Goal: Task Accomplishment & Management: Manage account settings

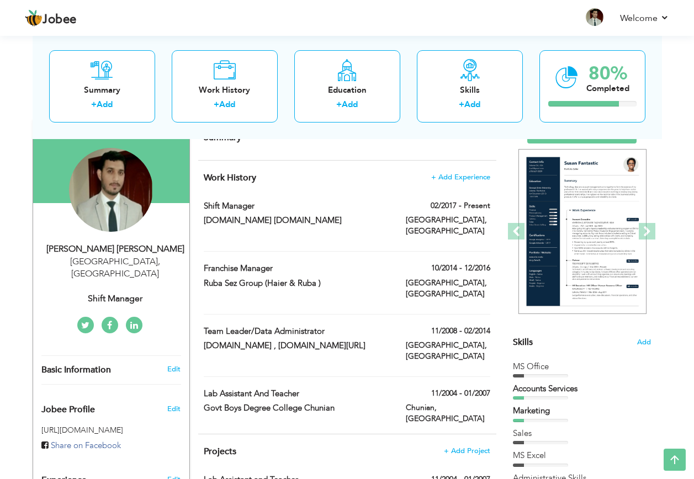
scroll to position [76, 0]
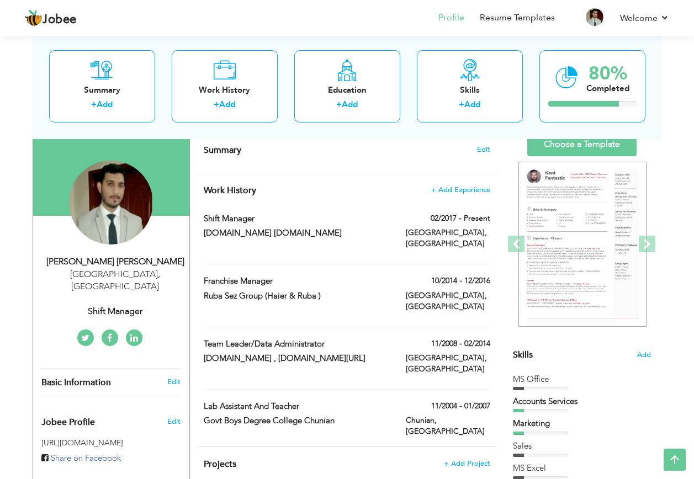
click at [480, 146] on span "Edit" at bounding box center [483, 150] width 13 height 8
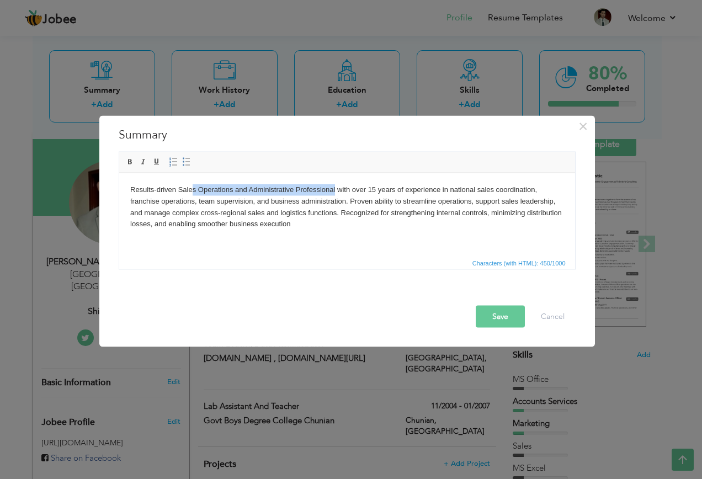
drag, startPoint x: 334, startPoint y: 188, endPoint x: 246, endPoint y: 184, distance: 88.4
click at [194, 184] on body "Results-driven Sales Operations and Administrative Professional with over 15 ye…" at bounding box center [347, 207] width 434 height 46
click at [246, 184] on body "Results-driven Sales Operations and Administrative Professional with over 15 ye…" at bounding box center [347, 207] width 434 height 46
drag, startPoint x: 335, startPoint y: 188, endPoint x: 159, endPoint y: 183, distance: 176.1
click at [177, 190] on body "Results-driven Sales Operations and Administrative Professional with over 15 ye…" at bounding box center [347, 207] width 434 height 46
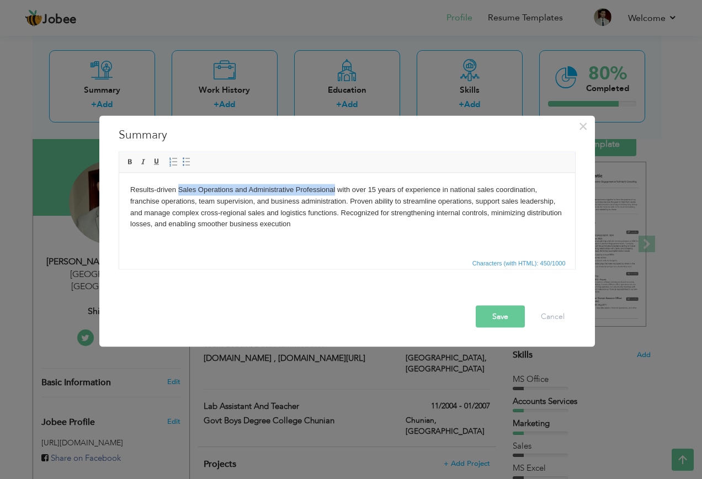
click at [126, 161] on span at bounding box center [130, 162] width 9 height 9
click at [381, 189] on body "Results-driven Sales Operations and Administrative Professional with over 15 ye…" at bounding box center [347, 207] width 434 height 46
click at [503, 317] on button "Save" at bounding box center [500, 317] width 49 height 22
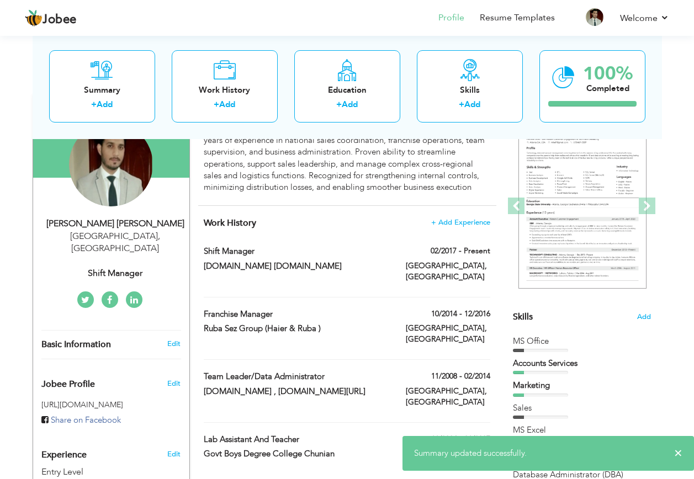
scroll to position [131, 0]
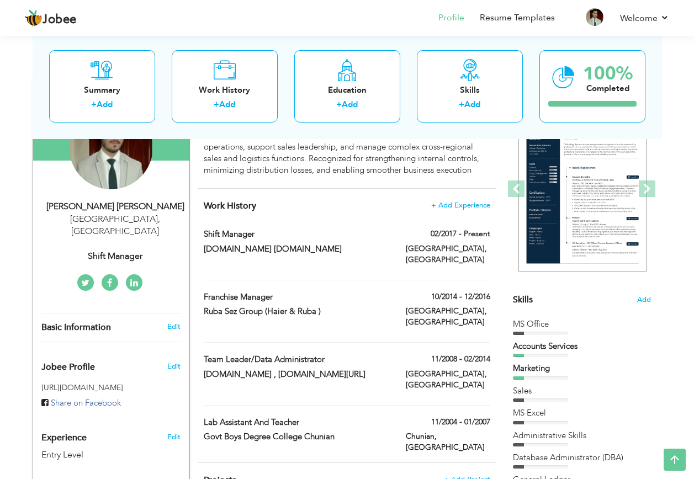
click at [238, 206] on span "Work History" at bounding box center [230, 206] width 52 height 12
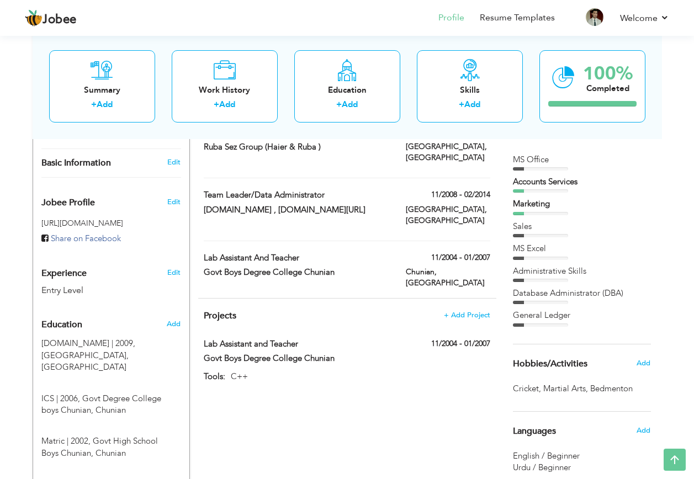
scroll to position [296, 0]
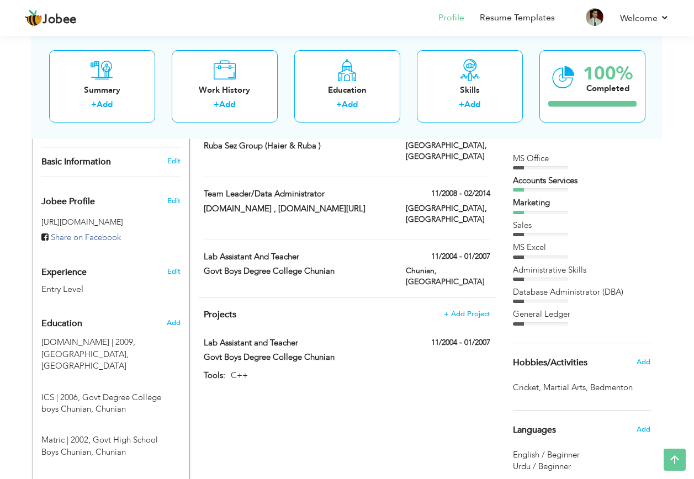
click at [0, 0] on span at bounding box center [0, 0] width 0 height 0
type input "Lab Assistant and Teacher"
type input "Govt Boys Degree College Chunian"
type input "11/2004"
type input "01/2007"
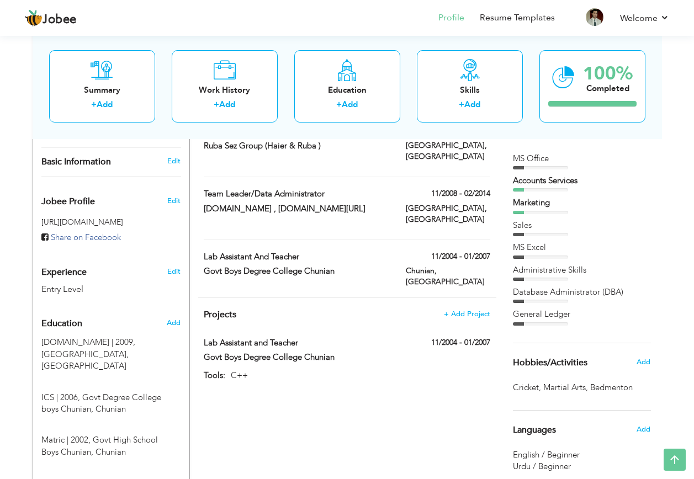
type input "[GEOGRAPHIC_DATA]"
type input "Chunian"
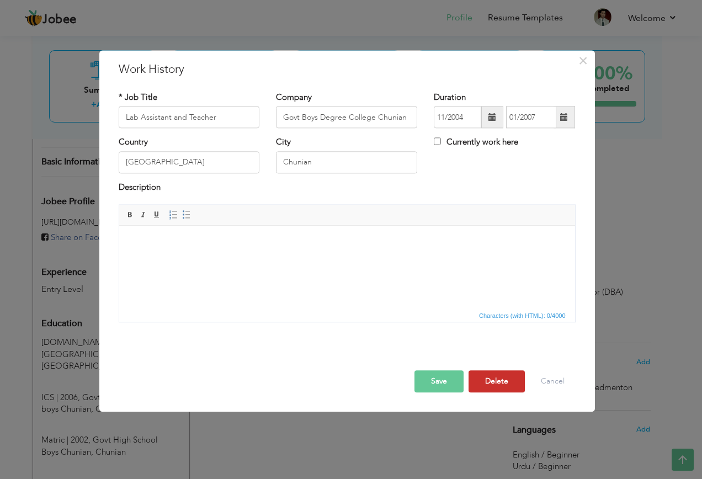
click at [501, 379] on button "Delete" at bounding box center [497, 382] width 56 height 22
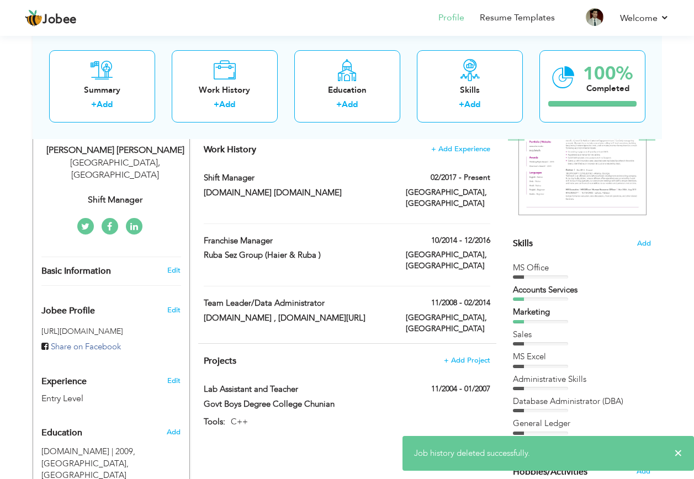
scroll to position [186, 0]
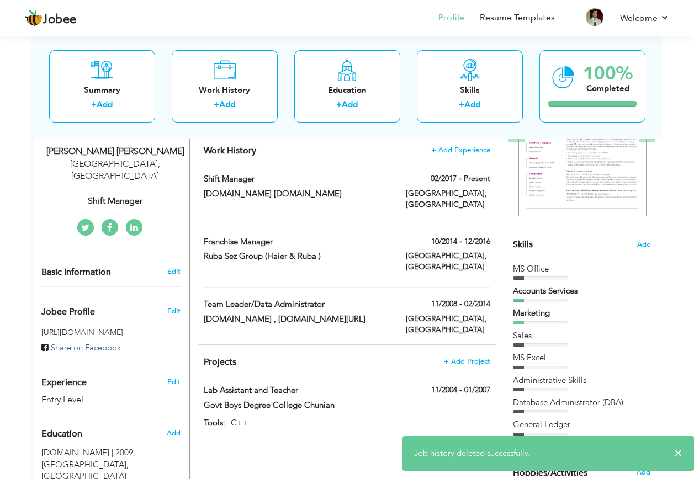
click at [0, 0] on span at bounding box center [0, 0] width 0 height 0
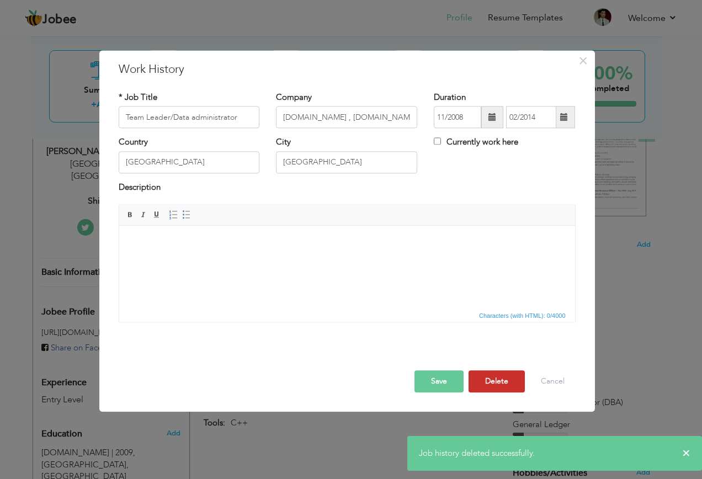
click at [495, 384] on button "Delete" at bounding box center [497, 382] width 56 height 22
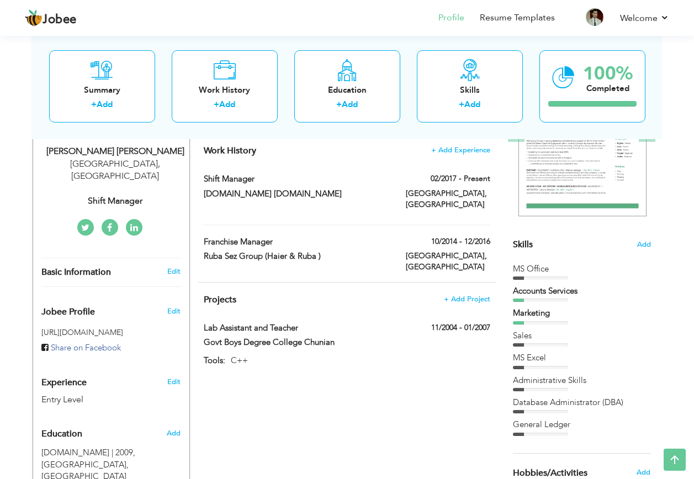
click at [0, 0] on span at bounding box center [0, 0] width 0 height 0
type input "Franchise Manager"
type input "Ruba Sez Group (Haier & Ruba )"
type input "10/2014"
type input "12/2016"
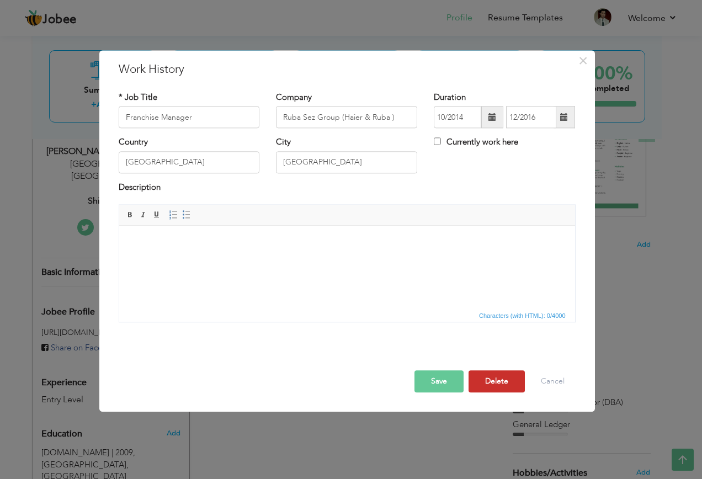
click at [485, 376] on button "Delete" at bounding box center [497, 382] width 56 height 22
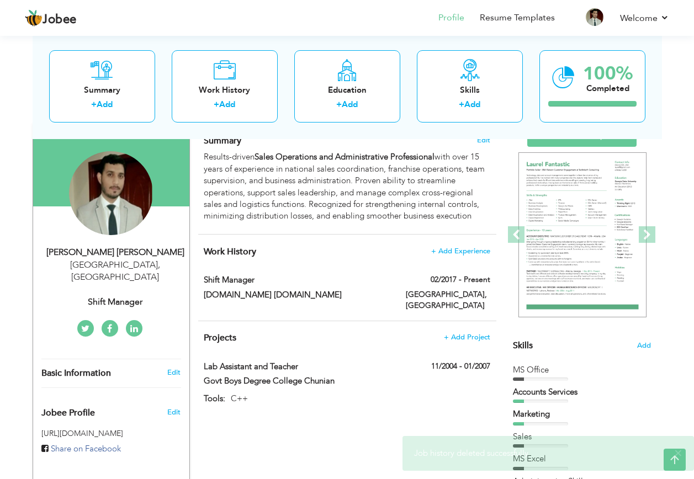
scroll to position [76, 0]
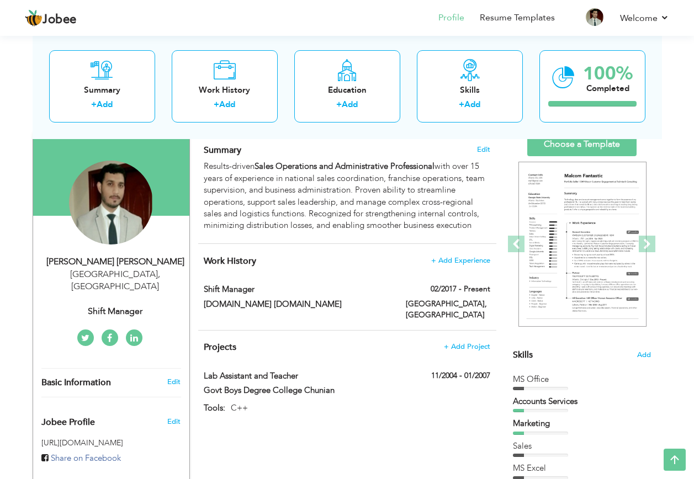
click at [0, 0] on span at bounding box center [0, 0] width 0 height 0
type input "Shift Manager"
type input "Sport.cc www.sport.cc"
type input "02/2017"
checkbox input "true"
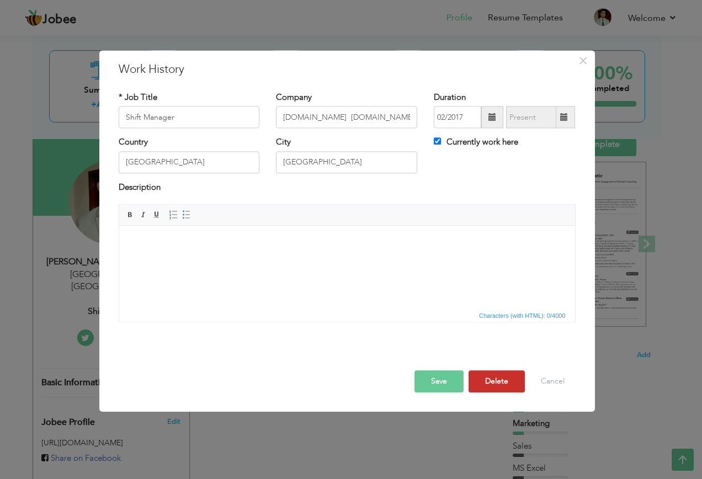
click at [493, 382] on button "Delete" at bounding box center [497, 382] width 56 height 22
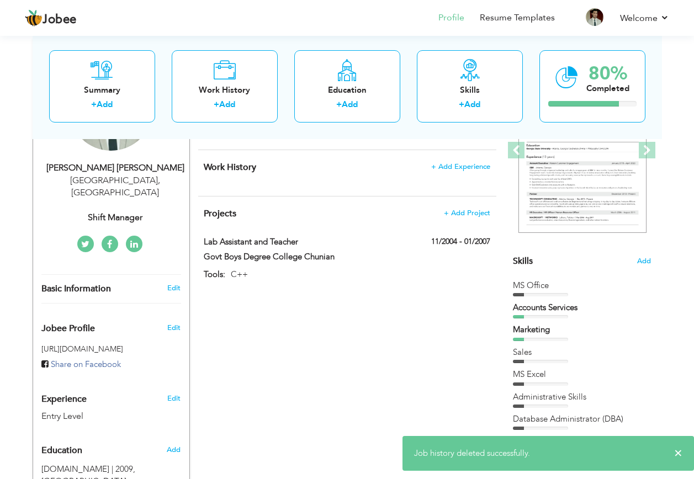
scroll to position [241, 0]
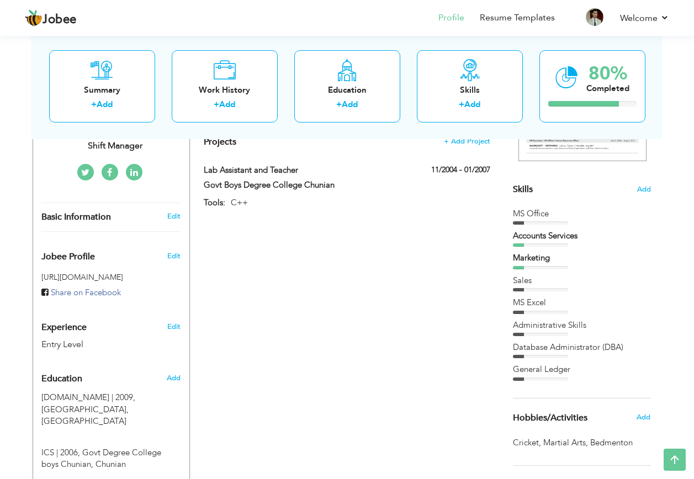
drag, startPoint x: 633, startPoint y: 346, endPoint x: 514, endPoint y: 353, distance: 118.9
click at [514, 353] on div "Database Administrator (DBA)" at bounding box center [582, 348] width 138 height 12
click at [650, 190] on span "Add" at bounding box center [644, 189] width 14 height 10
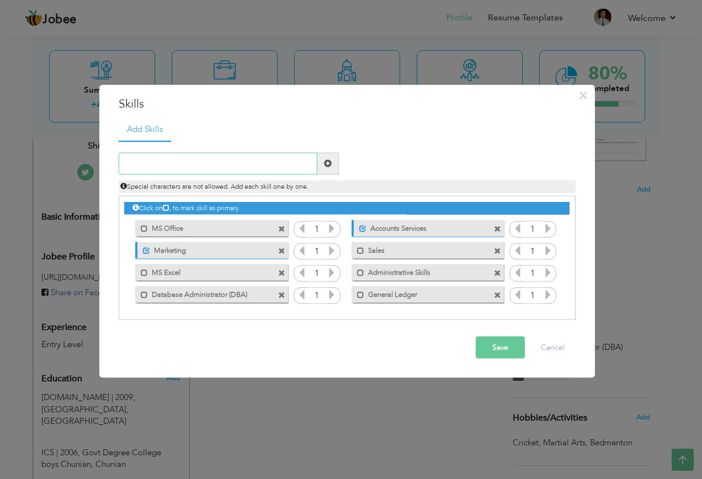
click at [232, 161] on input "text" at bounding box center [218, 163] width 199 height 22
click at [233, 158] on input "text" at bounding box center [218, 163] width 199 height 22
type input "SalesFlo"
click at [510, 348] on button "Save" at bounding box center [500, 347] width 49 height 22
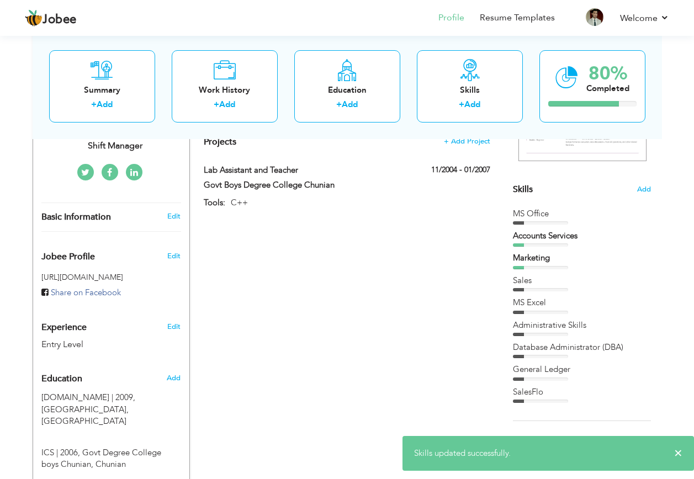
click at [641, 189] on span "Add" at bounding box center [644, 189] width 14 height 10
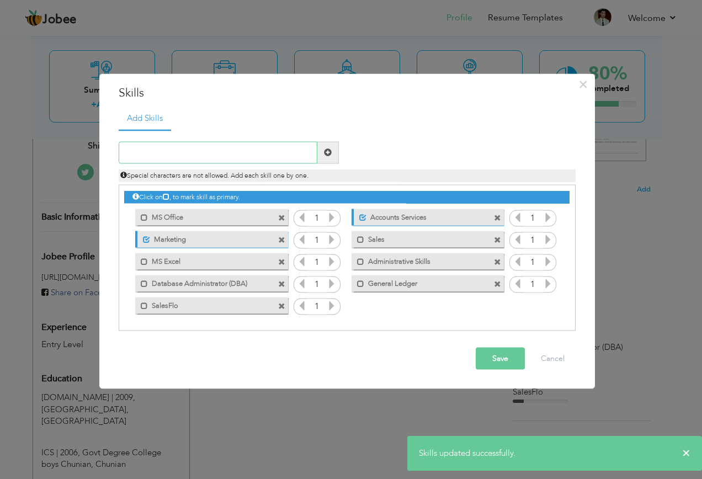
click at [202, 155] on input "text" at bounding box center [218, 152] width 199 height 22
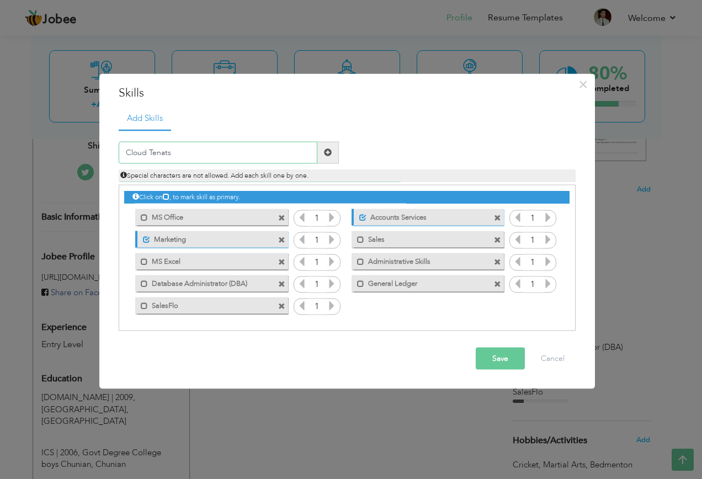
type input "Cloud Tenats"
click at [508, 359] on button "Save" at bounding box center [500, 358] width 49 height 22
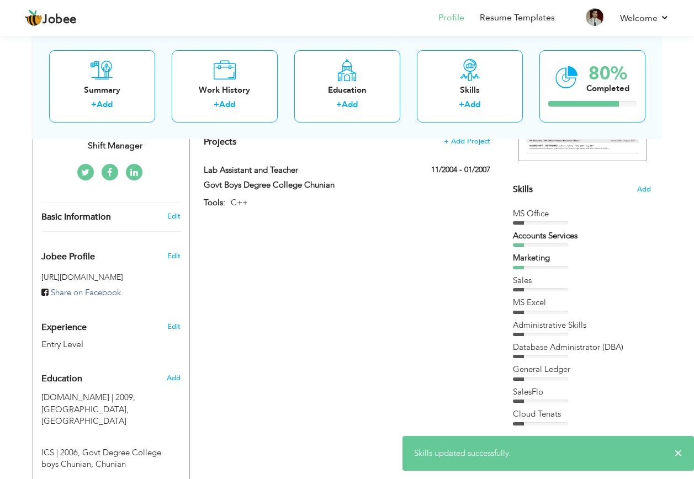
click at [647, 189] on span "Add" at bounding box center [644, 189] width 14 height 10
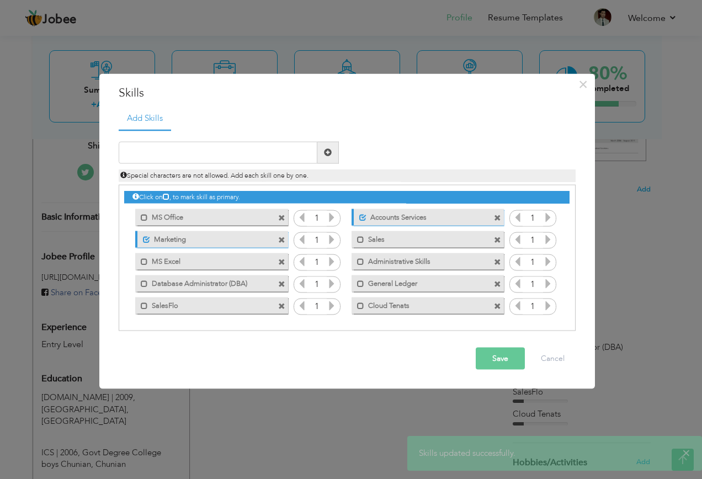
click at [145, 237] on span at bounding box center [146, 239] width 7 height 7
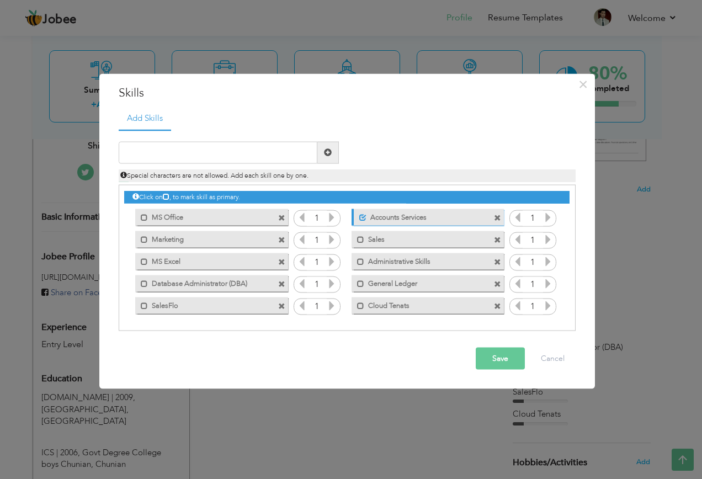
click at [358, 241] on span at bounding box center [360, 239] width 7 height 7
click at [360, 262] on span at bounding box center [360, 261] width 7 height 7
click at [359, 306] on span at bounding box center [360, 305] width 7 height 7
click at [141, 305] on span at bounding box center [144, 305] width 7 height 7
click at [143, 217] on span at bounding box center [144, 217] width 7 height 7
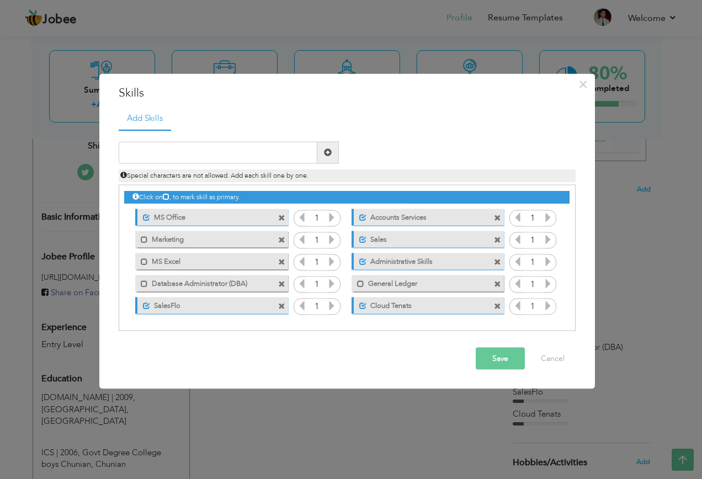
click at [495, 355] on button "Save" at bounding box center [500, 358] width 49 height 22
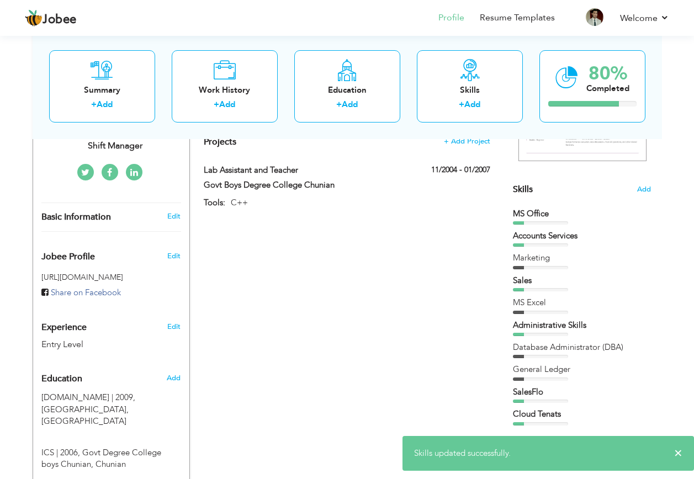
click at [645, 192] on span "Add" at bounding box center [644, 189] width 14 height 10
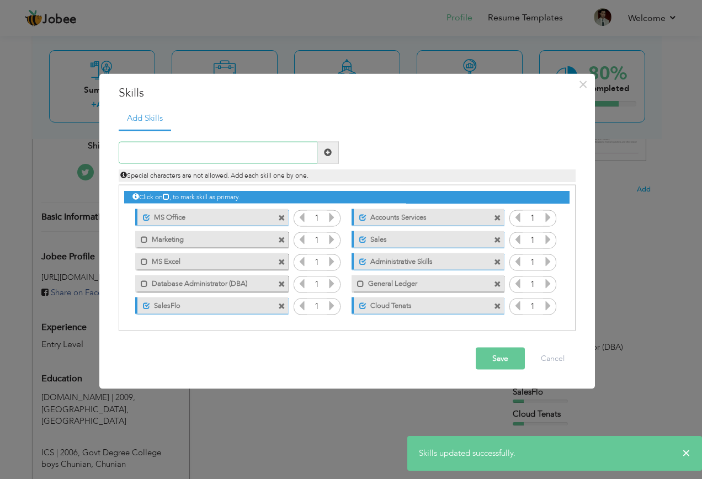
click at [236, 145] on input "text" at bounding box center [218, 152] width 199 height 22
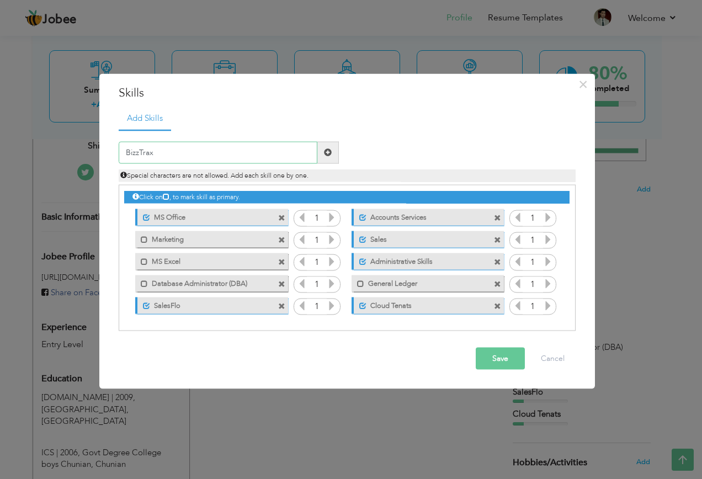
type input "BizzTrax"
click at [496, 347] on div "Save Cancel" at bounding box center [347, 358] width 474 height 39
drag, startPoint x: 498, startPoint y: 353, endPoint x: 504, endPoint y: 350, distance: 5.9
click at [501, 352] on button "Save" at bounding box center [500, 358] width 49 height 22
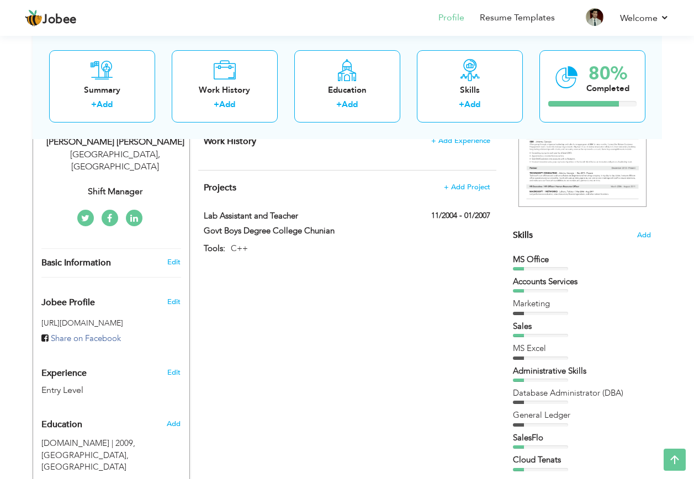
scroll to position [186, 0]
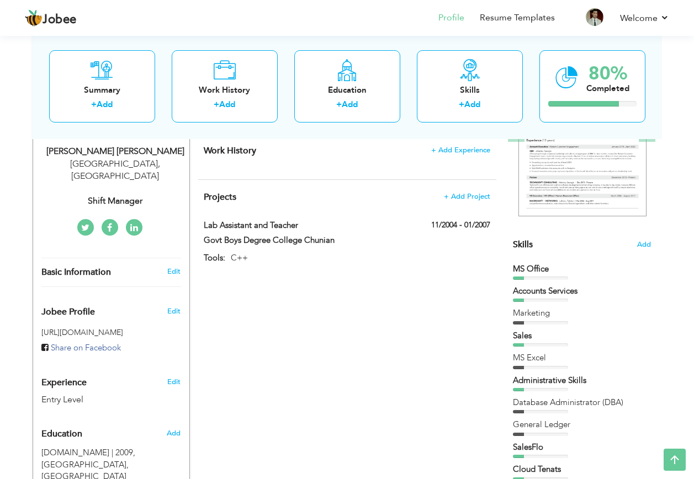
click at [643, 242] on span "Add" at bounding box center [644, 245] width 14 height 10
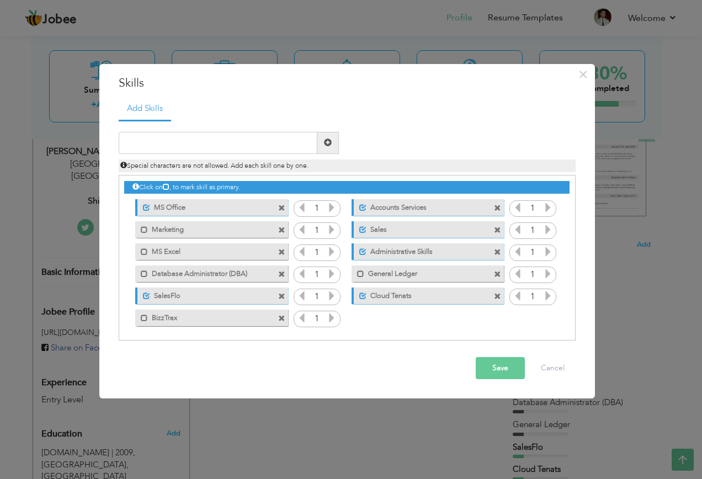
drag, startPoint x: 194, startPoint y: 297, endPoint x: 206, endPoint y: 198, distance: 100.1
click at [206, 198] on div "Click on , to mark skill as primary. Unmark as primary skill. MS Office 1 1 Mar…" at bounding box center [346, 252] width 445 height 153
drag, startPoint x: 249, startPoint y: 299, endPoint x: 263, endPoint y: 273, distance: 28.9
click at [263, 273] on div "Click on , to mark skill as primary. Unmark as primary skill. MS Office 1 1 Mar…" at bounding box center [346, 252] width 445 height 153
click at [328, 294] on icon at bounding box center [332, 296] width 10 height 10
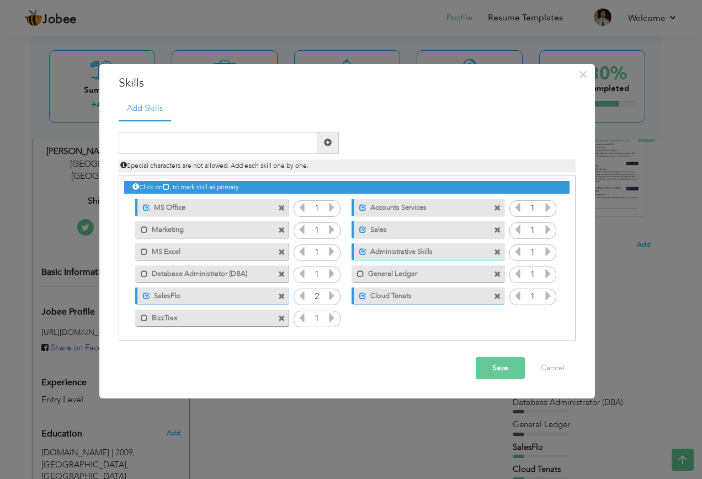
click at [328, 294] on icon at bounding box center [332, 296] width 10 height 10
click at [548, 297] on icon at bounding box center [548, 296] width 10 height 10
click at [518, 298] on icon at bounding box center [518, 296] width 10 height 10
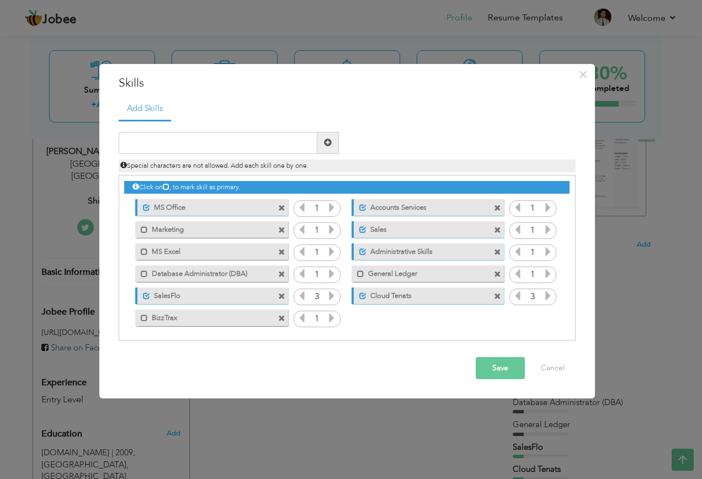
click at [546, 247] on icon at bounding box center [548, 252] width 10 height 10
click at [332, 207] on icon at bounding box center [332, 208] width 10 height 10
click at [510, 369] on button "Save" at bounding box center [500, 368] width 49 height 22
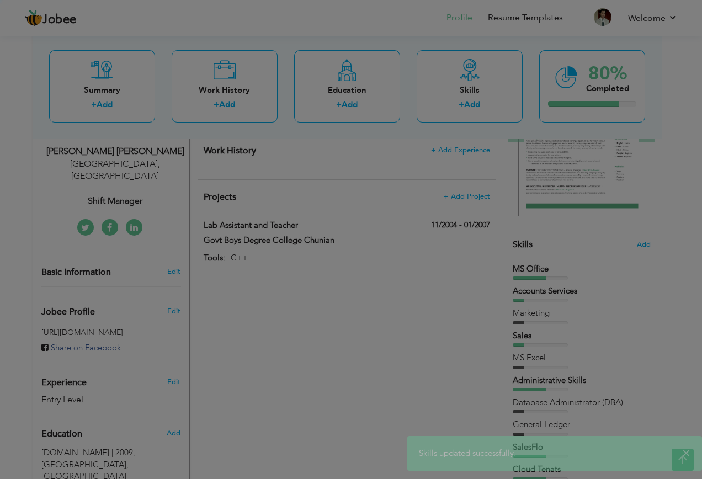
click at [140, 318] on body "Jobee Profile Resume Templates Resume Templates Cover Letters About My Resume W…" at bounding box center [351, 345] width 702 height 1063
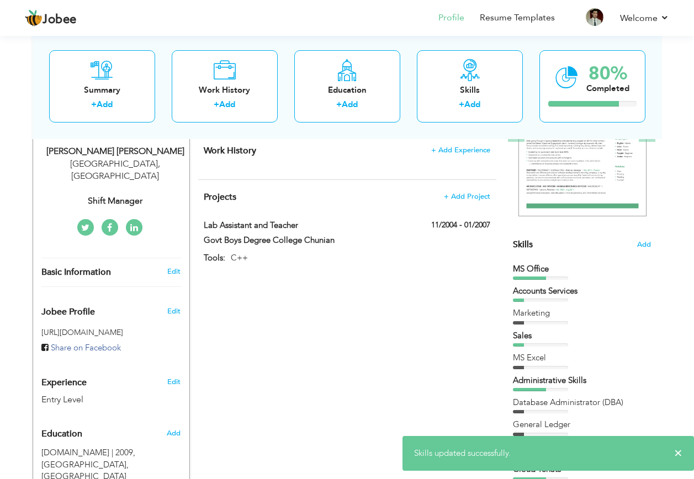
click at [641, 245] on span "Add" at bounding box center [644, 245] width 14 height 10
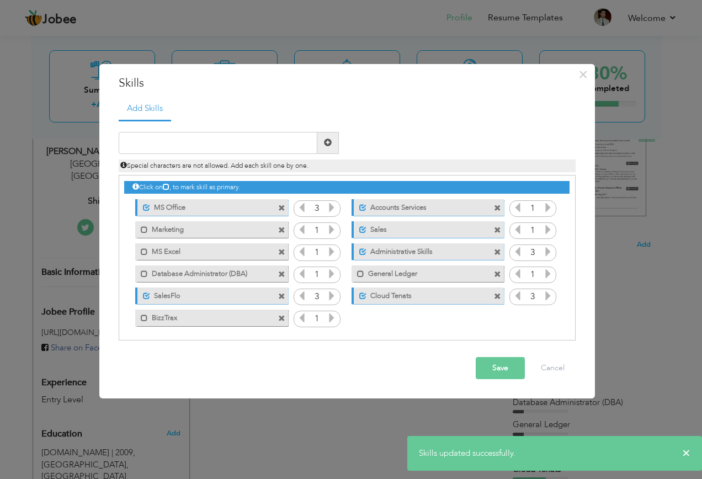
click at [147, 318] on span at bounding box center [144, 318] width 7 height 7
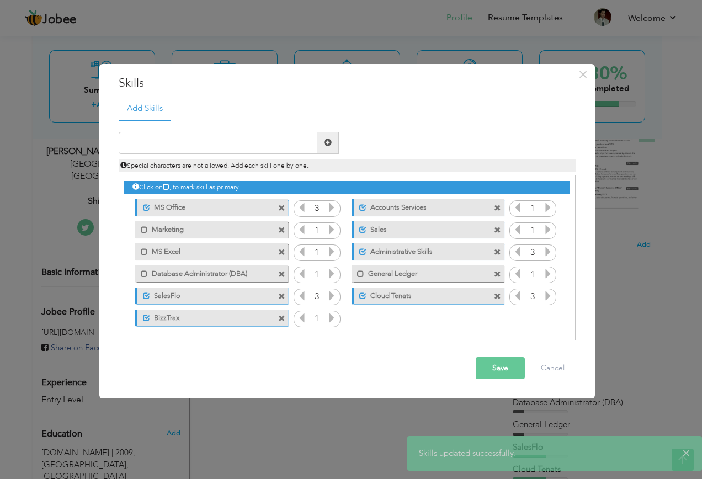
click at [327, 319] on icon at bounding box center [332, 318] width 10 height 10
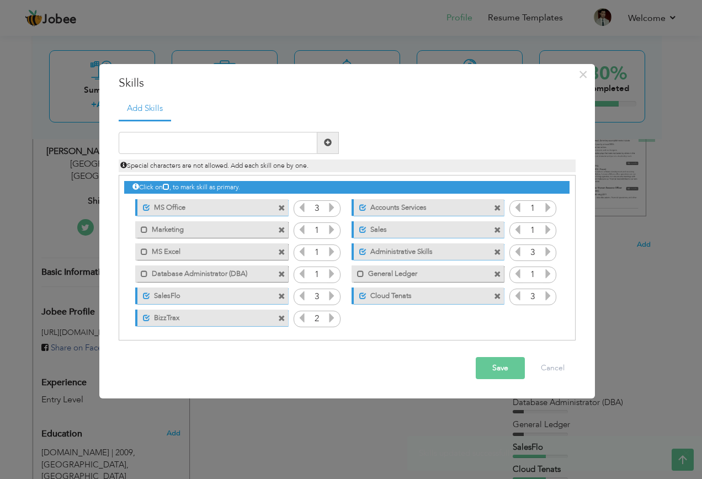
click at [327, 319] on icon at bounding box center [332, 318] width 10 height 10
click at [491, 367] on button "Save" at bounding box center [500, 368] width 49 height 22
click at [399, 424] on div "× Skills Add Skills Duplicate entry Unmark as primary skill. 3 1" at bounding box center [351, 239] width 702 height 479
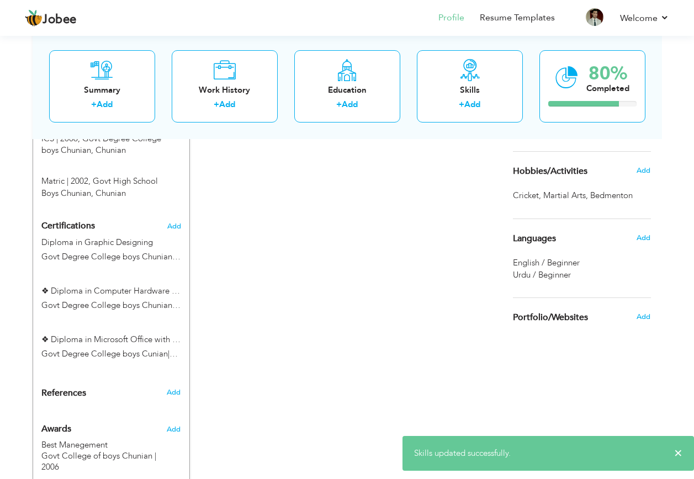
scroll to position [572, 0]
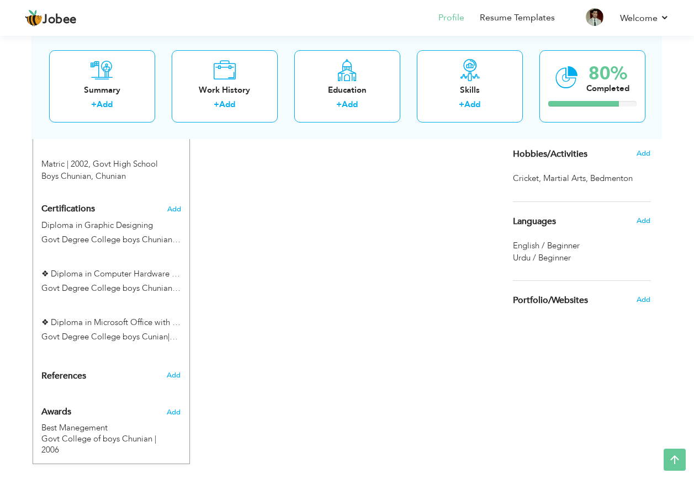
click at [646, 218] on span "Add" at bounding box center [643, 221] width 14 height 10
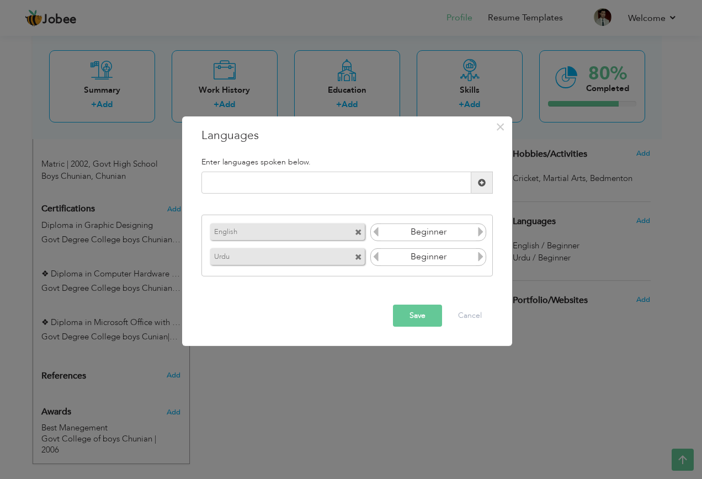
click at [482, 257] on icon at bounding box center [481, 257] width 10 height 10
click at [417, 311] on button "Save" at bounding box center [417, 316] width 49 height 22
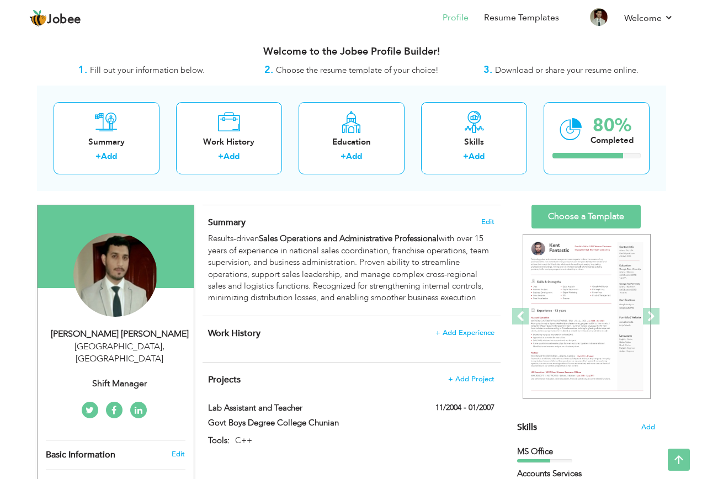
scroll to position [0, 0]
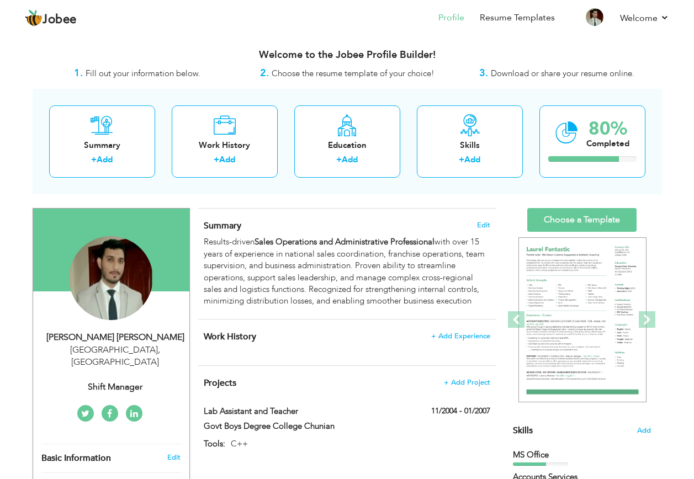
click at [485, 228] on span "Edit" at bounding box center [483, 225] width 13 height 8
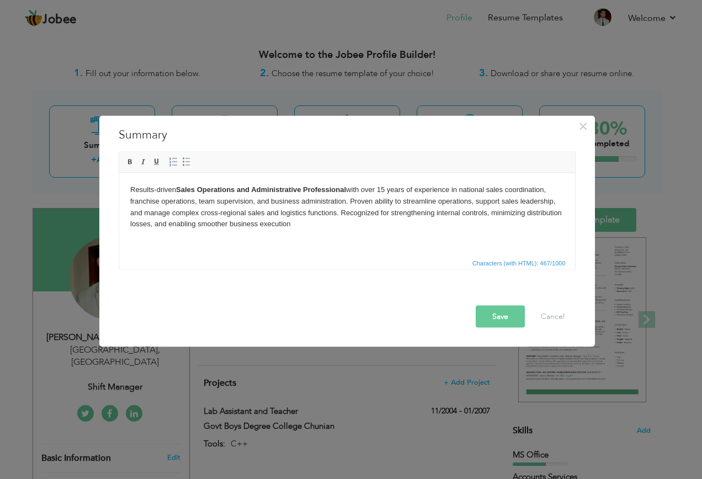
click at [336, 210] on body "Results-driven Sales Operations and Administrative Professional with over 15 ye…" at bounding box center [347, 207] width 434 height 46
click at [322, 231] on html "Results-driven Sales Operations and Administrative Professional with over 15 ye…" at bounding box center [347, 207] width 456 height 68
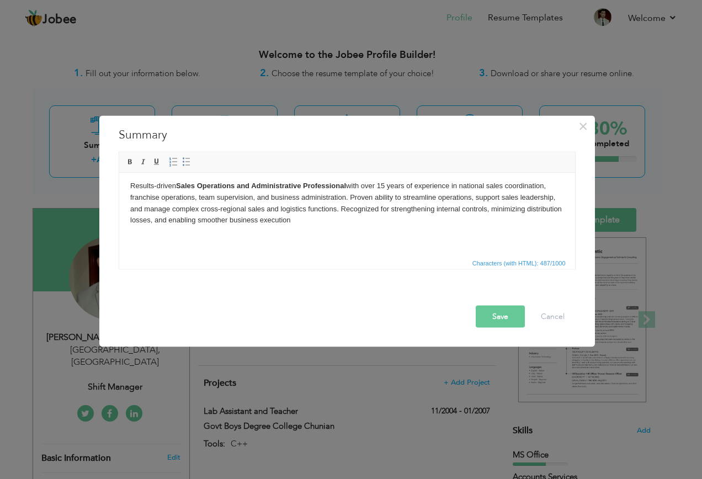
scroll to position [4, 0]
click at [186, 234] on p at bounding box center [347, 239] width 434 height 12
click at [136, 245] on html "Results-driven Sales Operations and Administrative Professional with over 15 ye…" at bounding box center [347, 212] width 456 height 87
click at [146, 242] on p at bounding box center [347, 239] width 434 height 12
click at [558, 316] on button "Cancel" at bounding box center [553, 317] width 46 height 22
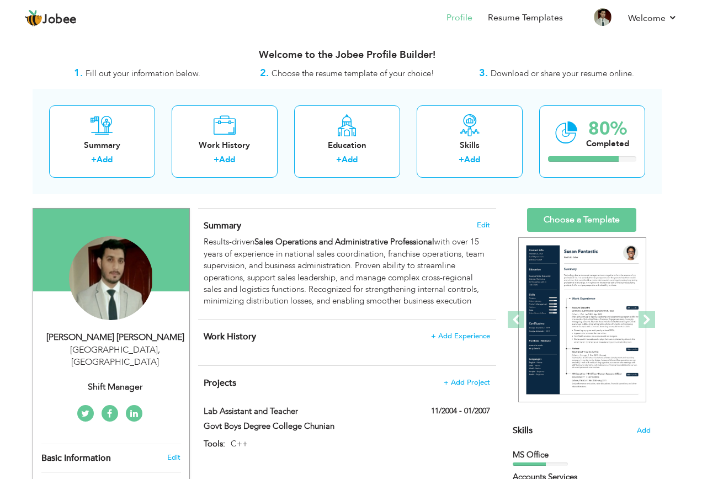
scroll to position [0, 0]
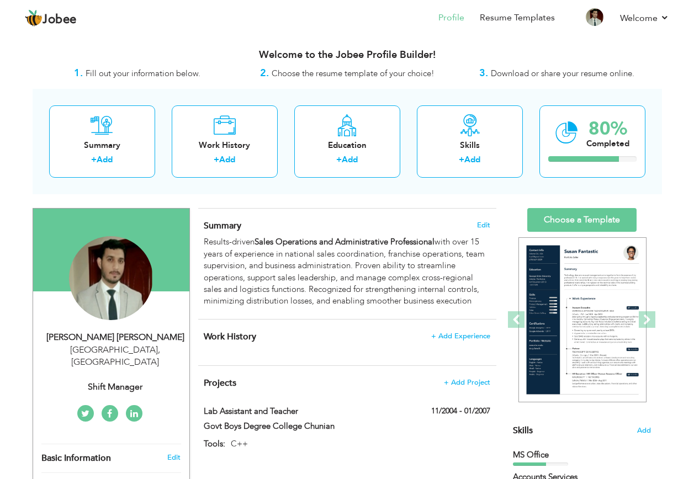
click at [453, 337] on span "+ Add Experience" at bounding box center [460, 336] width 59 height 8
checkbox input "false"
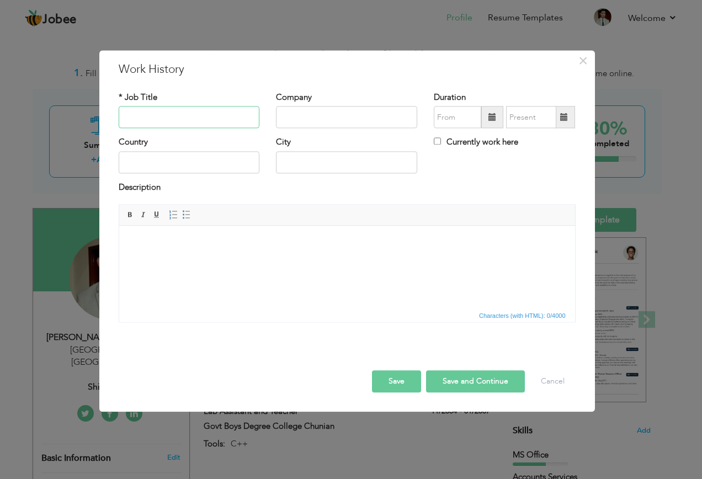
click at [198, 117] on input "text" at bounding box center [189, 118] width 141 height 22
paste input "Lab Assistant & Computer Teacher – Govt. Boys Degree College Chunian"
click at [218, 120] on input "Lab Assistant & Computer Teacher – Govt. Boys Degree College Chunian" at bounding box center [189, 118] width 141 height 22
paste input "text"
type input "Lab Assistant & Computer Teacher"
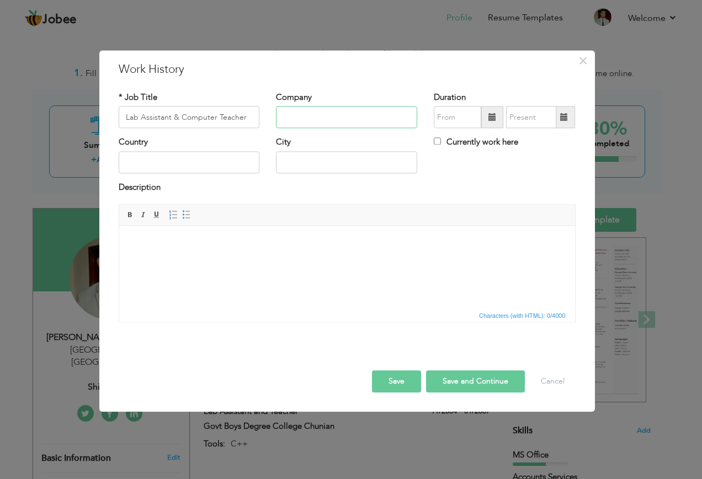
click at [330, 123] on input "text" at bounding box center [346, 118] width 141 height 22
paste input "Govt. Boys Degree College Chunian"
type input "Govt. Boys Degree College Chunian"
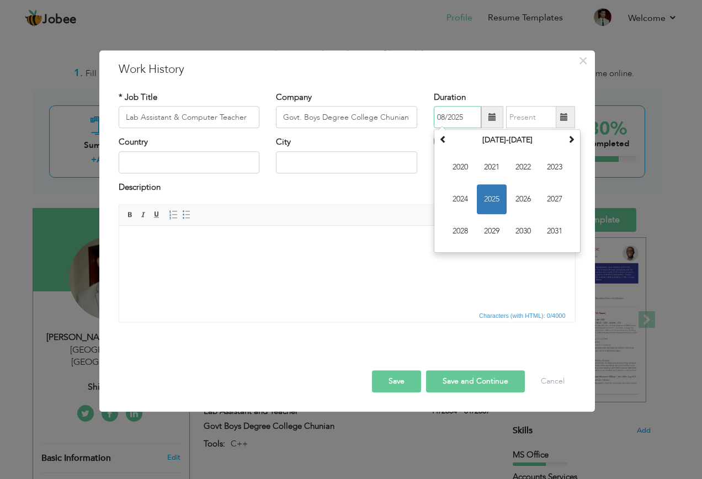
click at [456, 121] on input "08/2025" at bounding box center [457, 118] width 47 height 22
click at [498, 140] on th "2020-2031" at bounding box center [507, 140] width 115 height 17
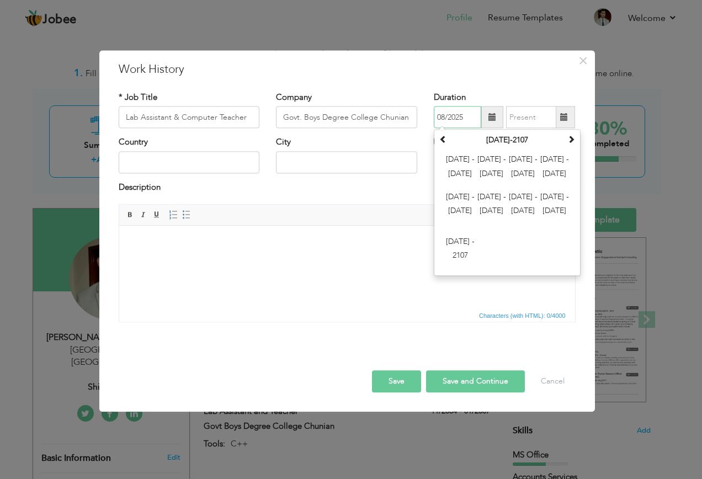
click at [465, 159] on span "2000 - 2011" at bounding box center [460, 168] width 30 height 30
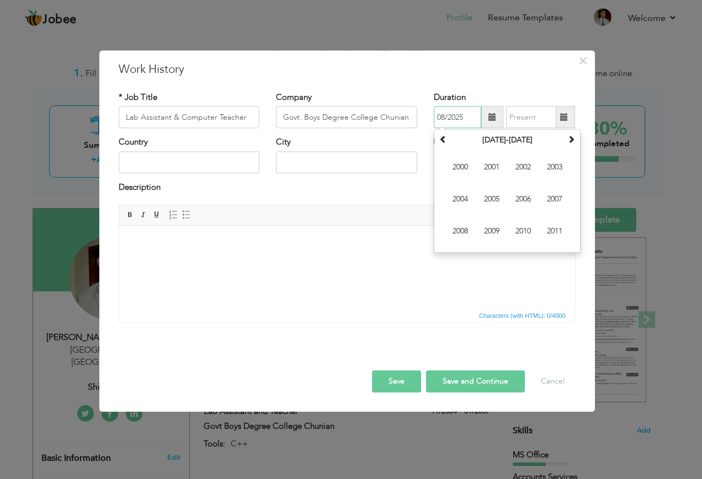
click at [459, 199] on span "2004" at bounding box center [460, 200] width 30 height 30
click at [523, 235] on span "Nov" at bounding box center [523, 232] width 30 height 30
type input "11/2004"
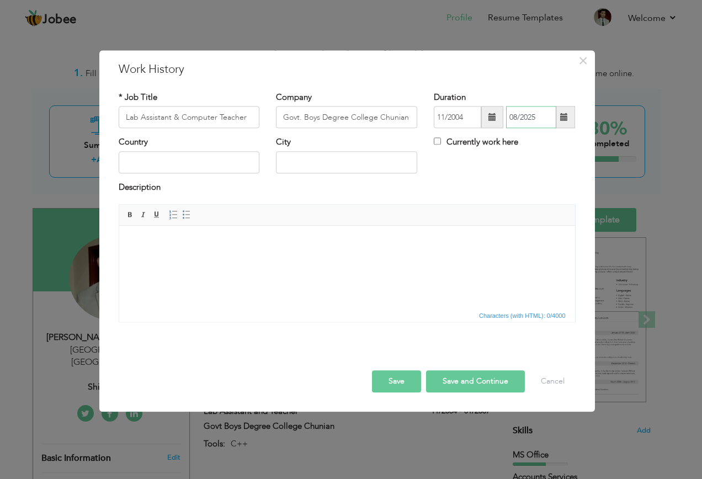
click at [520, 115] on input "08/2025" at bounding box center [531, 118] width 50 height 22
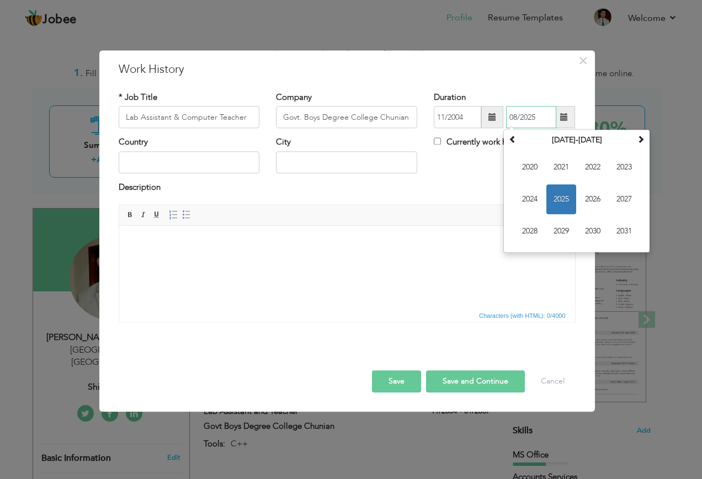
click at [575, 144] on th "2020-2031" at bounding box center [576, 140] width 115 height 17
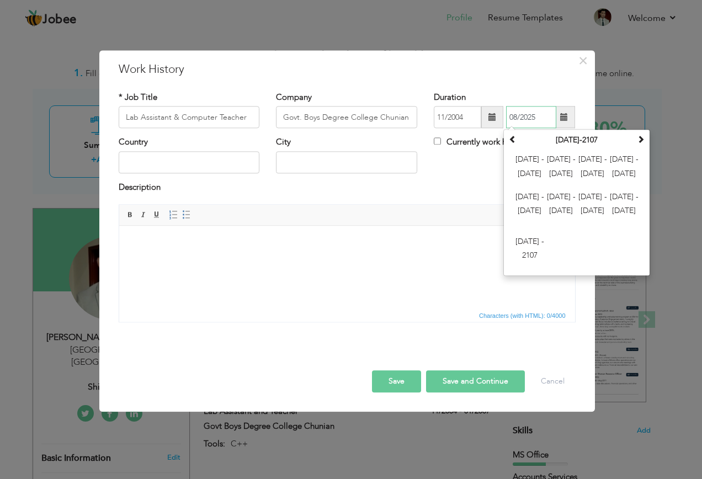
click at [528, 166] on span "2000 - 2011" at bounding box center [530, 168] width 30 height 30
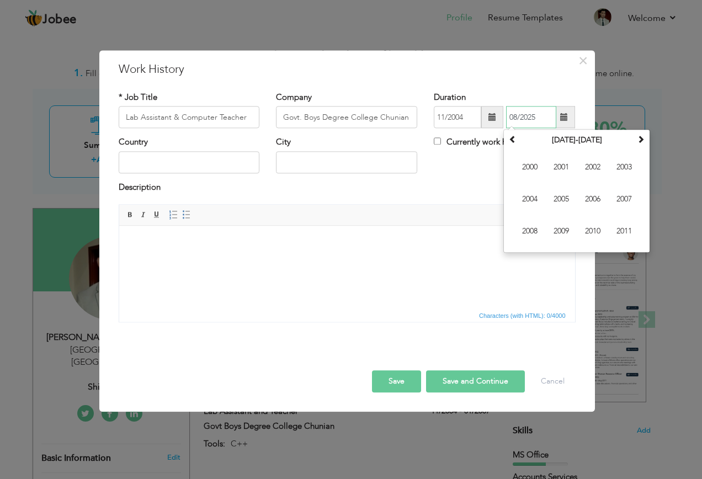
click at [618, 203] on span "2007" at bounding box center [624, 200] width 30 height 30
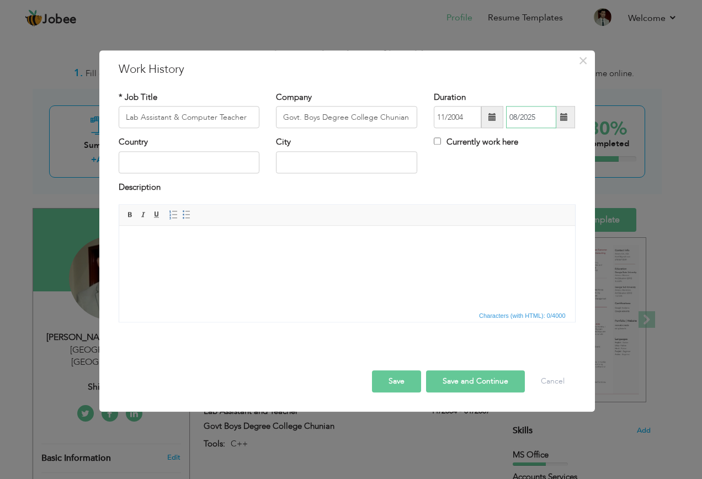
click at [525, 123] on input "08/2025" at bounding box center [531, 118] width 50 height 22
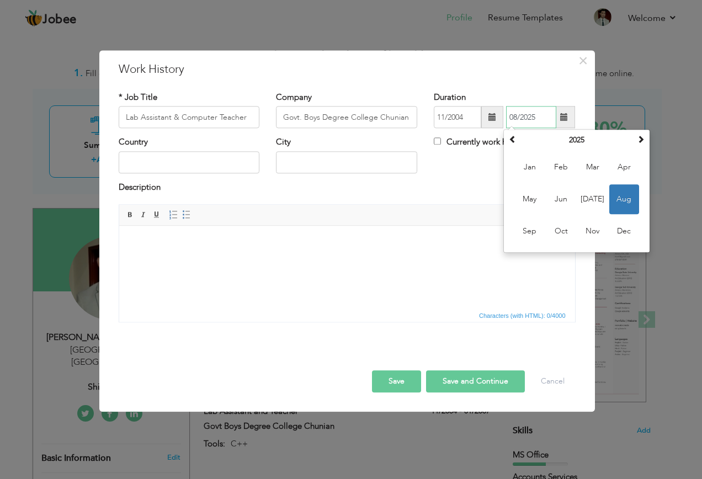
click at [563, 137] on th "2025" at bounding box center [576, 140] width 115 height 17
click at [518, 142] on th at bounding box center [512, 140] width 13 height 17
click at [623, 196] on span "2007" at bounding box center [624, 200] width 30 height 30
click at [529, 164] on span "Jan" at bounding box center [530, 168] width 30 height 30
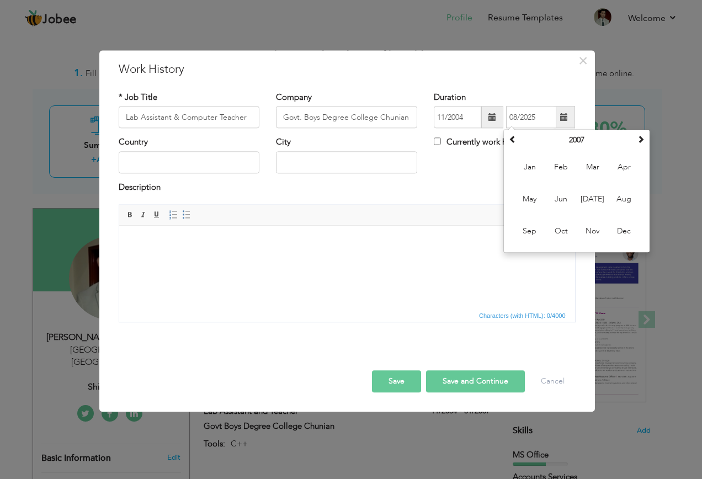
type input "01/2007"
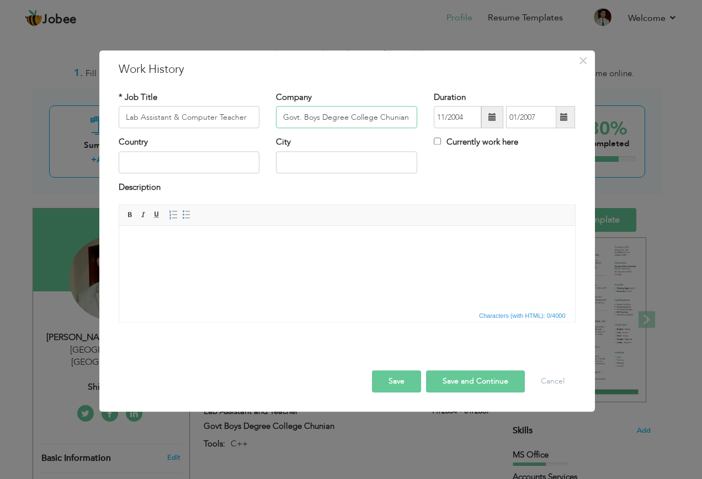
click at [397, 117] on input "Govt. Boys Degree College Chunian" at bounding box center [346, 118] width 141 height 22
click at [349, 162] on input "text" at bounding box center [346, 162] width 141 height 22
paste input "Chunian"
type input "Chunian"
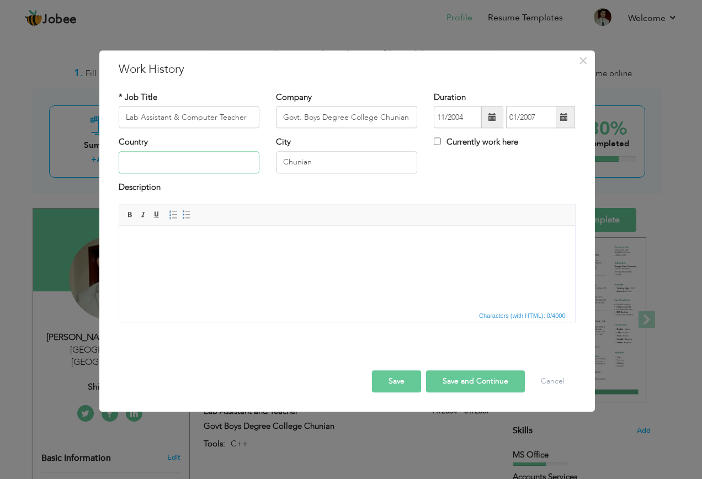
click at [205, 162] on input "text" at bounding box center [189, 162] width 141 height 22
type input "Chunia"
drag, startPoint x: 167, startPoint y: 235, endPoint x: 166, endPoint y: 248, distance: 13.3
click at [166, 235] on html at bounding box center [347, 243] width 456 height 34
click at [210, 259] on html at bounding box center [347, 243] width 456 height 34
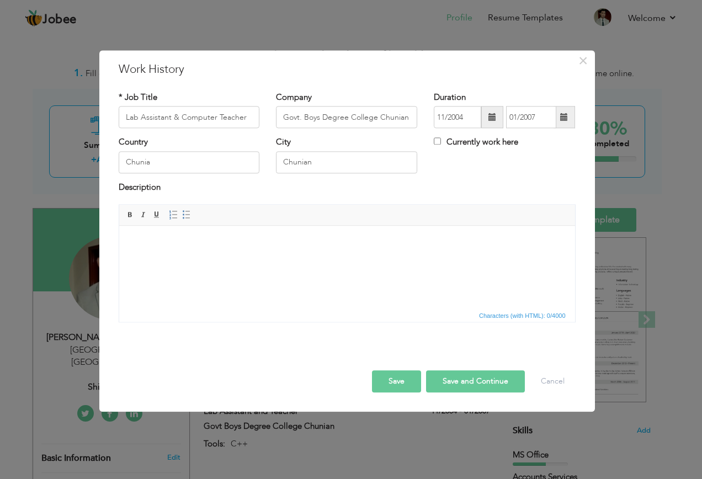
click at [210, 259] on html at bounding box center [347, 243] width 456 height 34
drag, startPoint x: 139, startPoint y: 52, endPoint x: 180, endPoint y: 326, distance: 277.4
click at [180, 326] on div "Rich Text Editor, workEditor Editor toolbars Basic Styles Bold Italic Underline…" at bounding box center [347, 268] width 474 height 126
click at [389, 380] on button "Save" at bounding box center [396, 382] width 49 height 22
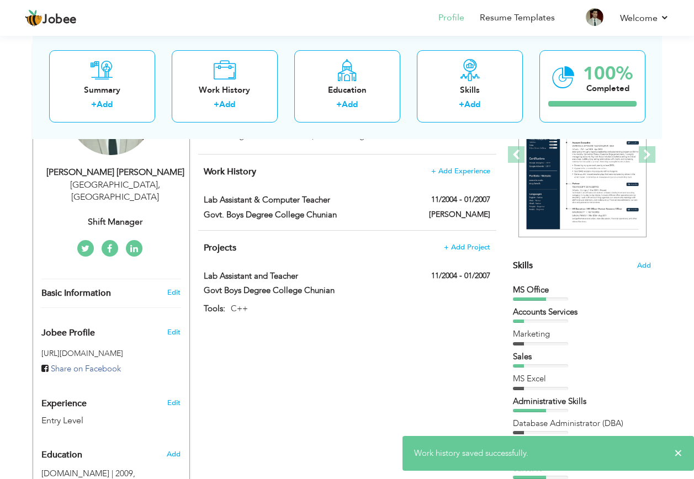
scroll to position [166, 0]
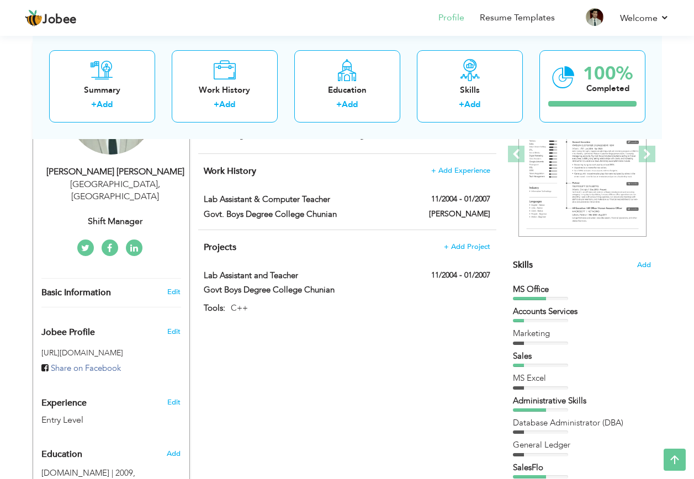
click at [0, 0] on span at bounding box center [0, 0] width 0 height 0
type input "Lab Assistant & Computer Teacher"
type input "Govt. Boys Degree College Chunian"
type input "11/2004"
type input "01/2007"
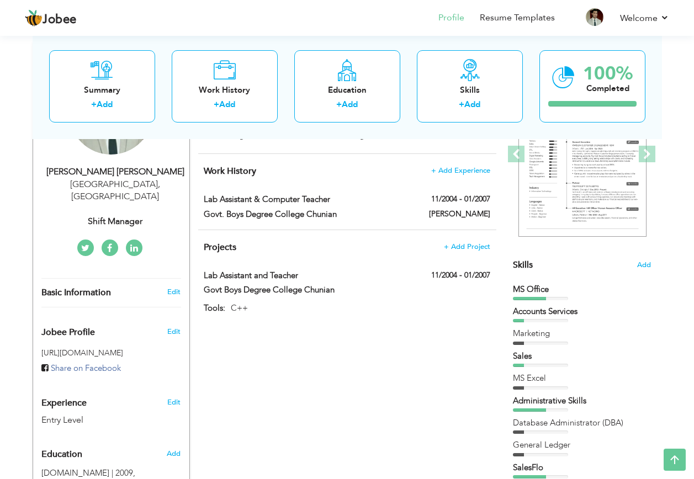
type input "Chunia"
type input "Chunian"
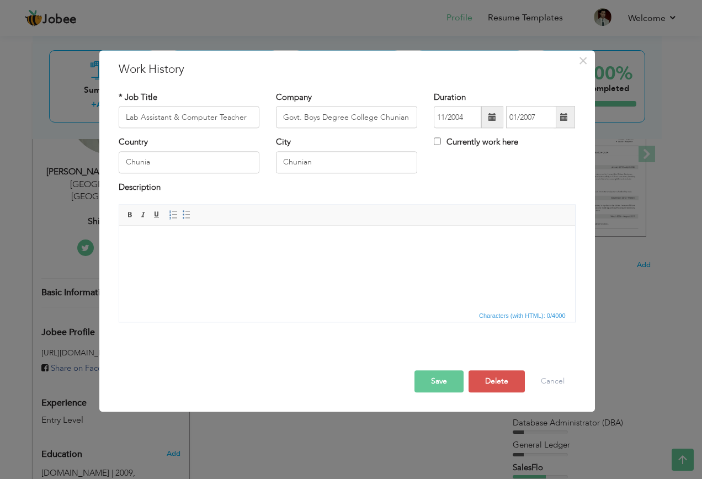
click at [201, 259] on html at bounding box center [347, 243] width 456 height 34
click at [247, 259] on html "ss" at bounding box center [347, 243] width 456 height 34
click at [246, 259] on html "ss" at bounding box center [347, 243] width 456 height 34
click at [226, 256] on html "ss" at bounding box center [347, 243] width 456 height 34
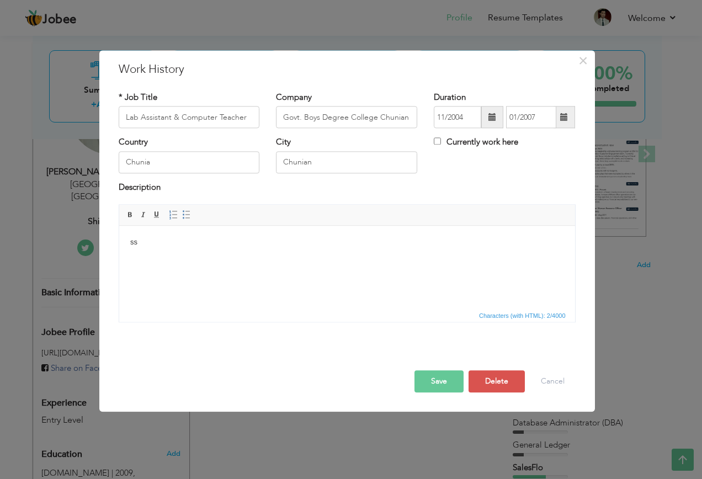
click at [193, 246] on body "ss" at bounding box center [347, 243] width 434 height 12
drag, startPoint x: 167, startPoint y: 239, endPoint x: 236, endPoint y: 465, distance: 236.6
click at [119, 239] on html "ss" at bounding box center [347, 243] width 456 height 34
click at [180, 259] on html at bounding box center [347, 243] width 456 height 34
click at [184, 252] on span "Paste" at bounding box center [184, 247] width 57 height 13
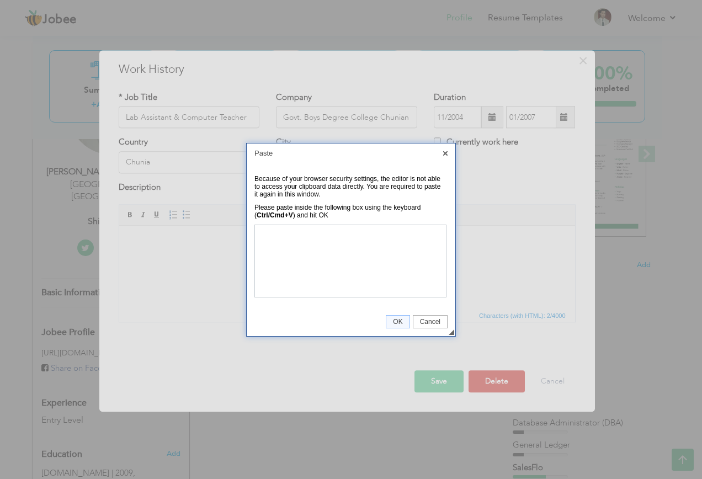
click at [401, 321] on span "OK" at bounding box center [397, 322] width 23 height 8
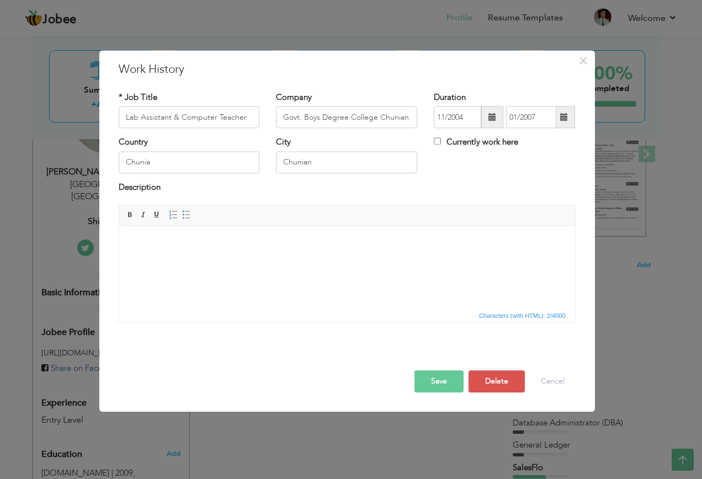
drag, startPoint x: 300, startPoint y: 285, endPoint x: 160, endPoint y: 245, distance: 145.3
click at [187, 256] on span "Paste" at bounding box center [202, 252] width 57 height 13
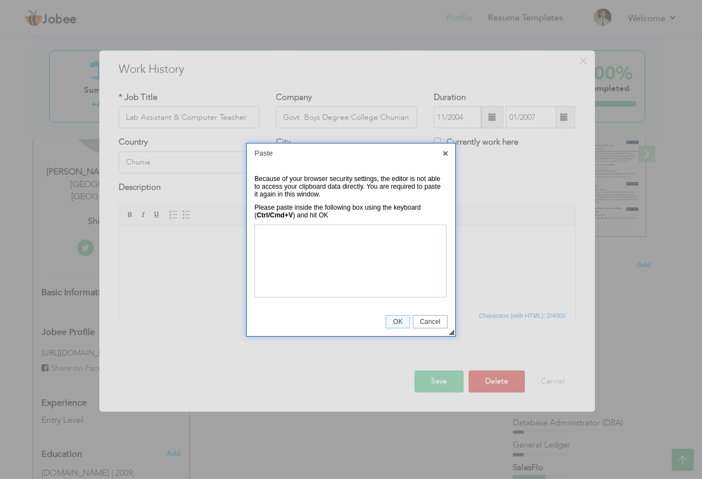
click at [397, 323] on span "OK" at bounding box center [397, 322] width 23 height 8
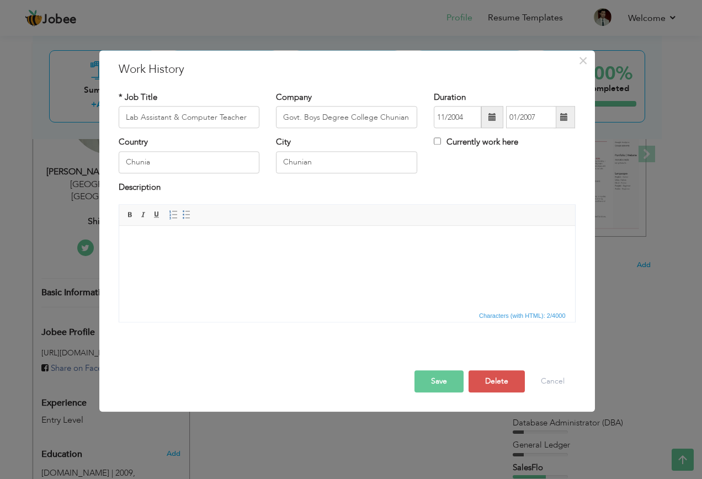
click at [204, 259] on html at bounding box center [347, 243] width 456 height 34
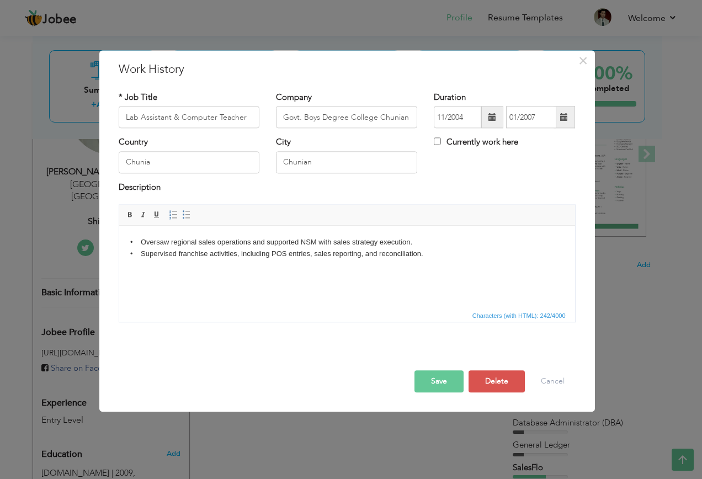
click at [268, 282] on html "• Oversaw regional sales operations and supported NSM with sales strategy execu…" at bounding box center [347, 254] width 456 height 56
click at [350, 271] on html "• Oversaw regional sales operations and supported NSM with sales strategy execu…" at bounding box center [347, 248] width 456 height 45
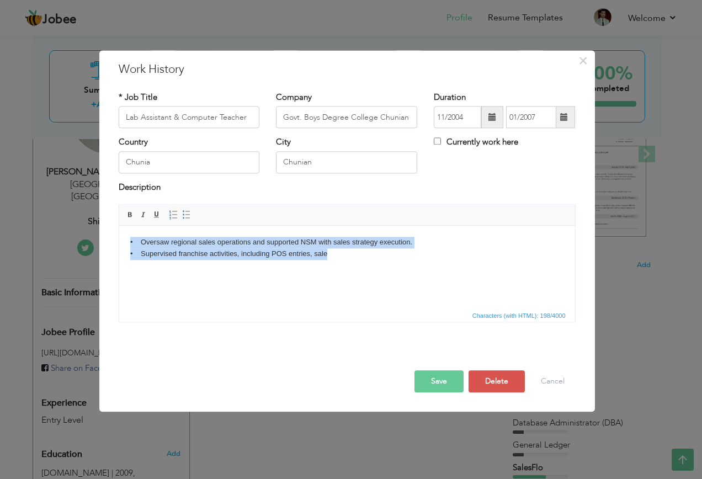
drag, startPoint x: 348, startPoint y: 259, endPoint x: 58, endPoint y: 241, distance: 290.3
click at [119, 241] on html "• Oversaw regional sales operations and supported NSM with sales strategy execu…" at bounding box center [347, 248] width 456 height 45
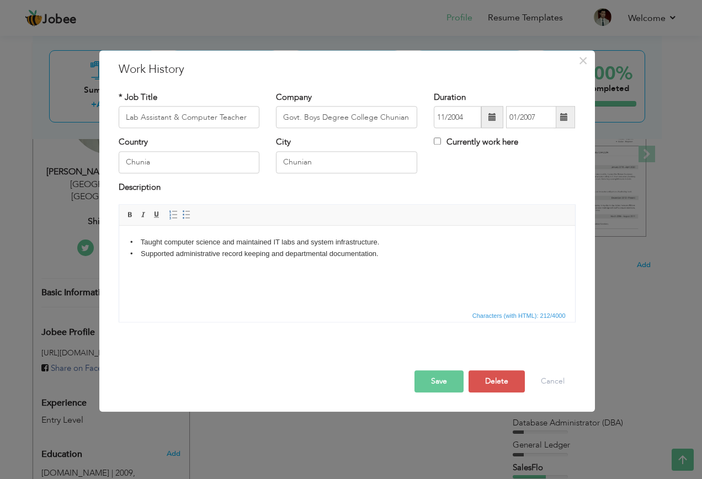
click at [443, 384] on button "Save" at bounding box center [439, 382] width 49 height 22
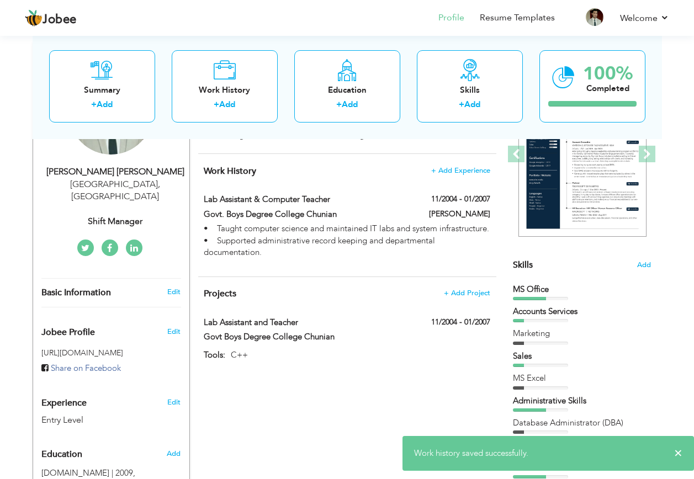
click at [472, 170] on span "+ Add Experience" at bounding box center [460, 171] width 59 height 8
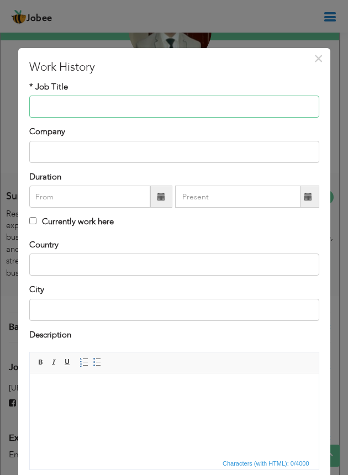
click at [76, 109] on input "text" at bounding box center [174, 106] width 290 height 22
paste input "Team Leader / Data Administrator"
type input "Team Leader / Data Administrator"
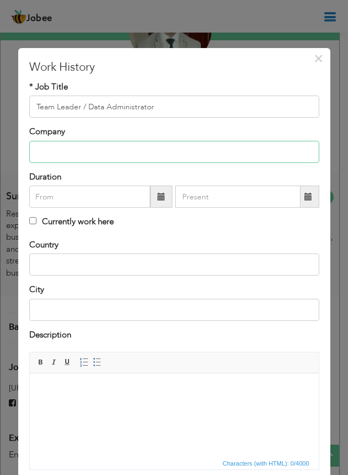
click at [53, 150] on input "text" at bounding box center [174, 152] width 290 height 22
paste input "Enetpulse (An IMG Company)"
type input "Enetpulse (An IMG Company)"
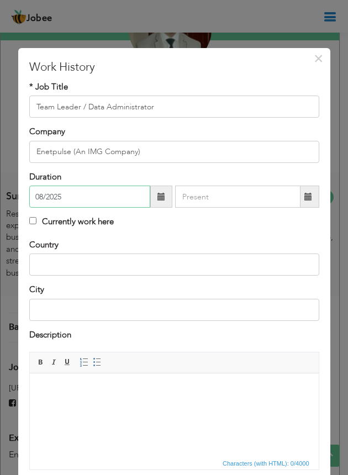
click at [86, 203] on input "08/2025" at bounding box center [89, 196] width 121 height 22
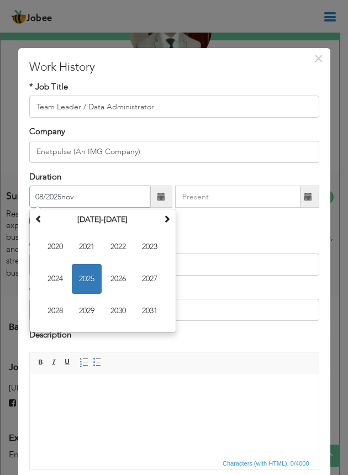
click at [86, 203] on input "08/2025nov" at bounding box center [89, 196] width 121 height 22
type input "11/2008"
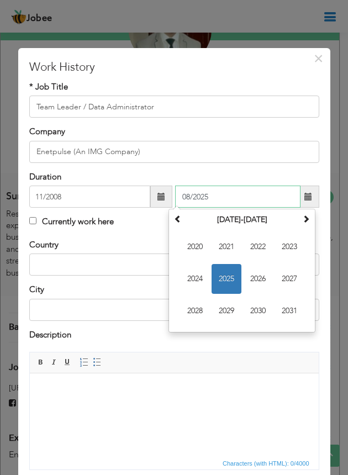
click at [226, 193] on input "08/2025" at bounding box center [237, 196] width 125 height 22
type input "08/2025"
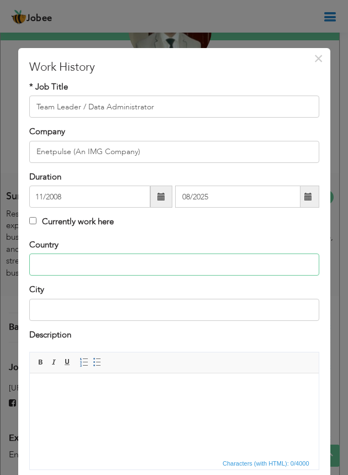
click at [99, 262] on input "text" at bounding box center [174, 264] width 290 height 22
type input "[GEOGRAPHIC_DATA]"
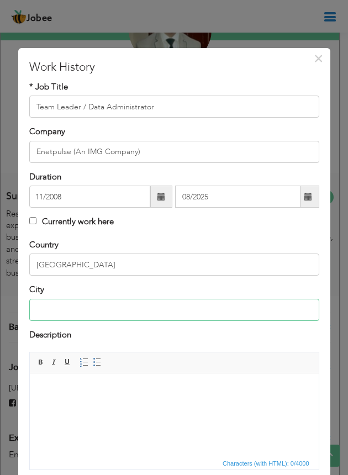
type input ":"
type input "[GEOGRAPHIC_DATA]"
click at [70, 396] on html at bounding box center [173, 390] width 289 height 34
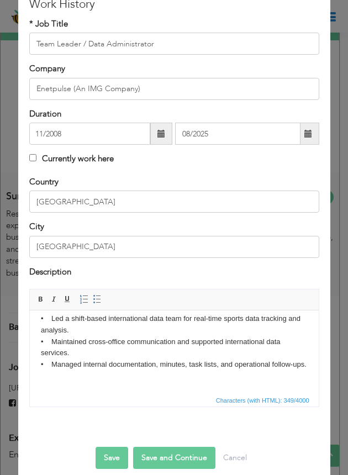
scroll to position [76, 0]
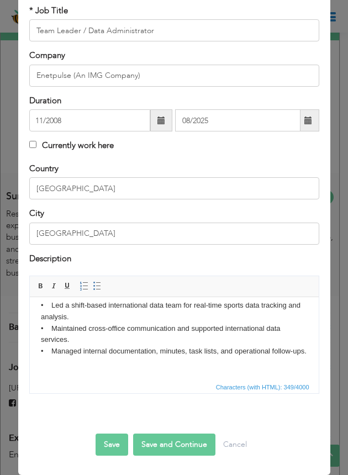
click at [112, 448] on button "Save" at bounding box center [111, 444] width 33 height 22
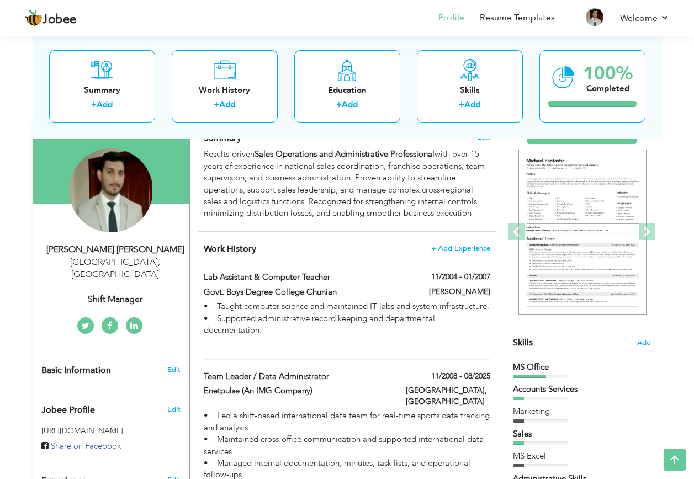
scroll to position [87, 0]
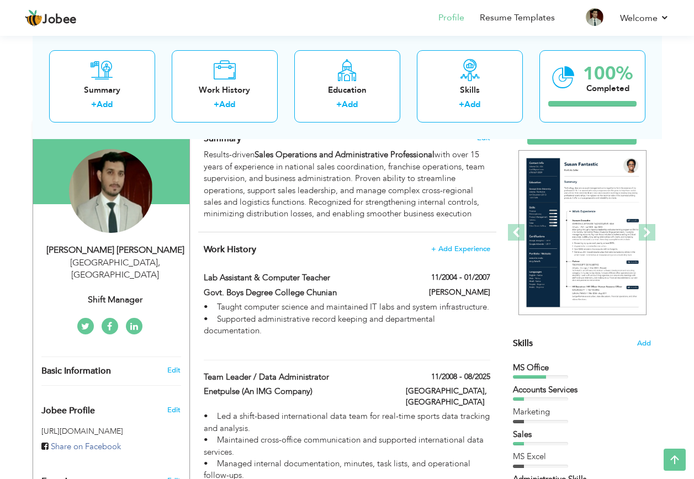
drag, startPoint x: 350, startPoint y: 393, endPoint x: 374, endPoint y: 332, distance: 65.9
click at [374, 332] on div "Work History + Add Experience Lab Assistant & Computer Teacher 11/2004 - 01/200…" at bounding box center [347, 365] width 298 height 267
drag, startPoint x: 368, startPoint y: 325, endPoint x: 679, endPoint y: 122, distance: 372.2
click at [679, 123] on div "View Resume Export PDF Profile Summary Public Link Experience Education Awards …" at bounding box center [347, 488] width 694 height 1085
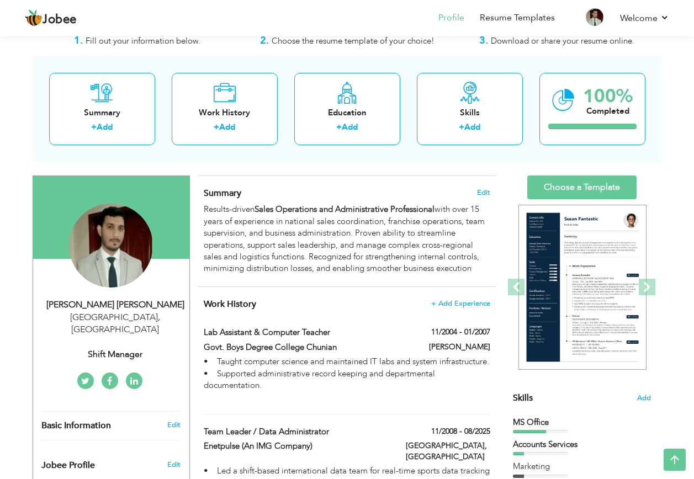
scroll to position [0, 0]
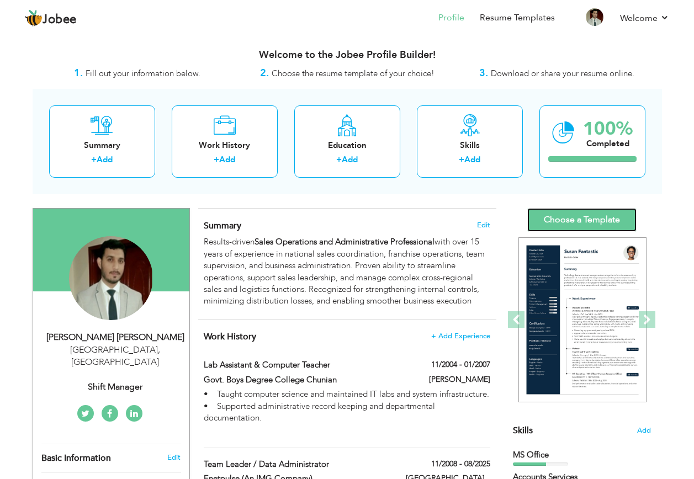
click at [586, 222] on link "Choose a Template" at bounding box center [581, 220] width 109 height 24
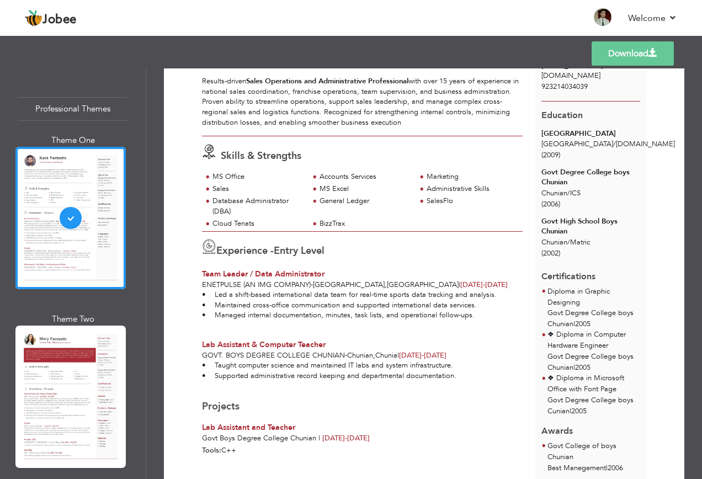
scroll to position [110, 0]
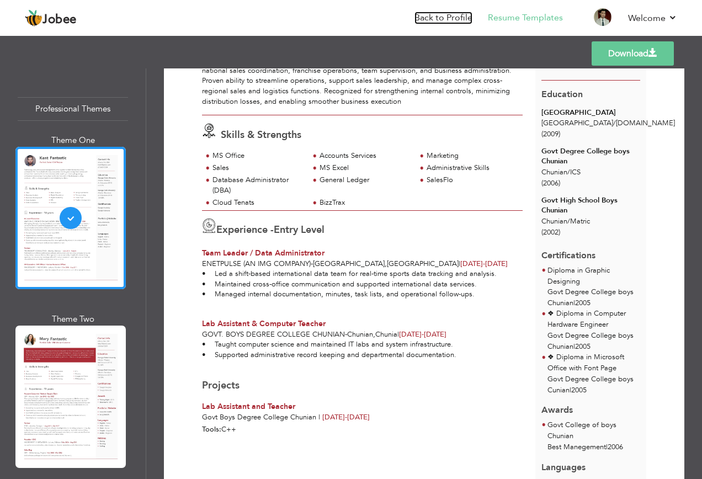
click at [434, 15] on link "Back to Profile" at bounding box center [444, 18] width 58 height 13
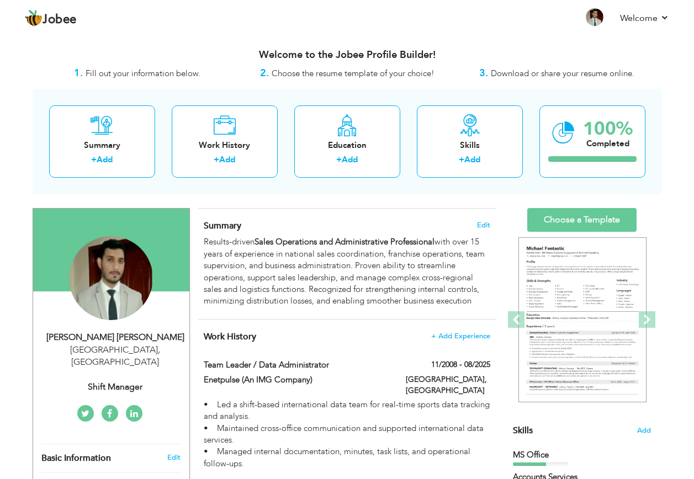
click at [451, 364] on label "11/2008 - 08/2025" at bounding box center [460, 364] width 59 height 11
type input "Team Leader / Data Administrator"
type input "Enetpulse (An IMG Company)"
type input "11/2008"
type input "08/2025"
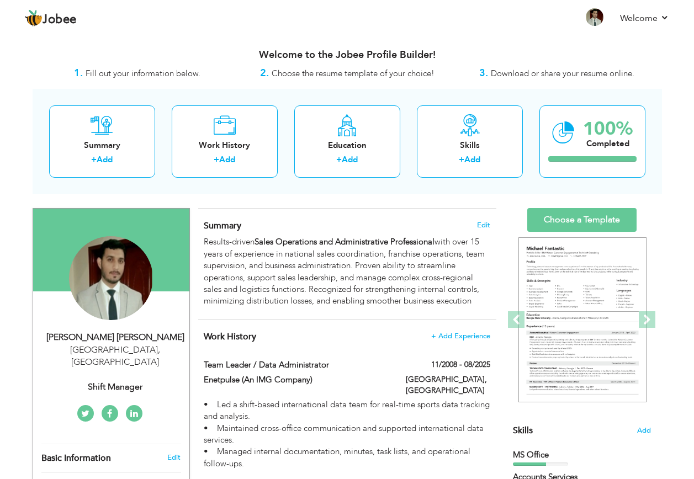
type input "[GEOGRAPHIC_DATA]"
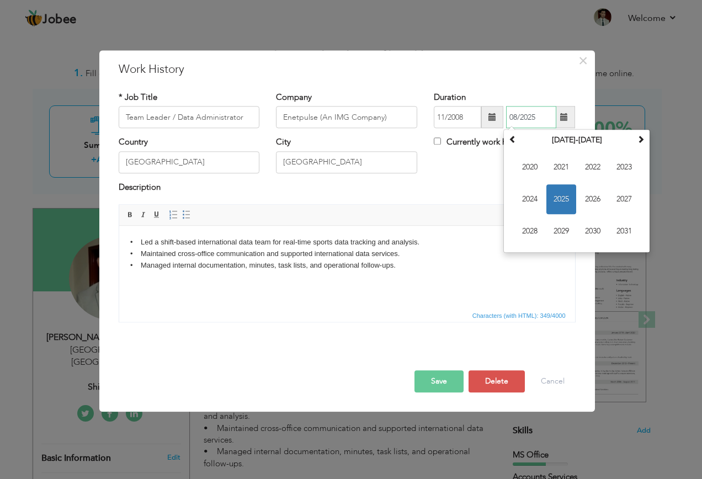
click at [534, 118] on input "08/2025" at bounding box center [531, 118] width 50 height 22
type input "02/2014"
click at [451, 174] on div "Country Pakistan City Lahore Currently work here" at bounding box center [347, 159] width 474 height 45
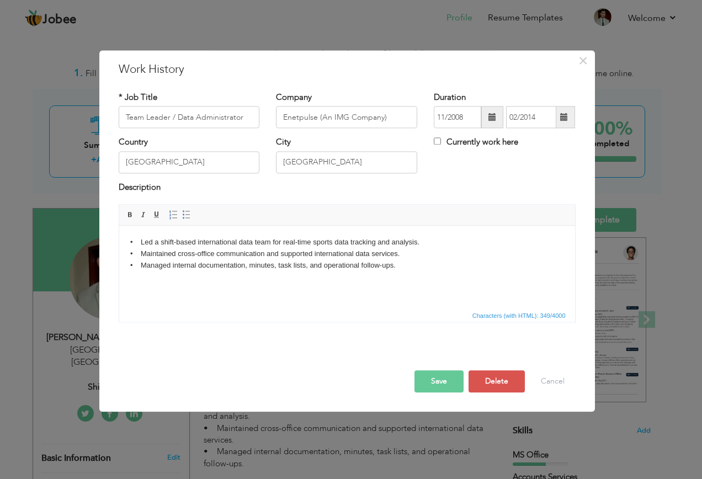
click at [431, 379] on button "Save" at bounding box center [439, 382] width 49 height 22
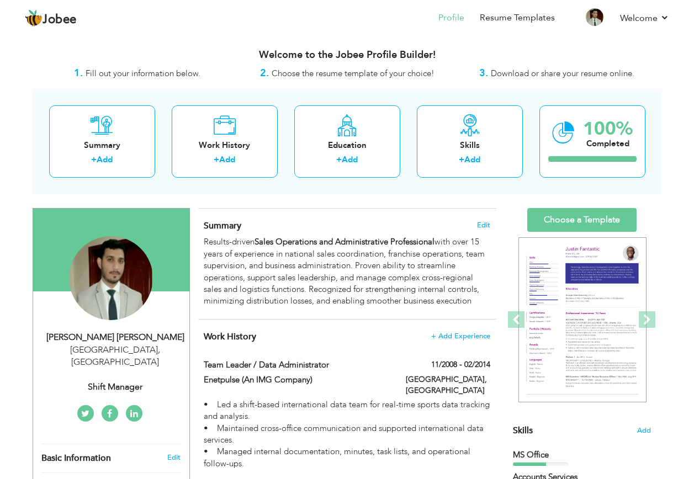
click at [463, 334] on span "+ Add Experience" at bounding box center [460, 336] width 59 height 8
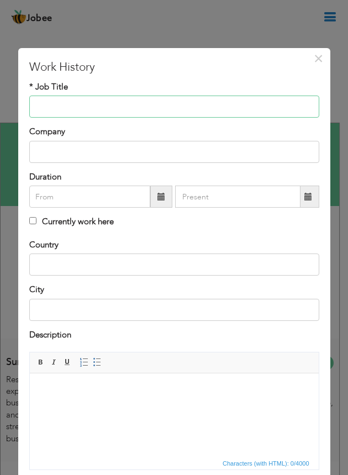
click at [57, 107] on input "text" at bounding box center [174, 106] width 290 height 22
paste input "Franchise Manager & Sales Coordinator"
type input "Franchise Manager & Sales Coordinator"
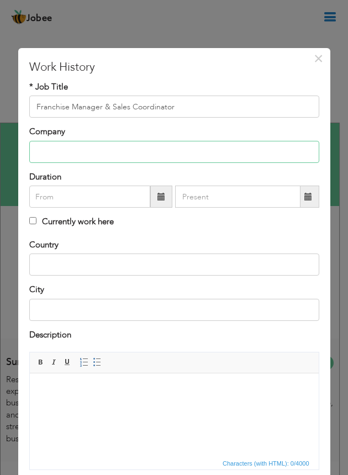
click at [111, 151] on input "text" at bounding box center [174, 152] width 290 height 22
paste input "Ruba Digital Pvt Ltd"
type input "Ruba Digital Pvt Ltd"
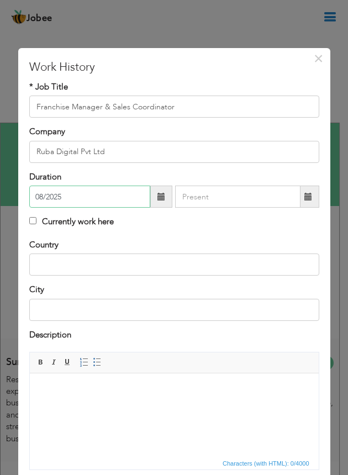
click at [60, 188] on input "08/2025" at bounding box center [89, 196] width 121 height 22
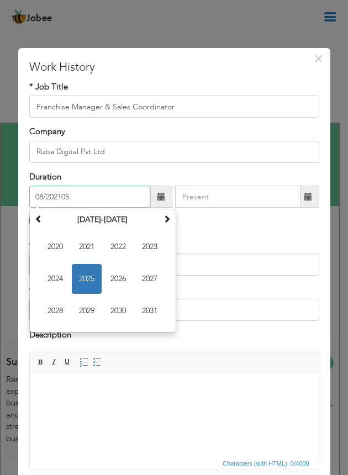
click at [76, 200] on input "08/202105" at bounding box center [89, 196] width 121 height 22
type input "10/2014"
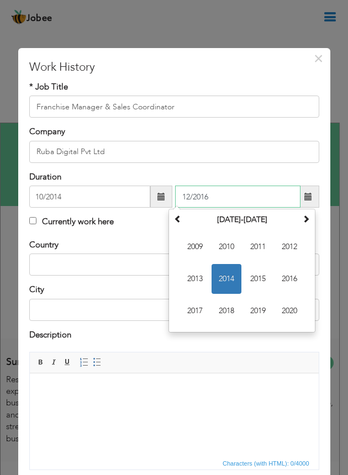
type input "12/2016"
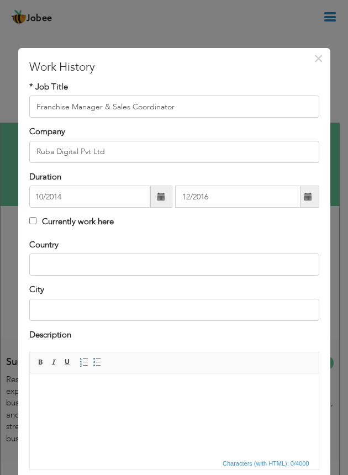
click at [50, 402] on html at bounding box center [173, 390] width 289 height 34
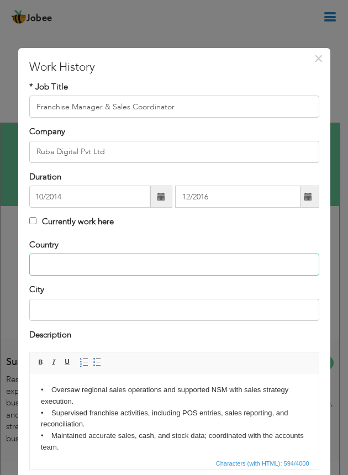
click at [77, 258] on input "text" at bounding box center [174, 264] width 290 height 22
type input "[GEOGRAPHIC_DATA]"
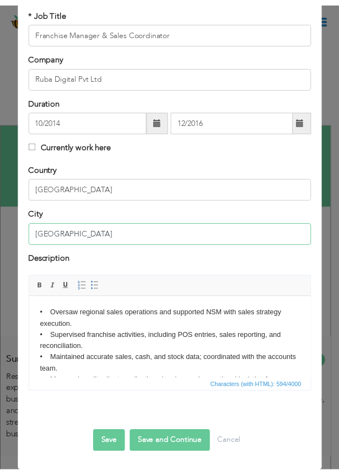
scroll to position [76, 0]
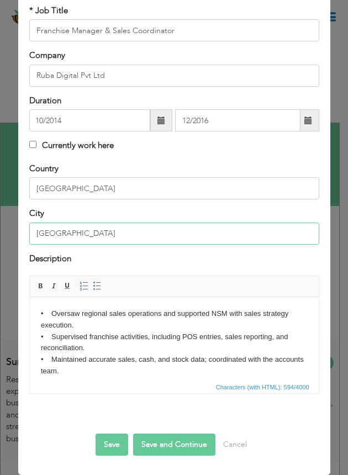
type input "[GEOGRAPHIC_DATA]"
click at [111, 445] on button "Save" at bounding box center [111, 444] width 33 height 22
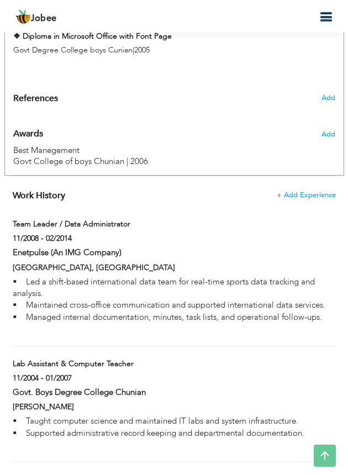
scroll to position [828, 0]
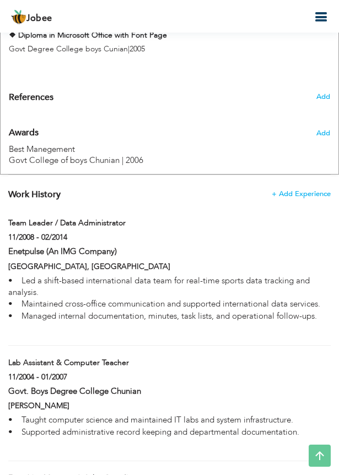
click at [310, 196] on span "+ Add Experience" at bounding box center [301, 194] width 59 height 8
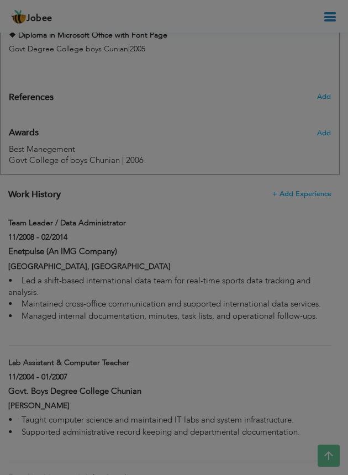
scroll to position [0, 0]
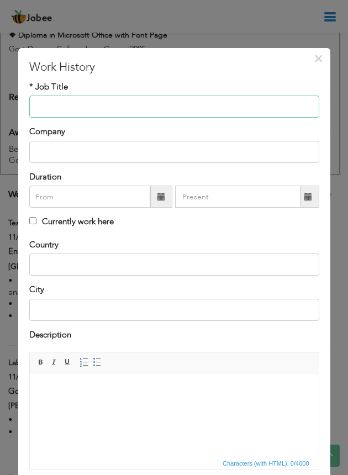
click at [108, 105] on input "text" at bounding box center [174, 106] width 290 height 22
paste input "Shift Manager"
type input "Shift Manager"
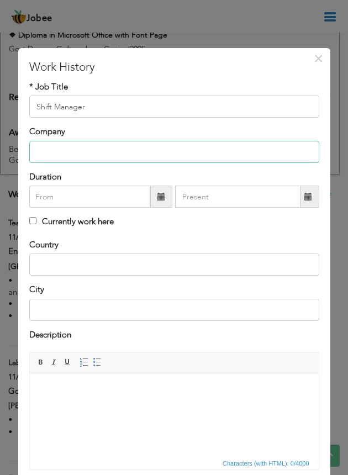
click at [112, 147] on input "text" at bounding box center [174, 152] width 290 height 22
paste input "[DOMAIN_NAME] (Digital Sports Media Company)"
type input "[DOMAIN_NAME] (Digital Sports Media Company)"
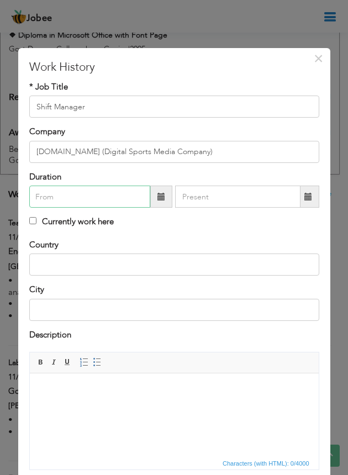
click at [49, 198] on input "text" at bounding box center [89, 196] width 121 height 22
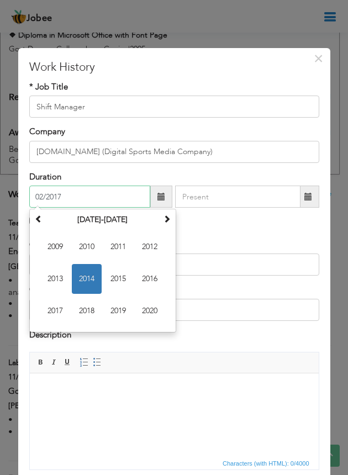
type input "02/2017"
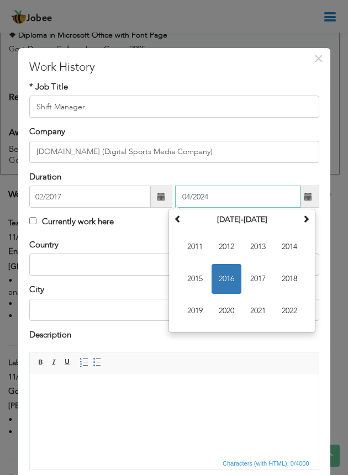
type input "04/2024"
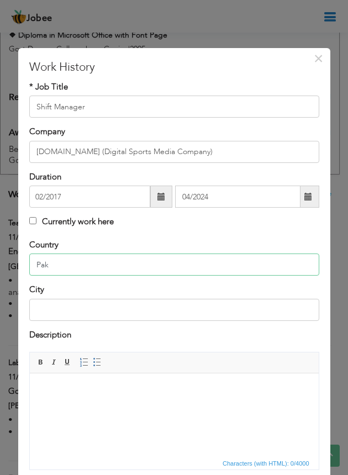
type input "[GEOGRAPHIC_DATA]"
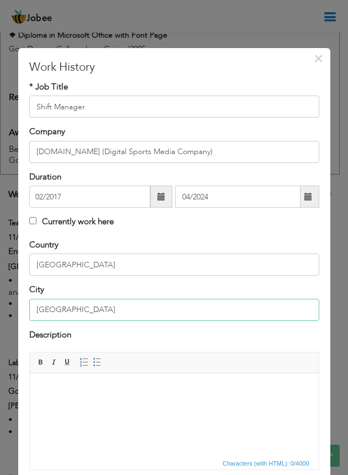
type input "[GEOGRAPHIC_DATA]"
click at [68, 406] on html at bounding box center [173, 390] width 289 height 34
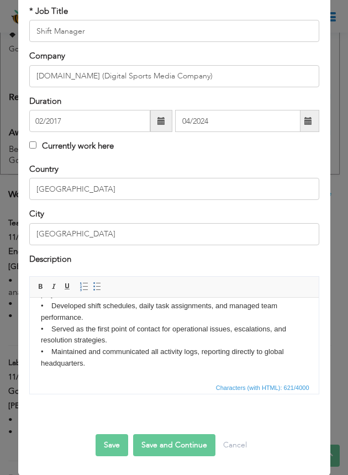
scroll to position [76, 0]
click at [113, 451] on button "Save" at bounding box center [111, 444] width 33 height 22
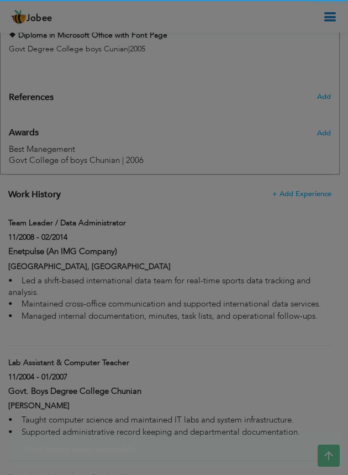
scroll to position [0, 0]
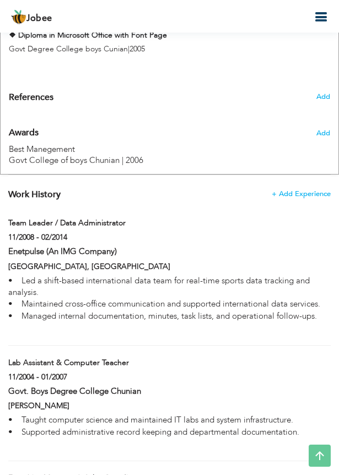
click at [322, 196] on span "+ Add Experience" at bounding box center [301, 194] width 59 height 8
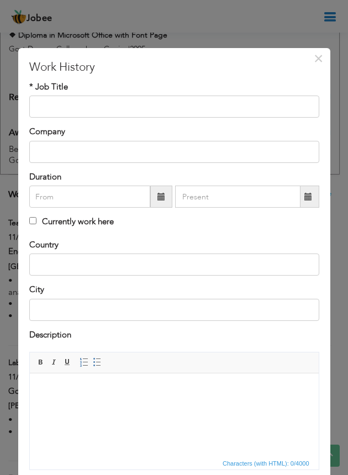
click at [70, 220] on label "Currently work here" at bounding box center [71, 222] width 84 height 12
click at [36, 220] on input "Currently work here" at bounding box center [32, 220] width 7 height 7
checkbox input "true"
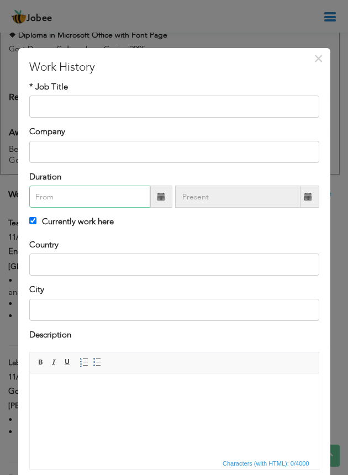
click at [56, 195] on input "text" at bounding box center [89, 196] width 121 height 22
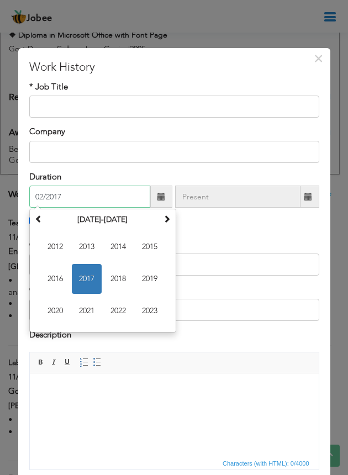
click at [45, 194] on input "02/2017" at bounding box center [89, 196] width 121 height 22
click at [49, 192] on input "02/2017" at bounding box center [89, 196] width 121 height 22
type input "04/2024"
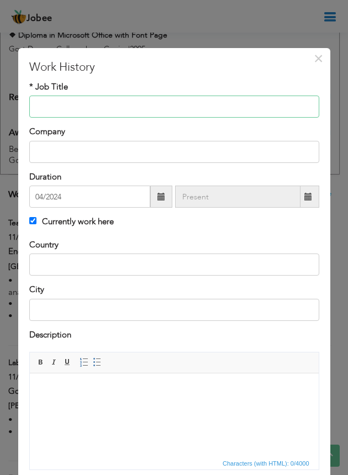
click at [103, 98] on input "text" at bounding box center [174, 106] width 290 height 22
paste input "National Sales Operations Executive"
type input "National Sales Operations Executive"
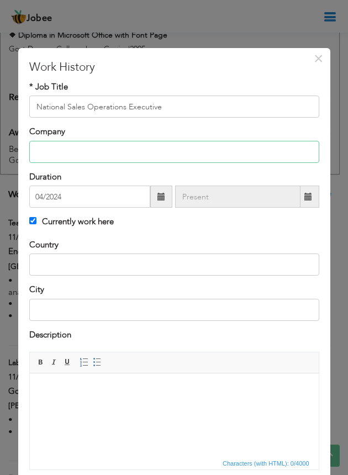
click at [99, 148] on input "text" at bounding box center [174, 152] width 290 height 22
paste input "Globe Cosmetics (Mothercare)"
type input "Globe Cosmetics (Mothercare)"
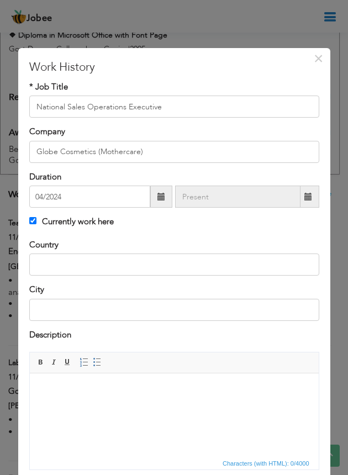
click at [80, 406] on html at bounding box center [173, 390] width 289 height 34
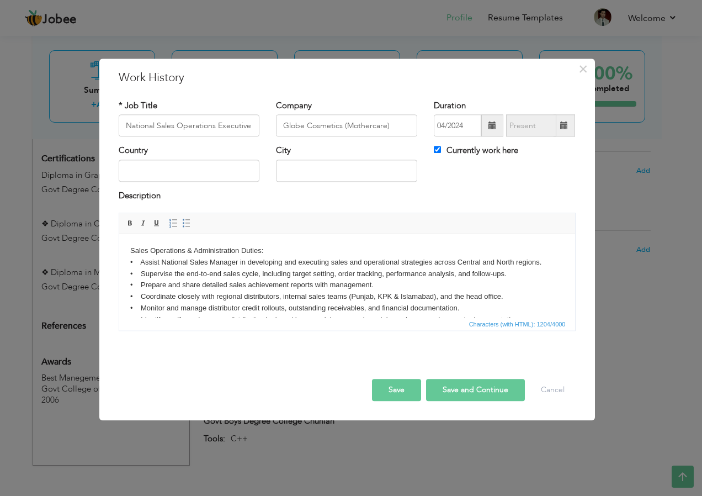
click at [225, 287] on body "Sales Operations & Administration Duties: • Assist National Sales Manager in de…" at bounding box center [347, 302] width 434 height 115
drag, startPoint x: 260, startPoint y: 247, endPoint x: 124, endPoint y: 246, distance: 136.3
click at [126, 246] on html "Sales Operations & Administration Duties: • Assist National Sales Manager in de…" at bounding box center [347, 302] width 456 height 137
click at [129, 225] on span at bounding box center [130, 223] width 9 height 9
drag, startPoint x: 333, startPoint y: 260, endPoint x: 424, endPoint y: 260, distance: 91.6
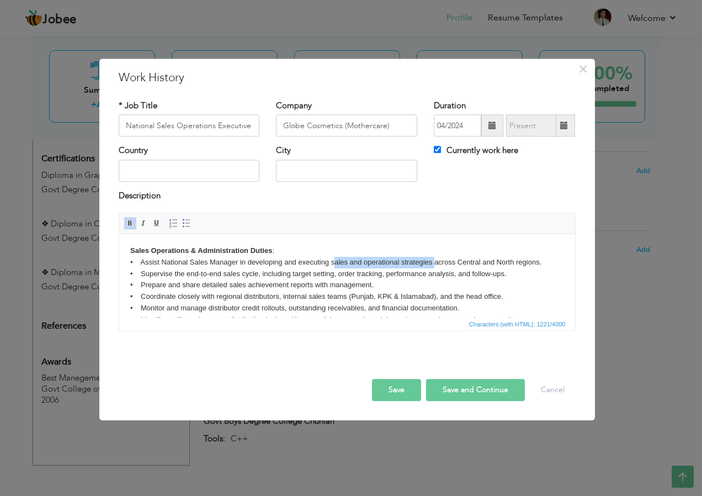
click at [434, 259] on body "Sales Operations & Administration Duties : • Assist National Sales Manager in d…" at bounding box center [347, 302] width 434 height 115
click at [131, 227] on span at bounding box center [130, 223] width 9 height 9
drag, startPoint x: 330, startPoint y: 261, endPoint x: 353, endPoint y: 260, distance: 23.7
click at [353, 260] on body "Sales Operations & Administration Duties : • Assist National Sales Manager in d…" at bounding box center [347, 302] width 434 height 115
click at [130, 224] on span at bounding box center [130, 223] width 9 height 9
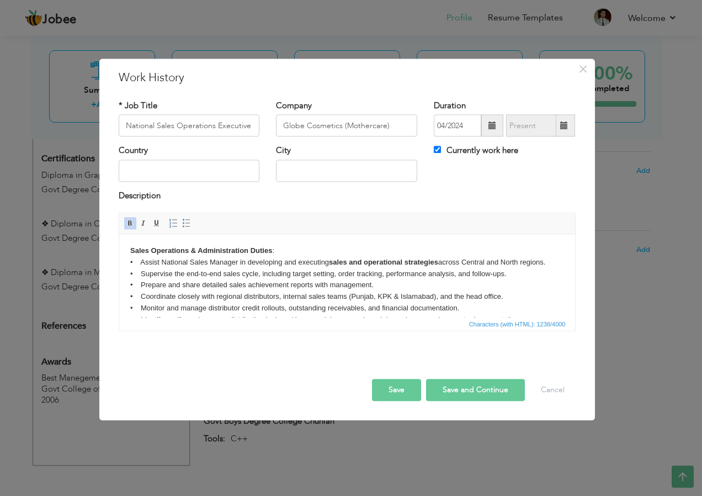
click at [476, 328] on span "Characters (with HTML): 1238/4000" at bounding box center [517, 325] width 101 height 10
click at [417, 292] on body "Sales Operations & Administration Duties : • Assist National Sales Manager in d…" at bounding box center [347, 302] width 434 height 115
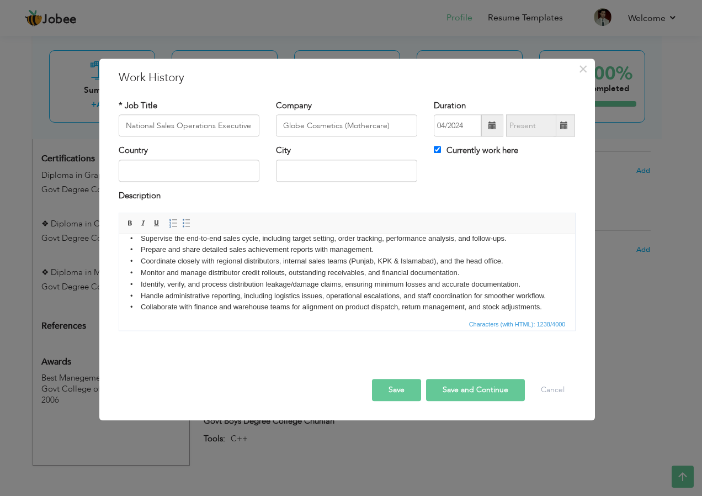
scroll to position [54, 0]
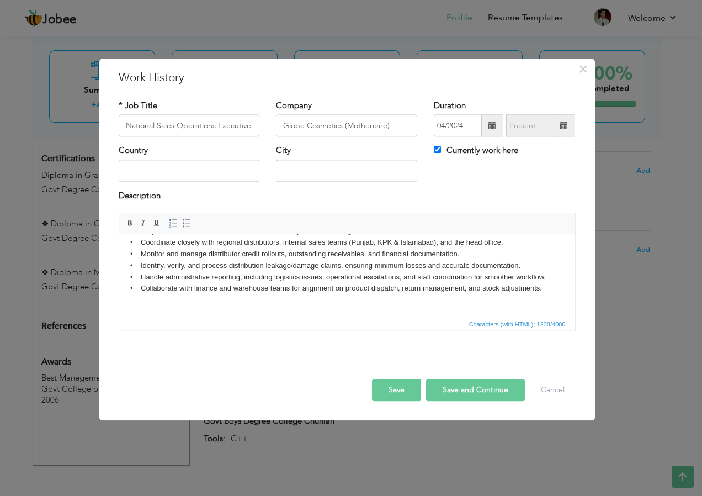
click at [396, 392] on button "Save" at bounding box center [396, 390] width 49 height 22
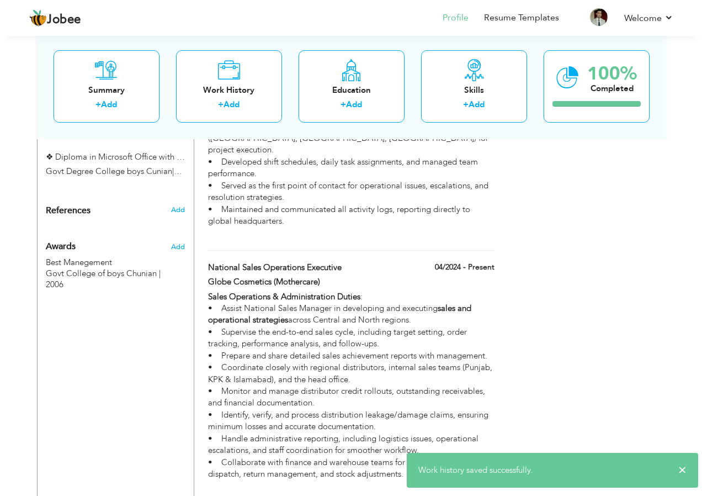
scroll to position [788, 0]
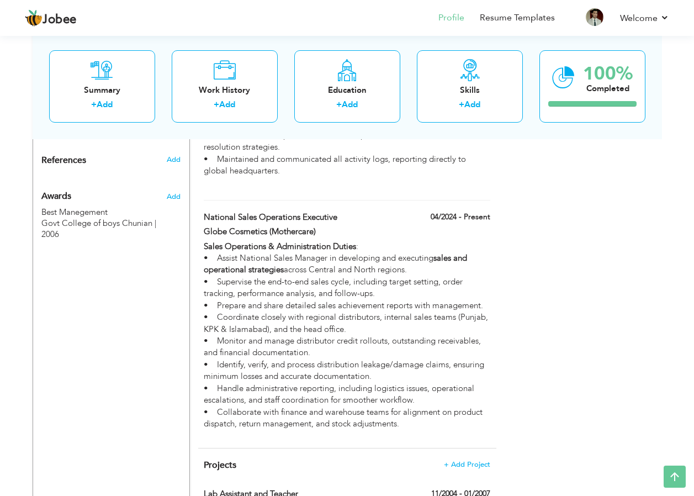
click at [0, 0] on span at bounding box center [0, 0] width 0 height 0
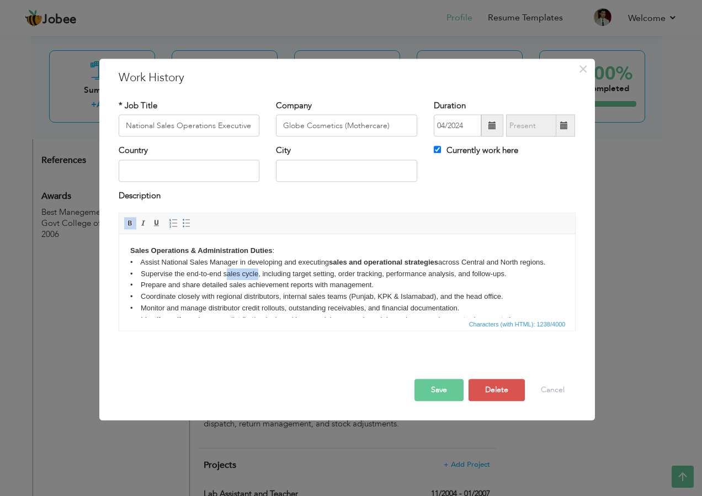
drag, startPoint x: 224, startPoint y: 272, endPoint x: 258, endPoint y: 270, distance: 33.7
click at [258, 270] on body "Sales Operations & Administration Duties : • Assist National Sales Manager in d…" at bounding box center [347, 302] width 434 height 115
click at [130, 225] on span at bounding box center [130, 223] width 9 height 9
drag, startPoint x: 221, startPoint y: 270, endPoint x: 232, endPoint y: 273, distance: 11.3
click at [232, 273] on body "Sales Operations & Administration Duties : • Assist National Sales Manager in d…" at bounding box center [347, 302] width 434 height 115
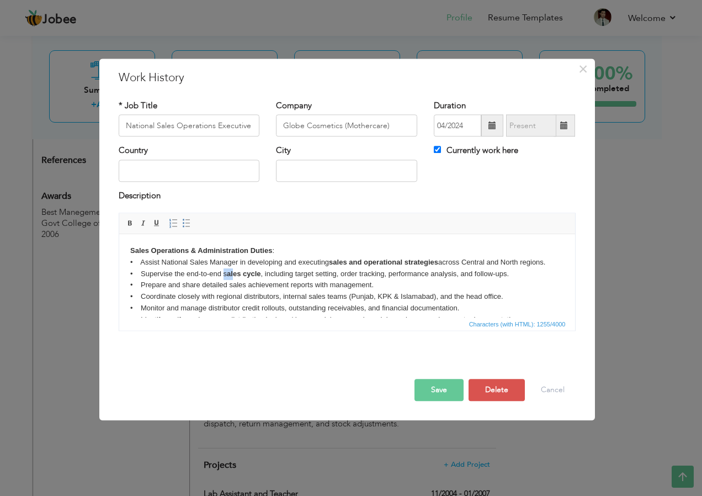
click at [135, 226] on link "Bold" at bounding box center [130, 223] width 12 height 12
click at [242, 285] on body "Sales Operations & Administration Duties : • Assist National Sales Manager in d…" at bounding box center [347, 302] width 434 height 115
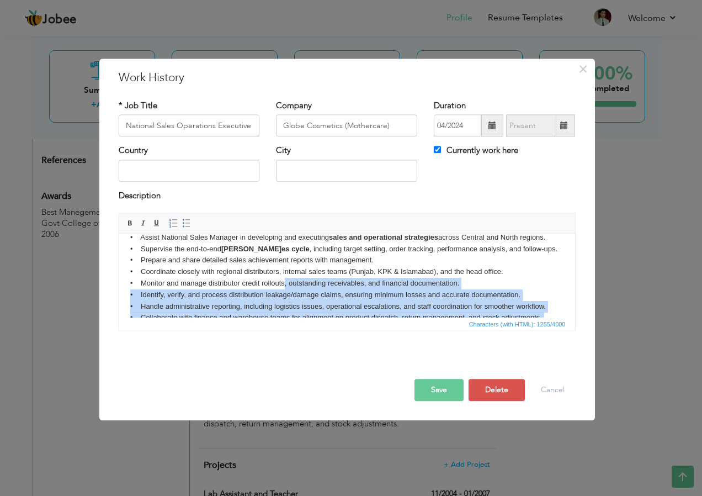
scroll to position [54, 0]
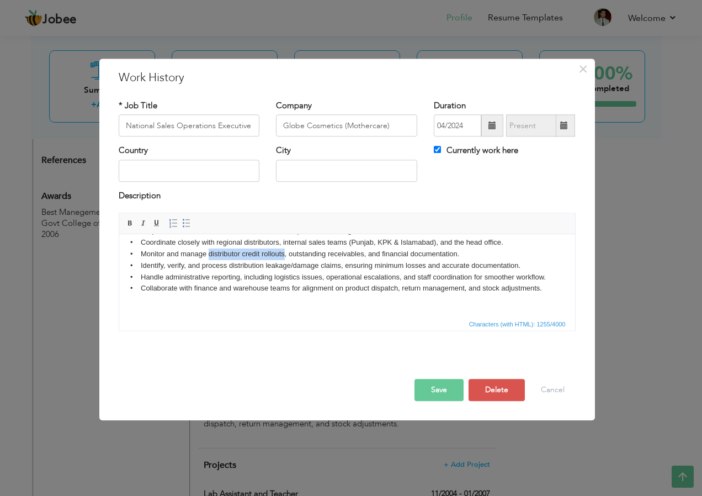
drag, startPoint x: 283, startPoint y: 309, endPoint x: 208, endPoint y: 252, distance: 94.2
click at [208, 252] on body "Sales Operations & Administration Duties : • Assist National Sales Manager in d…" at bounding box center [347, 248] width 434 height 115
click at [127, 222] on span at bounding box center [130, 223] width 9 height 9
click at [205, 168] on input "text" at bounding box center [189, 171] width 141 height 22
type input "Pakistan"
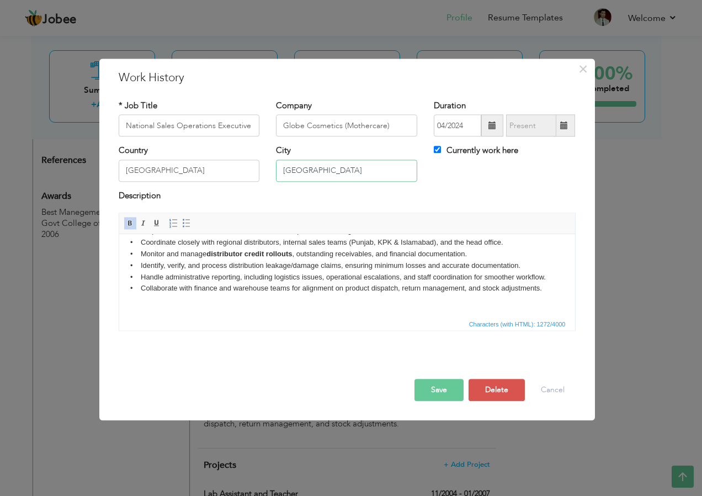
type input "Lahore"
click at [433, 386] on button "Save" at bounding box center [439, 390] width 49 height 22
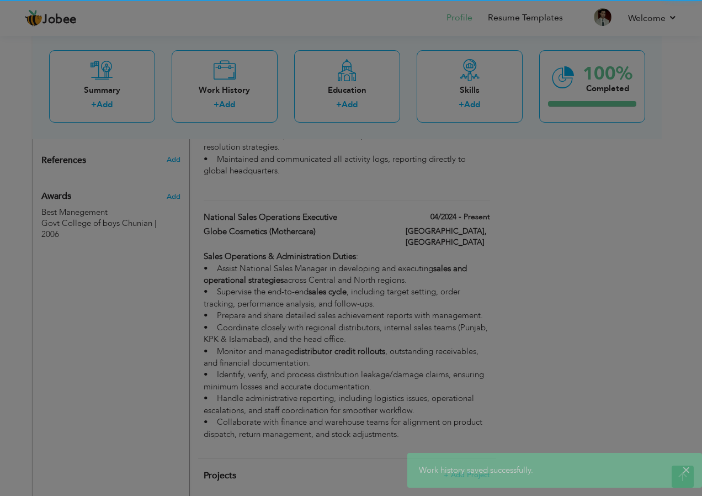
scroll to position [0, 0]
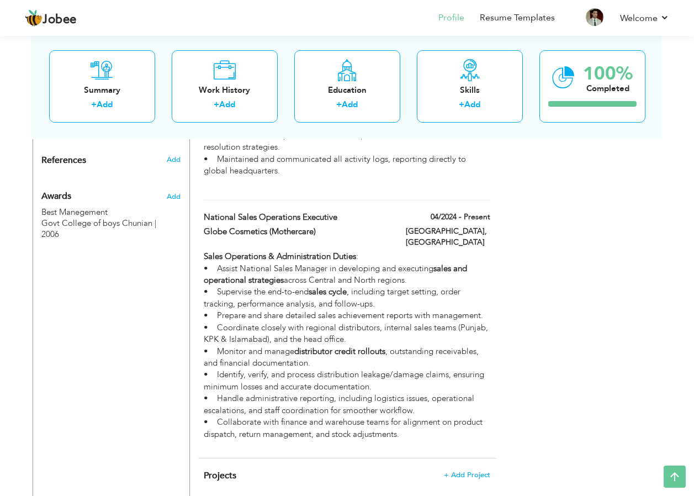
click at [373, 341] on div "Sales Operations & Administration Duties : • Assist National Sales Manager in d…" at bounding box center [347, 351] width 286 height 201
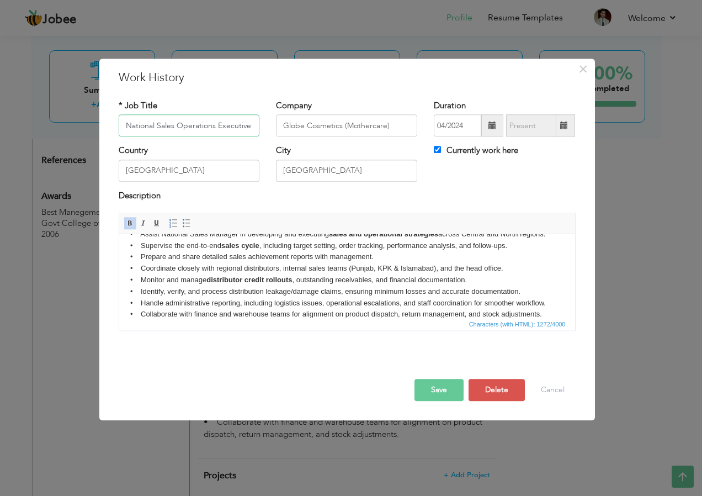
scroll to position [54, 0]
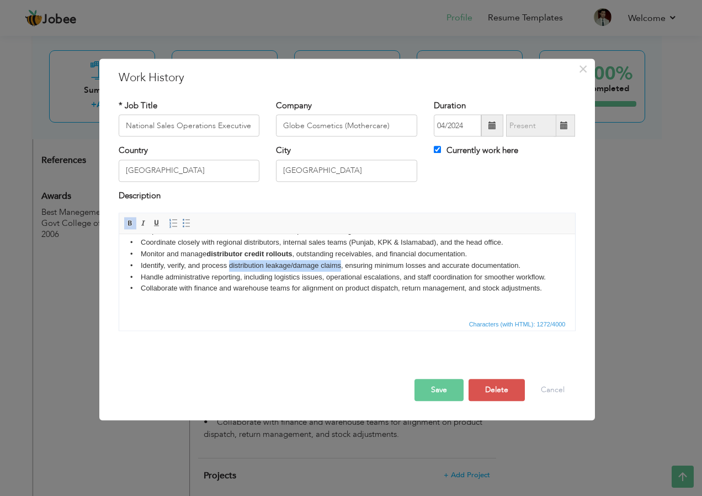
drag, startPoint x: 341, startPoint y: 264, endPoint x: 229, endPoint y: 269, distance: 111.6
click at [229, 269] on body "Sales Operations & Administration Duties : • Assist National Sales Manager in d…" at bounding box center [347, 248] width 434 height 115
click at [127, 220] on span at bounding box center [130, 223] width 9 height 9
click at [428, 386] on button "Save" at bounding box center [439, 390] width 49 height 22
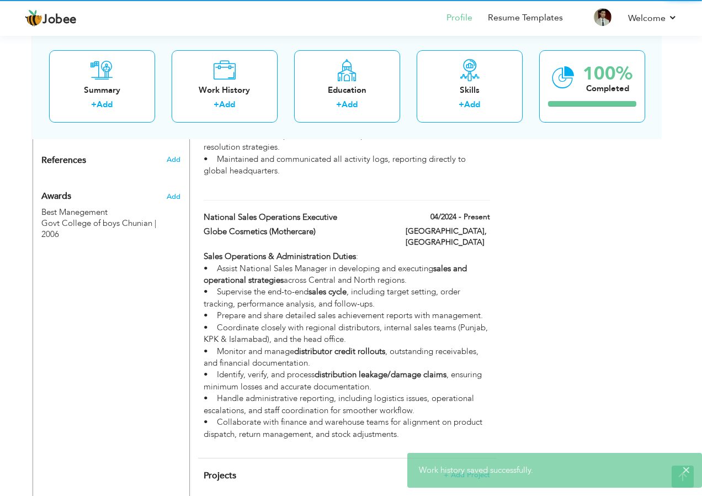
scroll to position [0, 0]
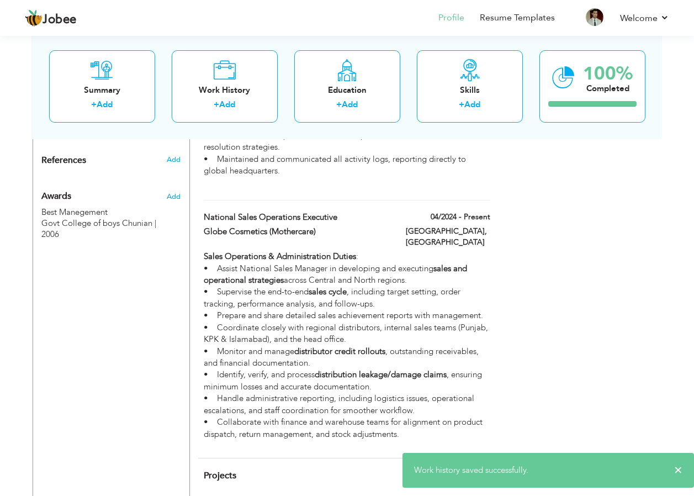
click at [323, 362] on div "Sales Operations & Administration Duties : • Assist National Sales Manager in d…" at bounding box center [347, 351] width 286 height 201
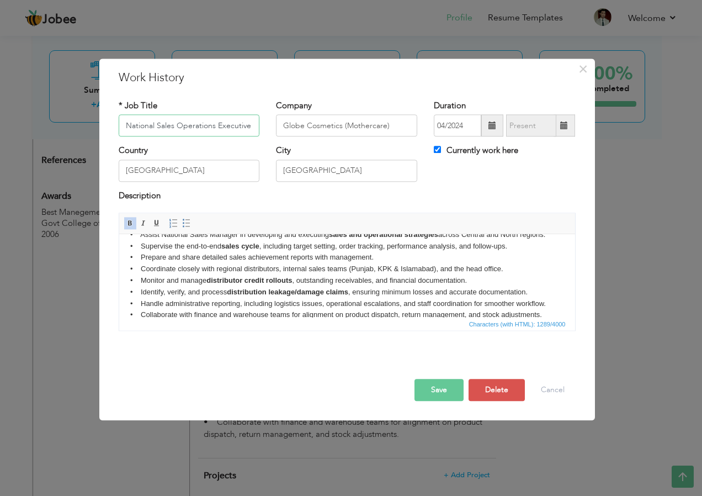
scroll to position [54, 0]
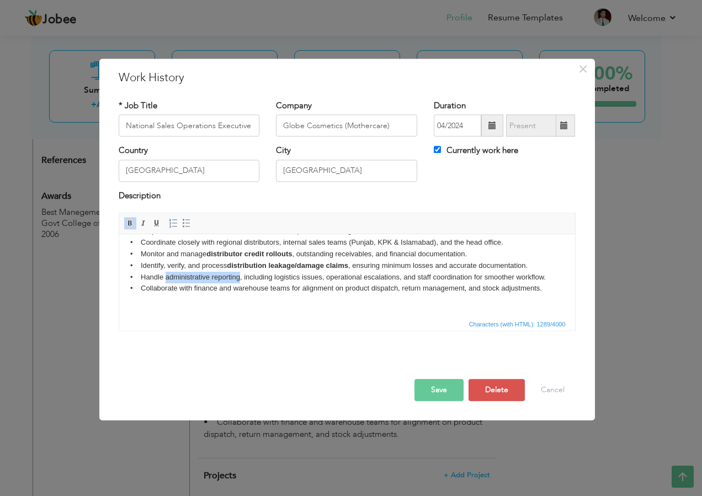
drag, startPoint x: 164, startPoint y: 275, endPoint x: 240, endPoint y: 281, distance: 75.3
click at [240, 281] on body "Sales Operations & Administration Duties : • Assist National Sales Manager in d…" at bounding box center [347, 248] width 434 height 115
click at [131, 219] on span at bounding box center [130, 223] width 9 height 9
click at [444, 386] on button "Save" at bounding box center [439, 390] width 49 height 22
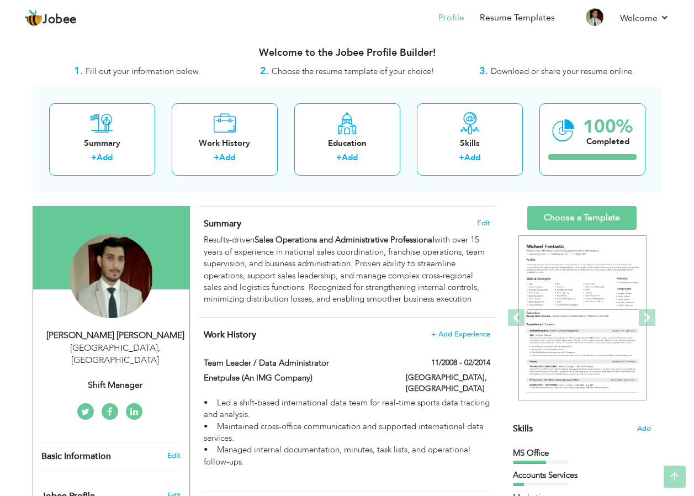
scroll to position [0, 0]
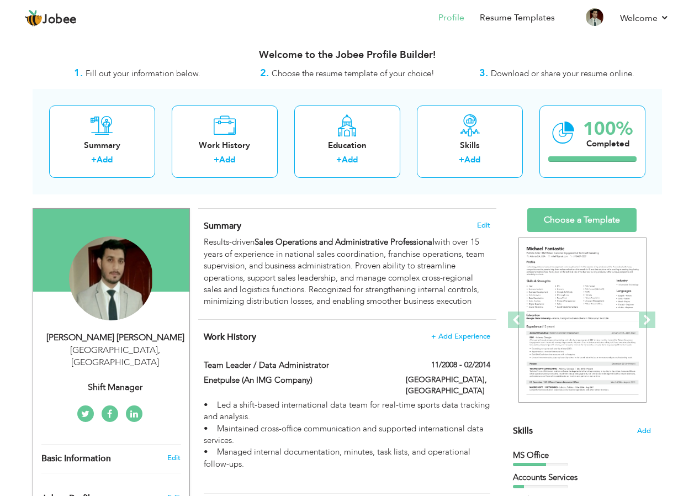
click at [445, 189] on div "Summary + Add Work History + Add Education + Add Skills + Add 100% Completed" at bounding box center [347, 141] width 629 height 105
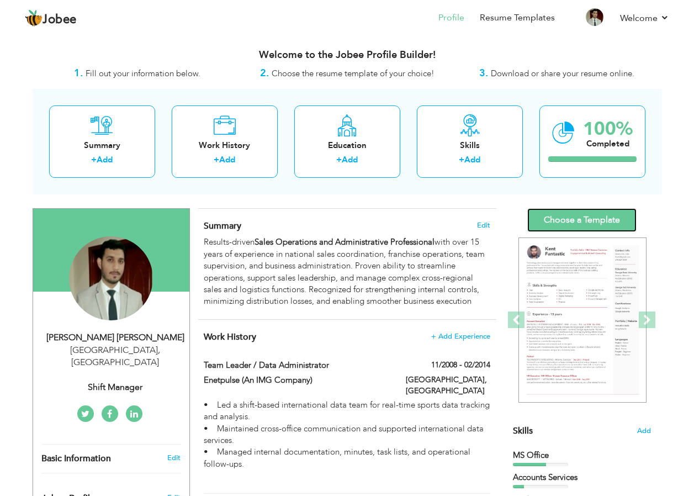
click at [581, 217] on link "Choose a Template" at bounding box center [581, 220] width 109 height 24
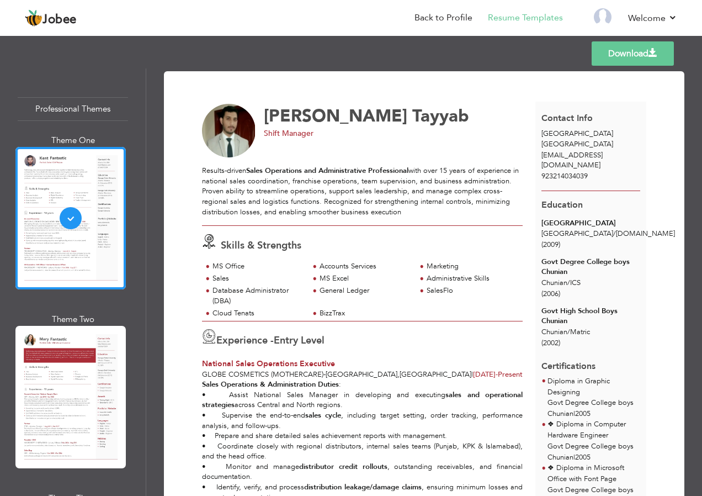
click at [71, 399] on div at bounding box center [70, 397] width 110 height 142
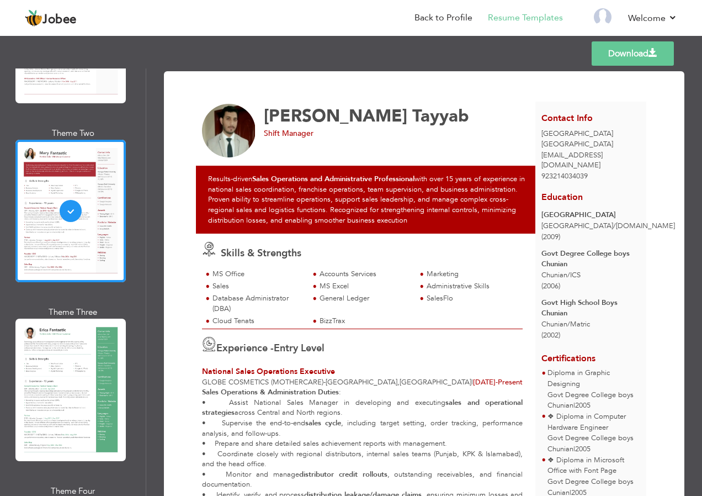
scroll to position [221, 0]
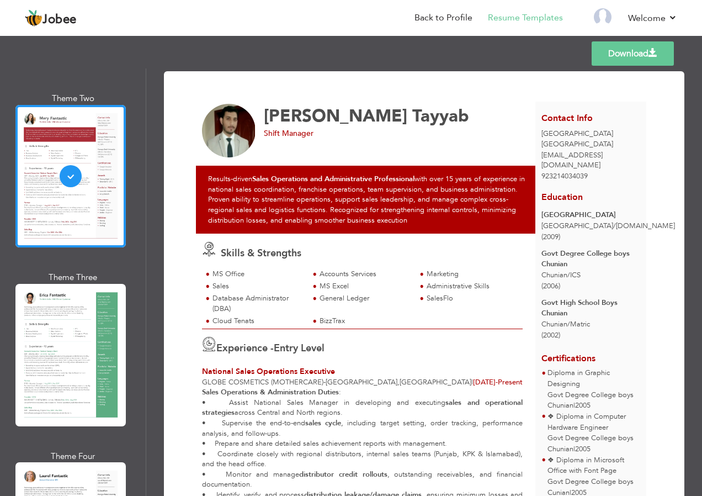
click at [102, 344] on div at bounding box center [70, 355] width 110 height 142
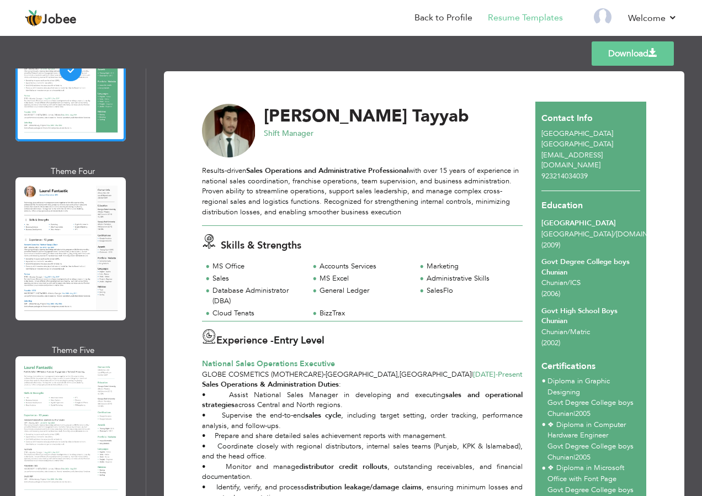
scroll to position [662, 0]
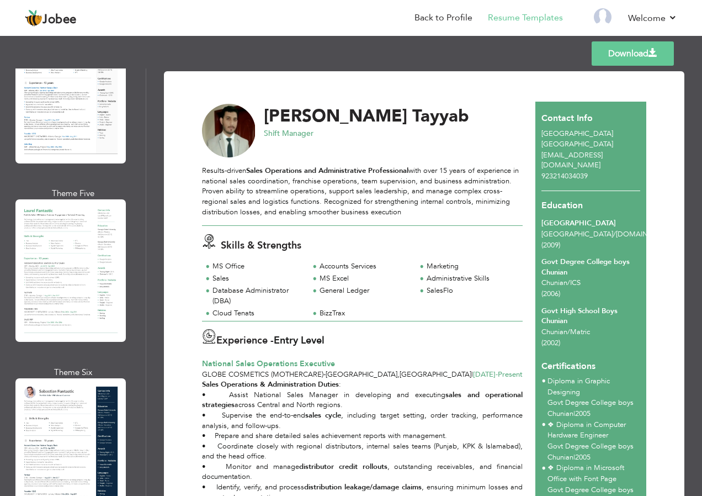
click at [78, 259] on div at bounding box center [70, 270] width 110 height 142
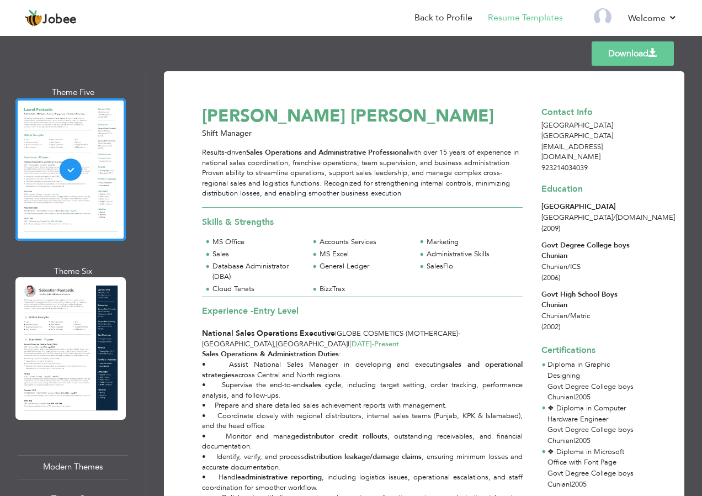
scroll to position [773, 0]
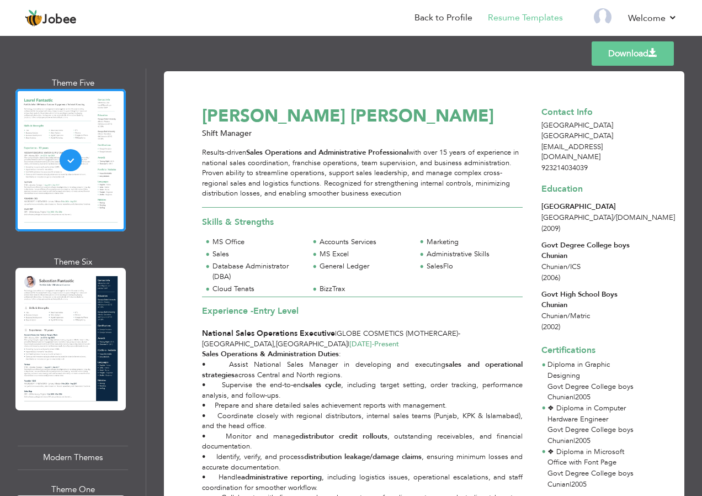
click at [38, 315] on div at bounding box center [70, 339] width 110 height 142
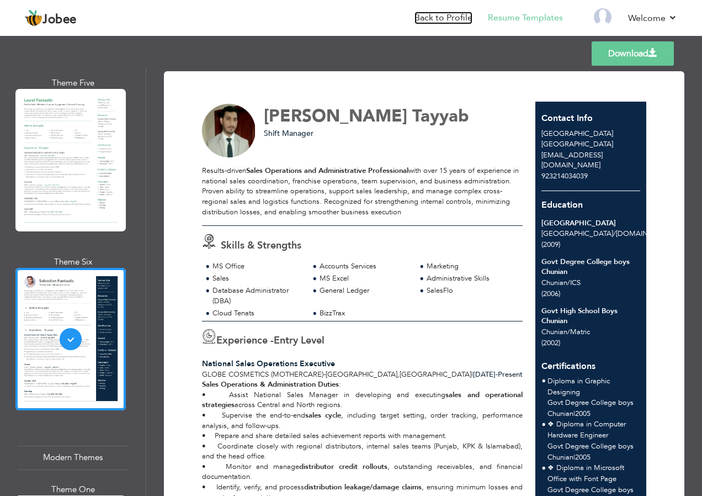
click at [436, 14] on link "Back to Profile" at bounding box center [444, 18] width 58 height 13
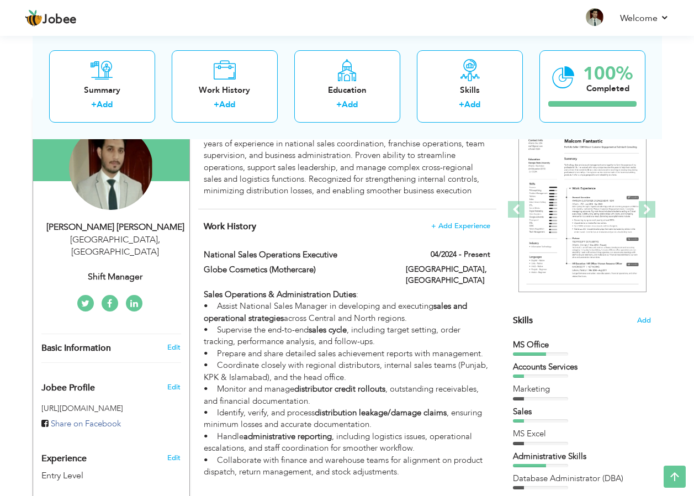
click at [113, 270] on div "Shift Manager" at bounding box center [115, 276] width 148 height 13
type input "[PERSON_NAME]"
type input "Tayyab"
type input "923214034039"
select select "number:166"
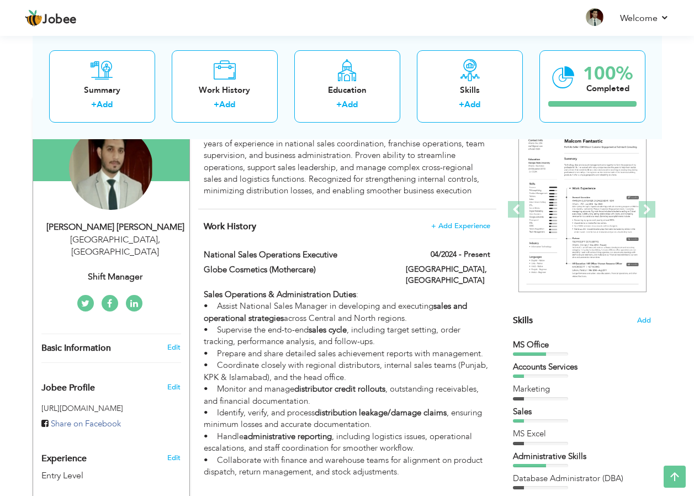
type input "[GEOGRAPHIC_DATA]"
select select "number:1"
type input "Shift Manager"
type input "[URL][DOMAIN_NAME][PERSON_NAME]"
type input "[URL][DOMAIN_NAME]"
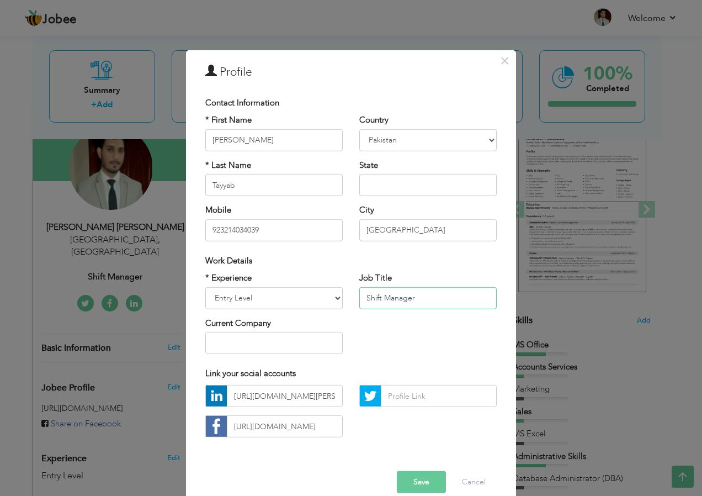
click at [448, 297] on input "Shift Manager" at bounding box center [427, 297] width 137 height 22
click at [273, 301] on select "Entry Level Less than 1 Year 1 Year 2 Years 3 Years 4 Years 5 Years 6 Years 7 Y…" at bounding box center [273, 297] width 137 height 22
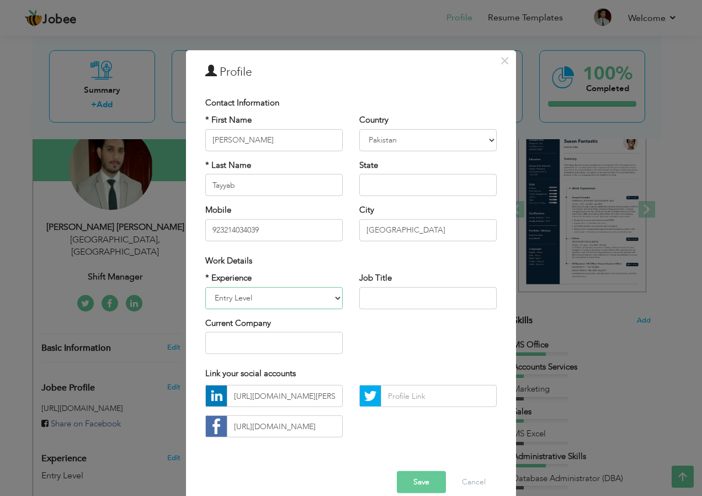
select select "number:17"
click at [205, 286] on select "Entry Level Less than 1 Year 1 Year 2 Years 3 Years 4 Years 5 Years 6 Years 7 Y…" at bounding box center [273, 297] width 137 height 22
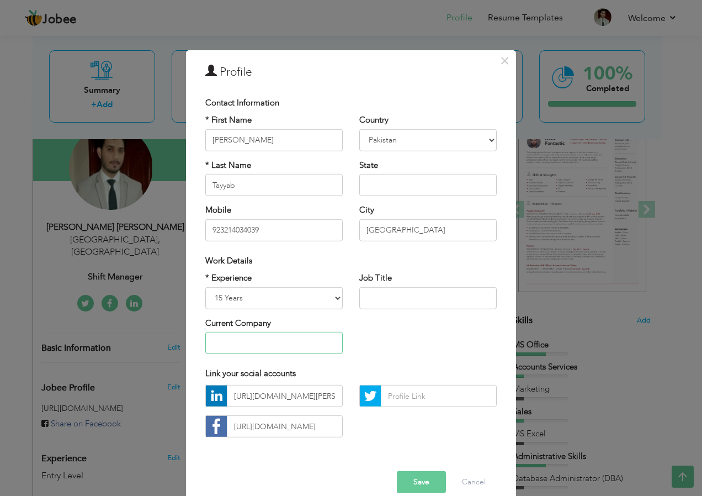
click at [316, 342] on input "text" at bounding box center [273, 343] width 137 height 22
click at [273, 342] on input "Globe Cosmetics ()" at bounding box center [273, 343] width 137 height 22
click at [270, 343] on input "Globe Cosmetics ()" at bounding box center [273, 343] width 137 height 22
click at [272, 343] on input "Globe Cosmetics ()" at bounding box center [273, 343] width 137 height 22
type input "Globe Cosmetics (Mothercare)"
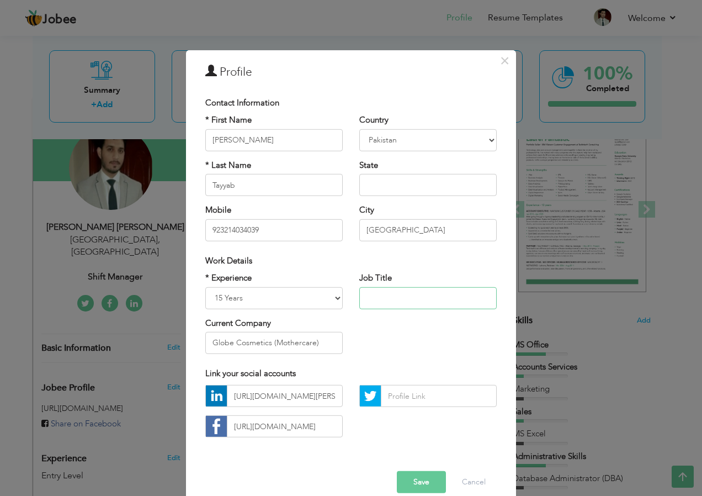
click at [390, 292] on input "text" at bounding box center [427, 297] width 137 height 22
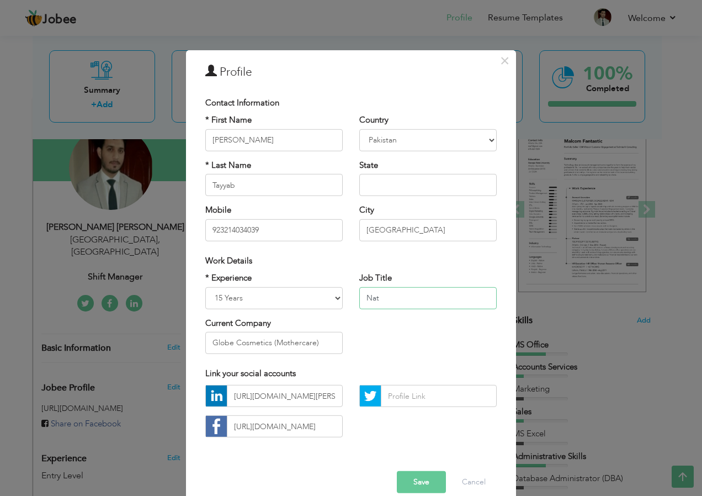
type input "Nat"
click at [413, 475] on button "Save" at bounding box center [421, 482] width 49 height 22
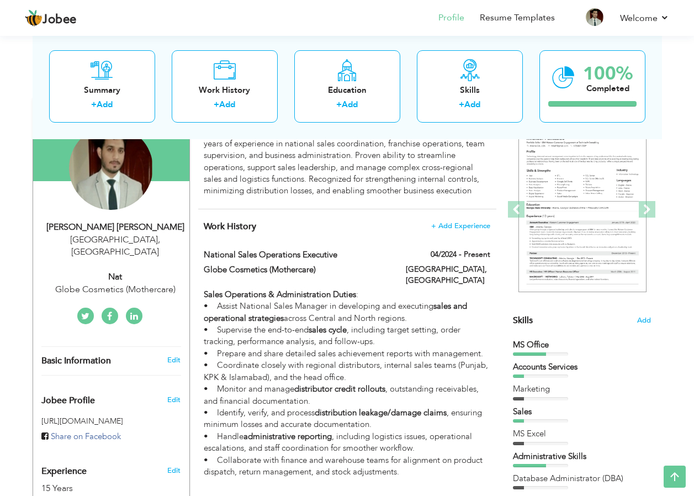
click at [0, 0] on span at bounding box center [0, 0] width 0 height 0
type input "National Sales Operations Executive"
type input "Globe Cosmetics (Mothercare)"
type input "04/2024"
type input "[GEOGRAPHIC_DATA]"
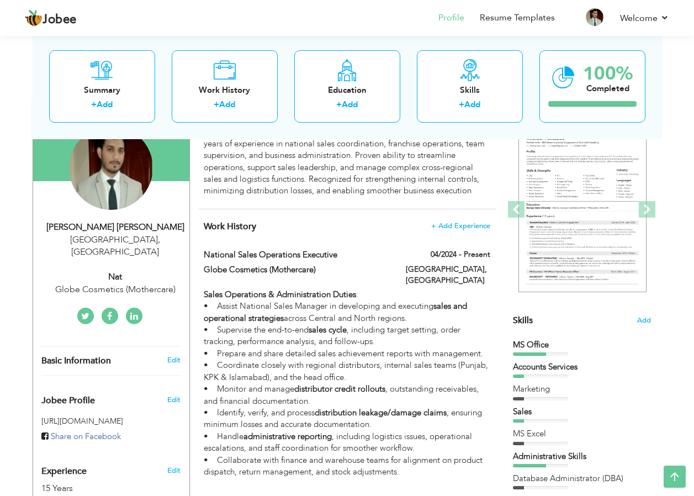
type input "[GEOGRAPHIC_DATA]"
checkbox input "true"
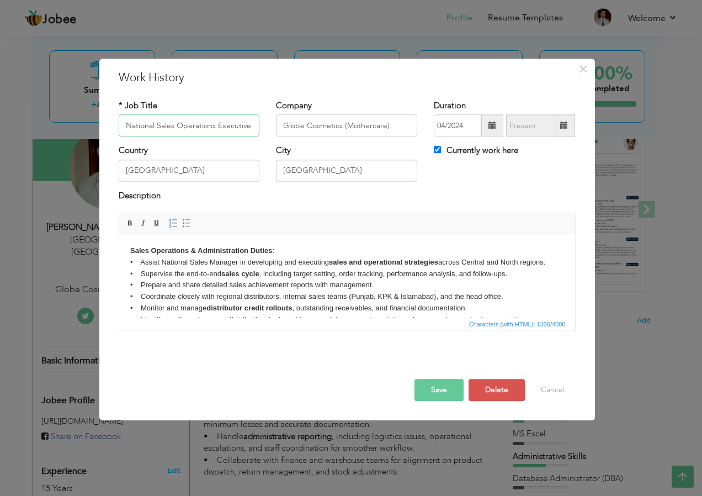
click at [229, 129] on input "National Sales Operations Executive" at bounding box center [189, 126] width 141 height 22
click at [229, 127] on input "National Sales Operations Executive" at bounding box center [189, 126] width 141 height 22
click at [440, 388] on button "Save" at bounding box center [439, 390] width 49 height 22
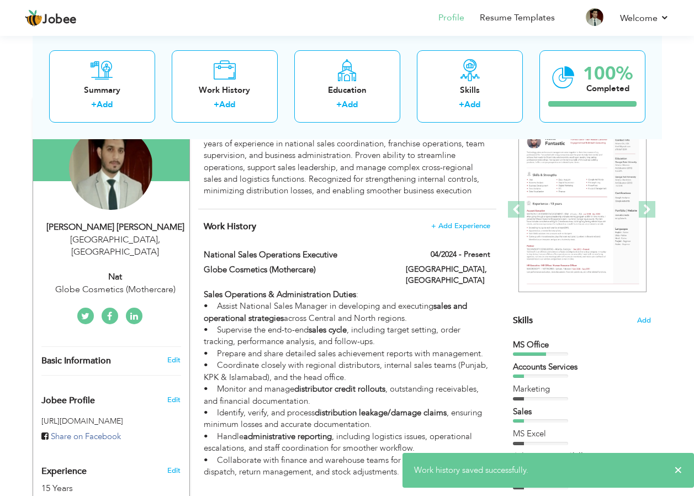
click at [147, 283] on div "Globe Cosmetics (Mothercare)" at bounding box center [115, 289] width 148 height 13
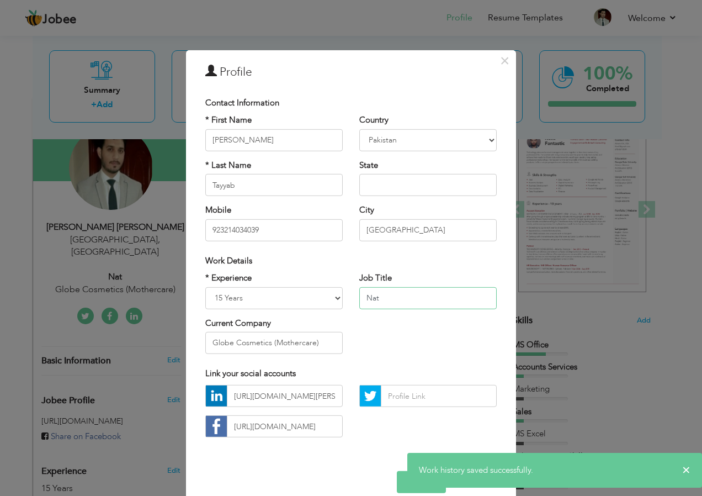
click at [398, 300] on input "Nat" at bounding box center [427, 297] width 137 height 22
paste input "ional Sales Operations Executive"
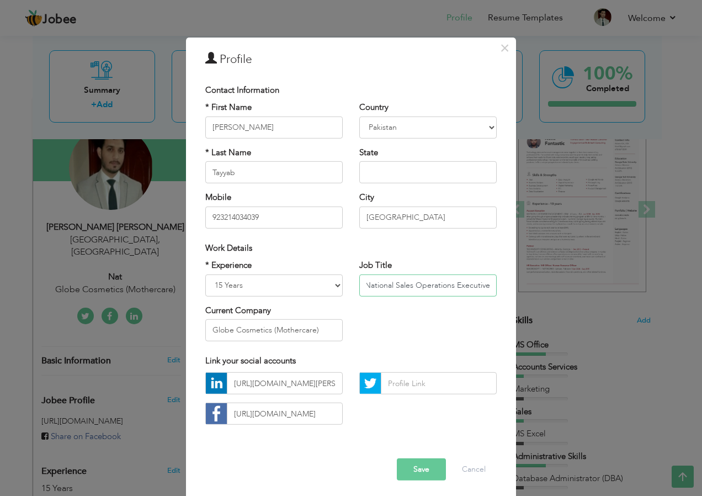
scroll to position [17, 0]
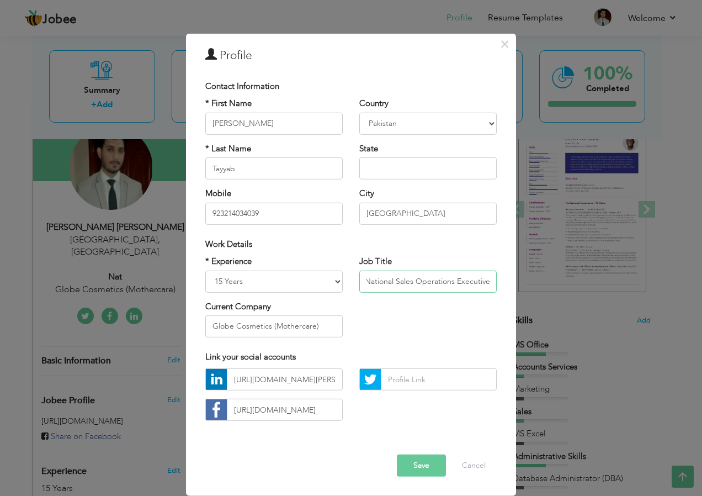
type input "National Sales Operations Executive"
click at [422, 460] on button "Save" at bounding box center [421, 465] width 49 height 22
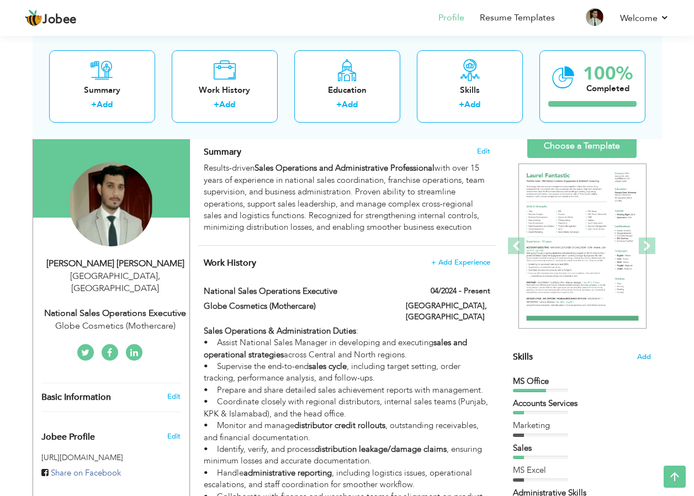
scroll to position [0, 0]
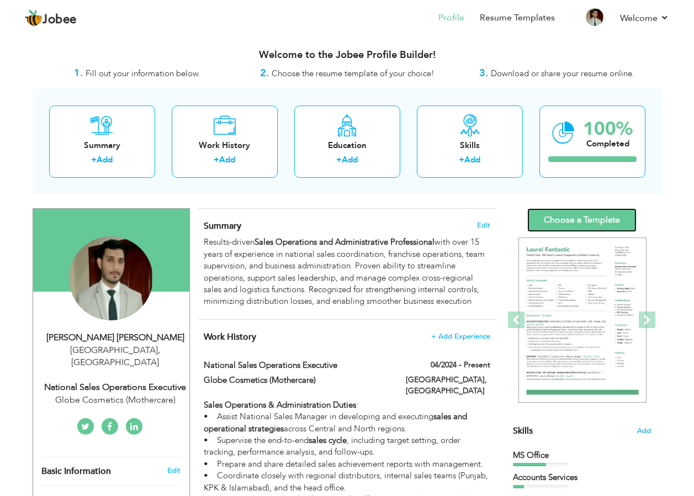
click at [596, 219] on link "Choose a Template" at bounding box center [581, 220] width 109 height 24
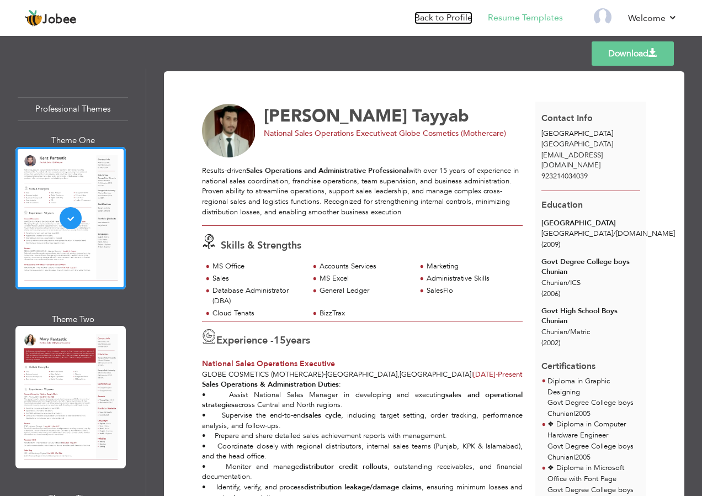
click at [465, 21] on link "Back to Profile" at bounding box center [444, 18] width 58 height 13
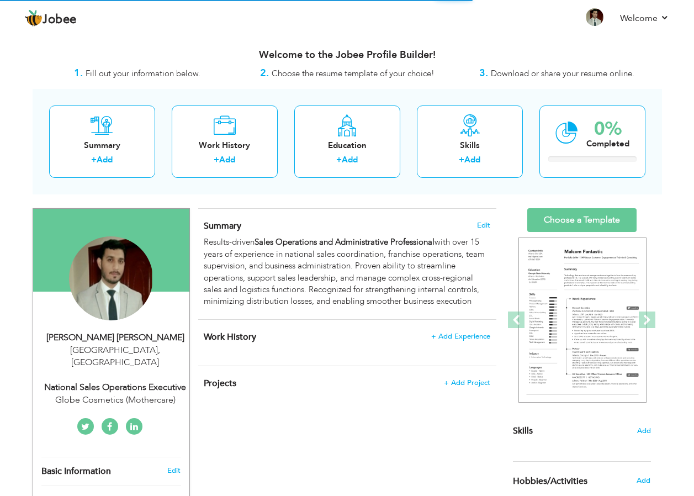
click at [103, 270] on img at bounding box center [111, 278] width 84 height 84
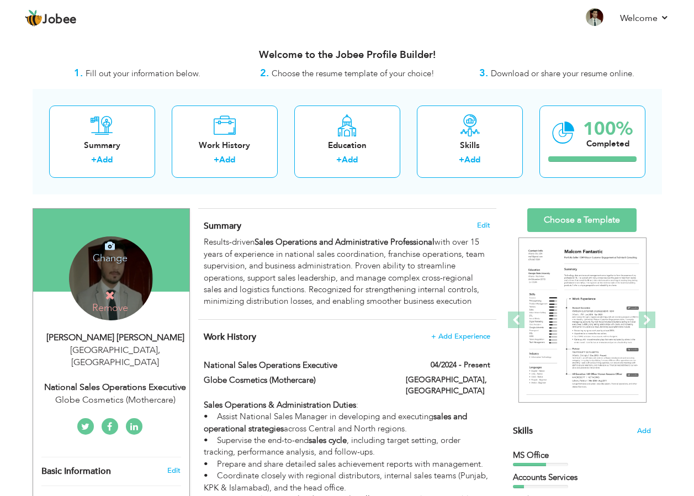
click at [107, 294] on icon at bounding box center [110, 295] width 10 height 10
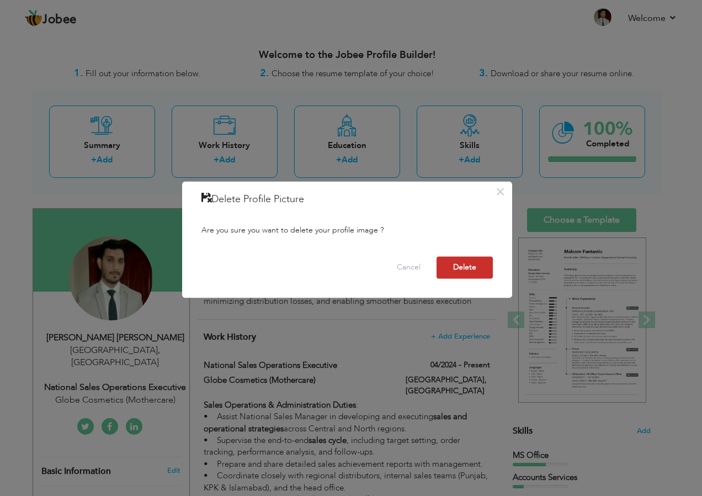
click at [458, 262] on button "Delete" at bounding box center [465, 268] width 56 height 22
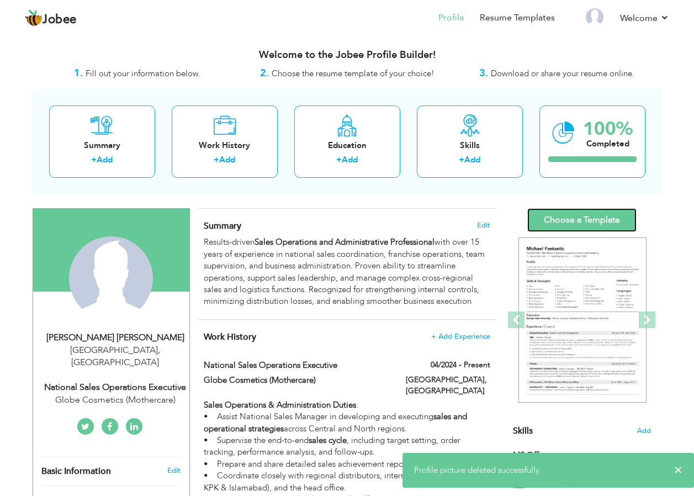
drag, startPoint x: 592, startPoint y: 220, endPoint x: 604, endPoint y: 224, distance: 12.1
click at [593, 220] on link "Choose a Template" at bounding box center [581, 220] width 109 height 24
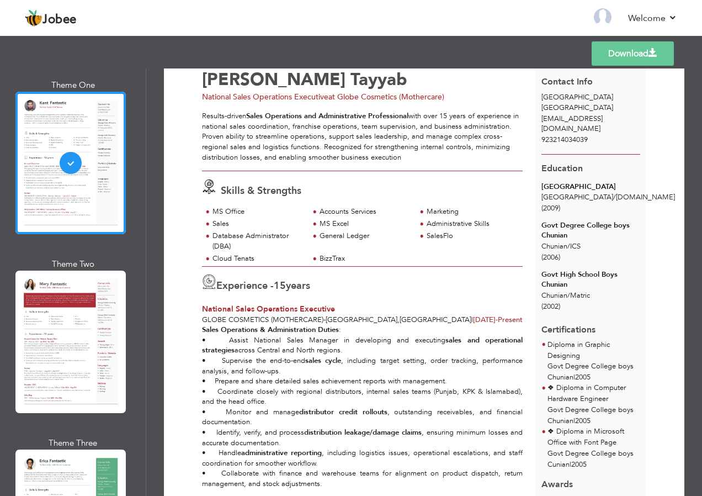
scroll to position [55, 0]
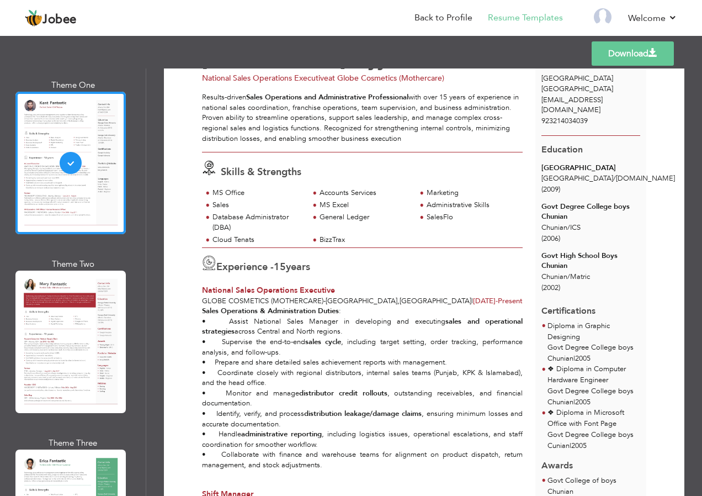
click at [85, 309] on div at bounding box center [70, 341] width 110 height 142
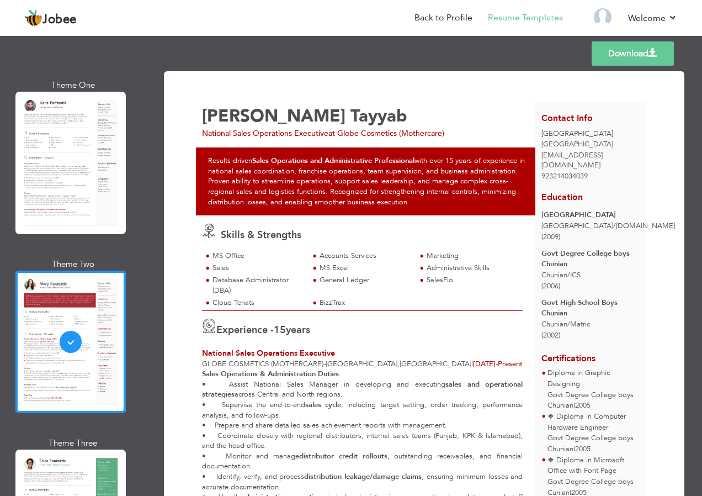
scroll to position [110, 0]
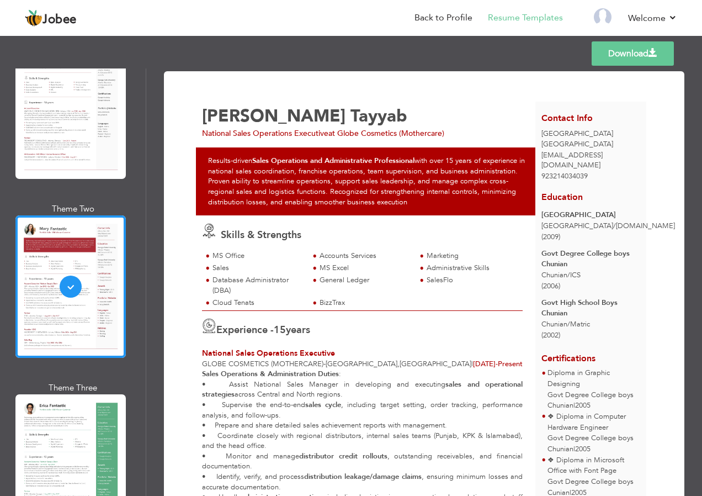
click at [87, 431] on div at bounding box center [70, 465] width 110 height 142
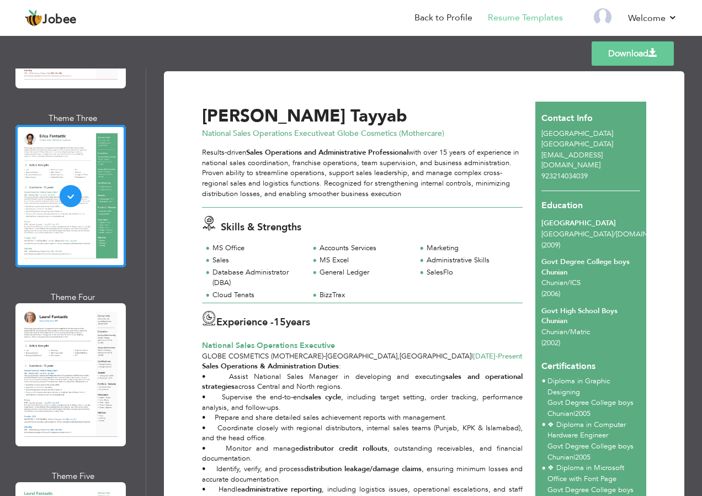
scroll to position [386, 0]
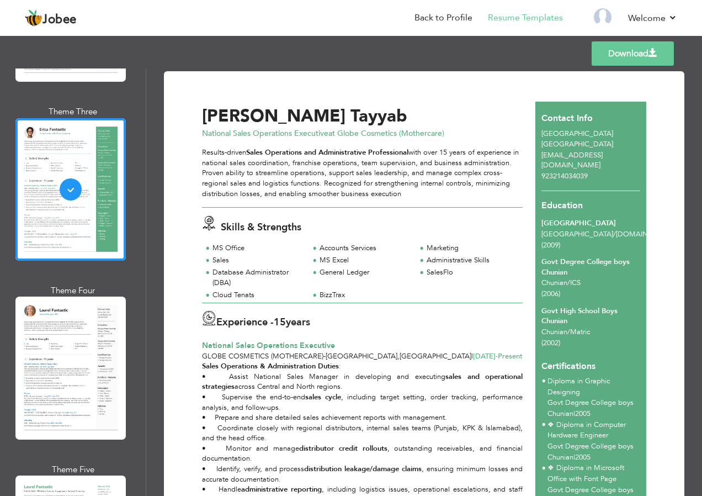
click at [81, 357] on div at bounding box center [70, 367] width 110 height 142
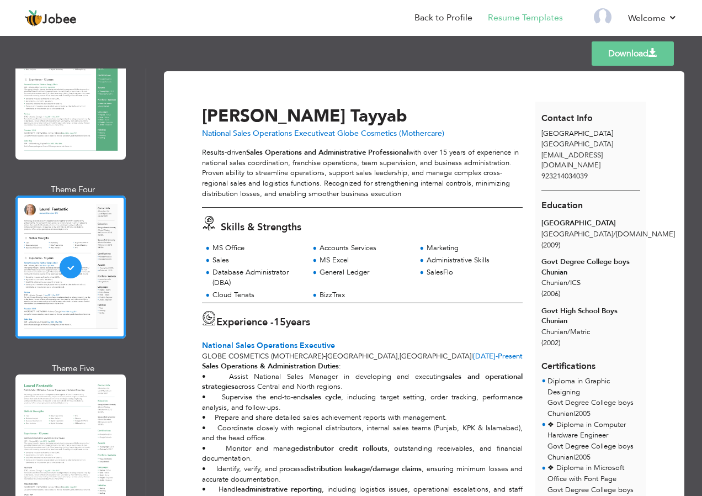
scroll to position [497, 0]
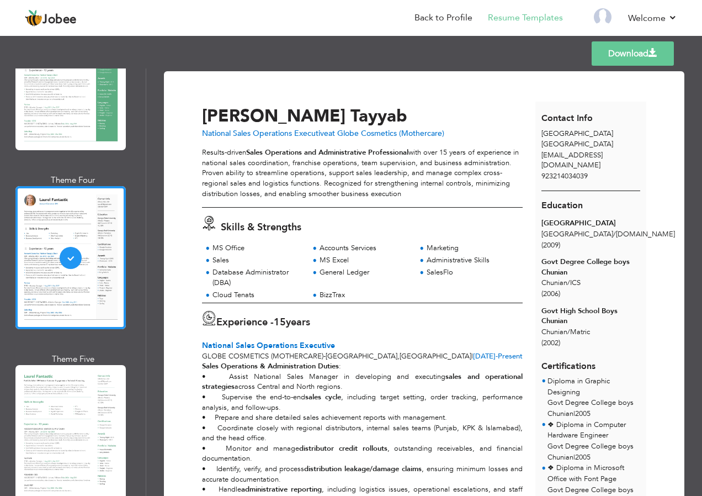
click at [78, 381] on div at bounding box center [70, 436] width 110 height 142
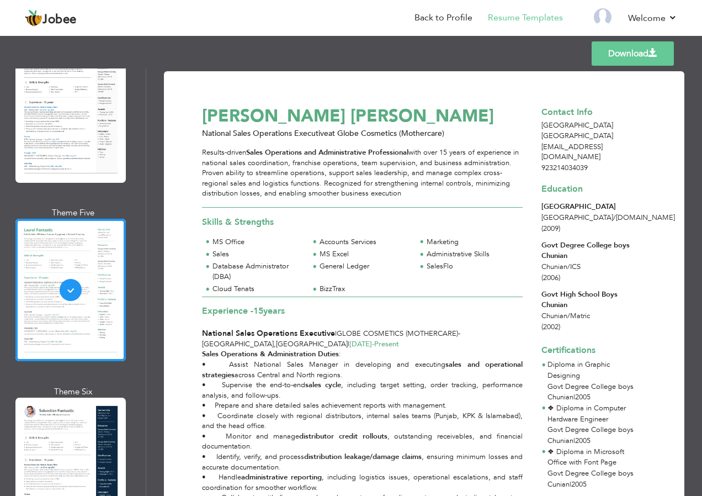
scroll to position [662, 0]
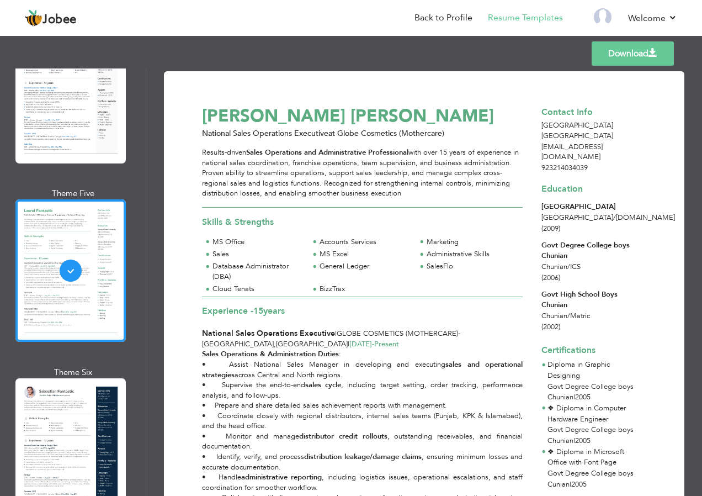
click at [64, 400] on div at bounding box center [70, 449] width 110 height 142
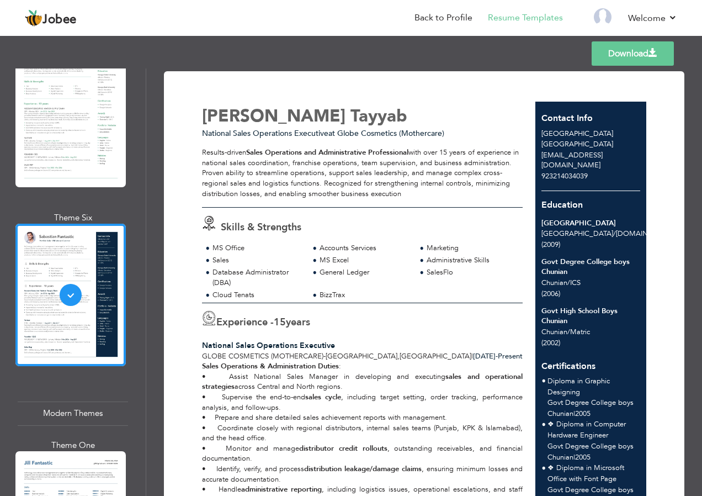
scroll to position [883, 0]
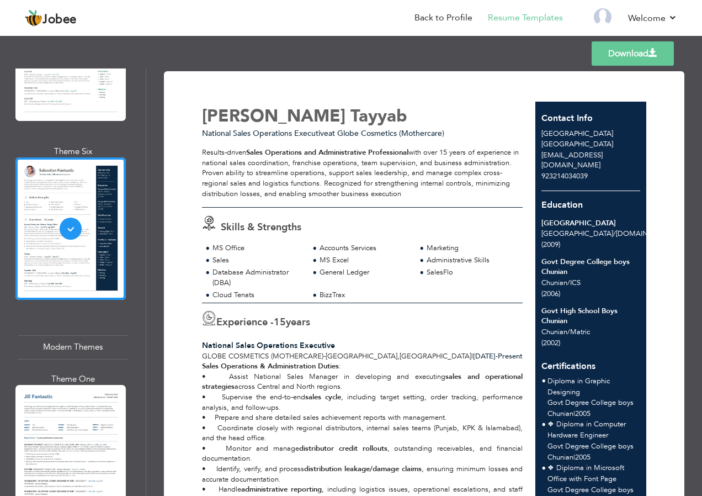
click at [72, 424] on div at bounding box center [70, 456] width 110 height 142
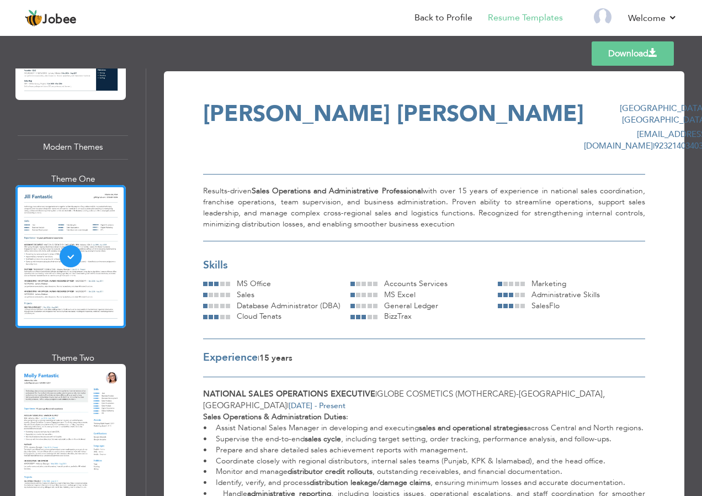
scroll to position [1104, 0]
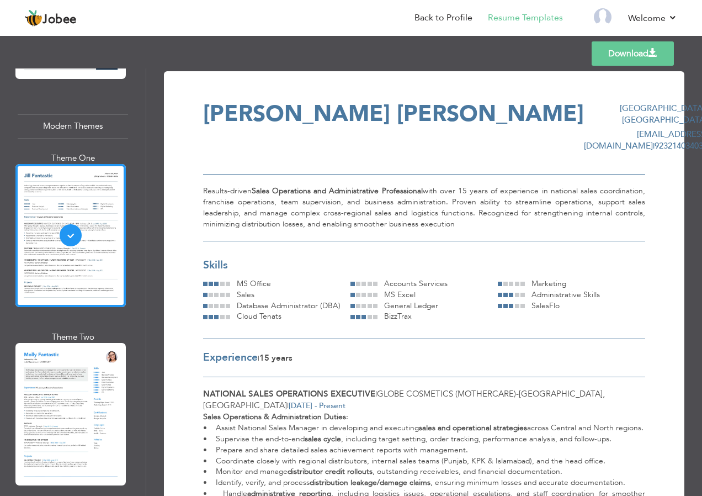
click at [68, 392] on div at bounding box center [70, 414] width 110 height 142
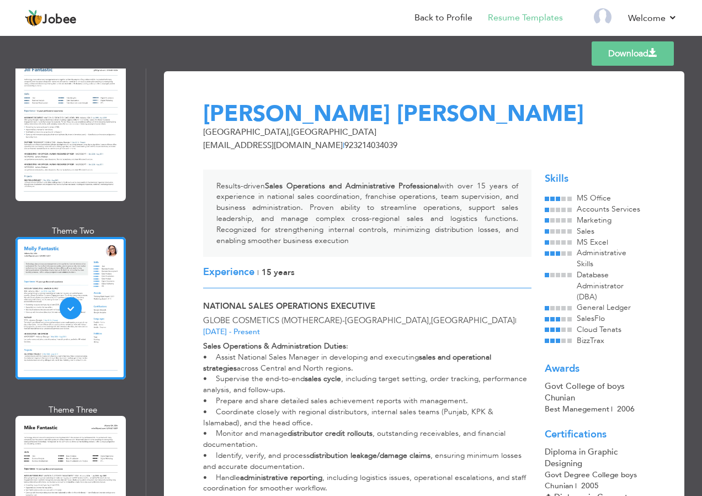
scroll to position [1214, 0]
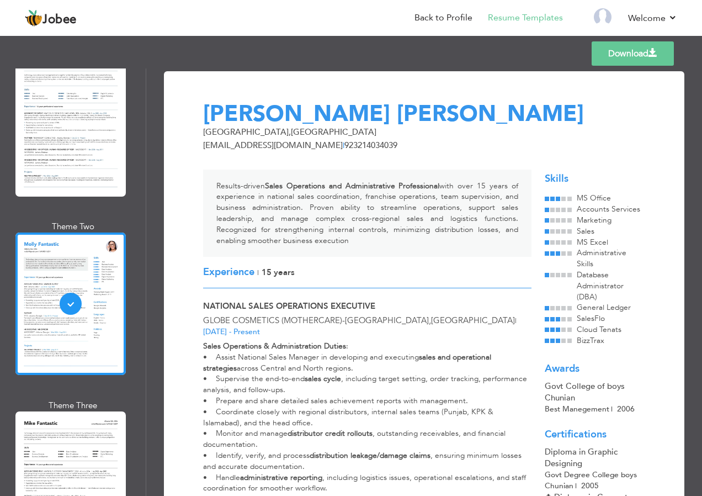
click at [65, 414] on div at bounding box center [70, 482] width 110 height 142
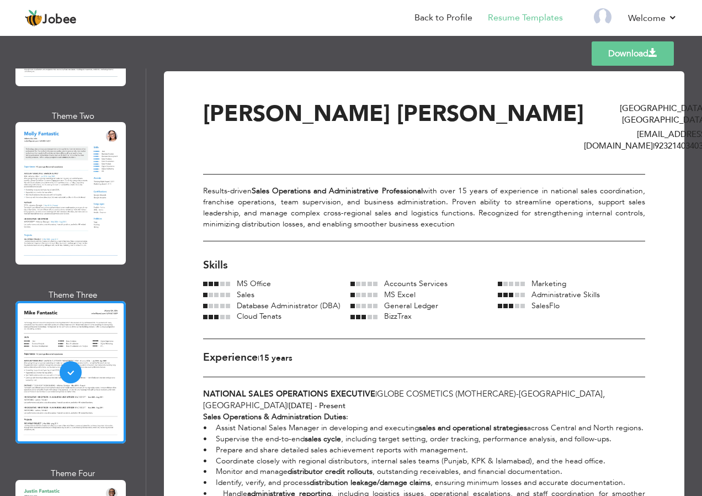
scroll to position [1380, 0]
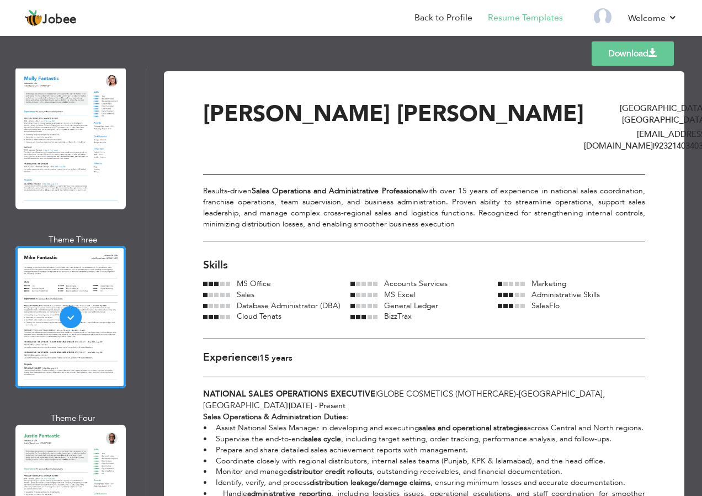
click at [75, 424] on div at bounding box center [70, 495] width 110 height 142
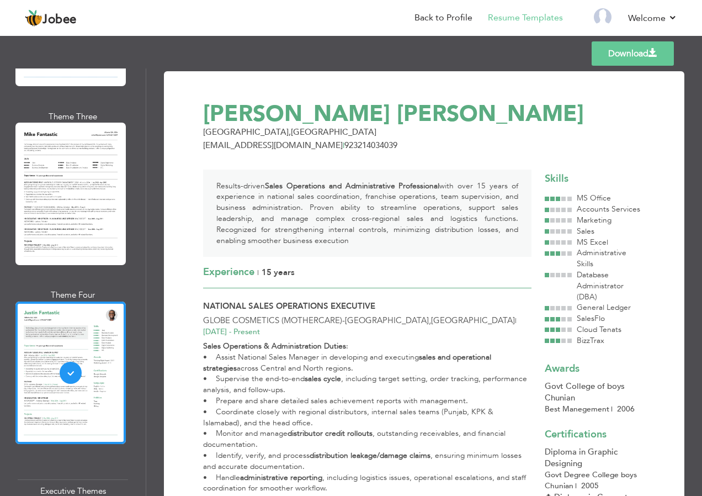
scroll to position [1545, 0]
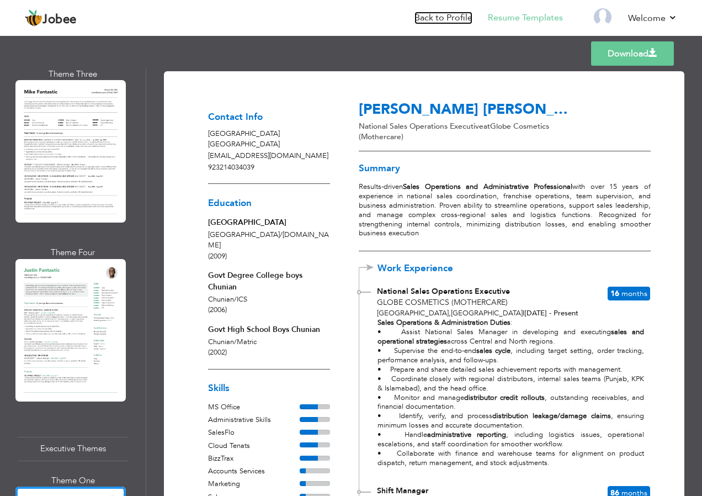
click at [440, 13] on link "Back to Profile" at bounding box center [444, 18] width 58 height 13
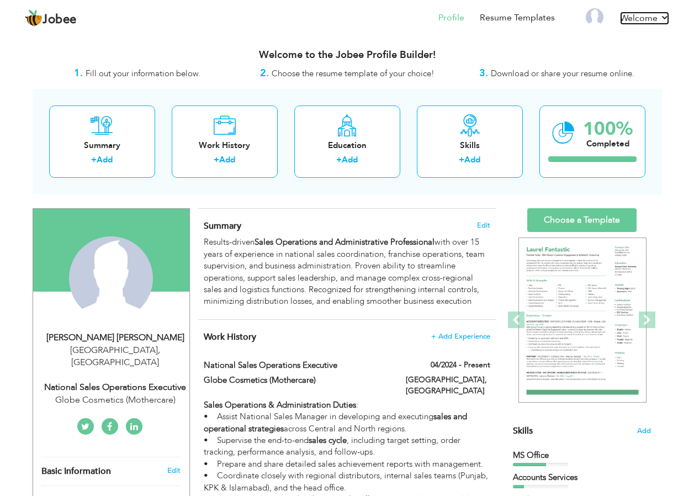
click at [658, 19] on link "Welcome" at bounding box center [644, 18] width 49 height 13
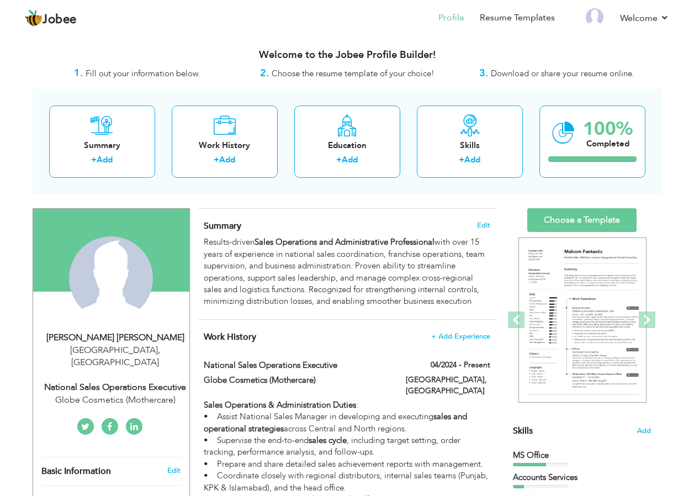
click at [617, 73] on link "Log off" at bounding box center [619, 80] width 99 height 24
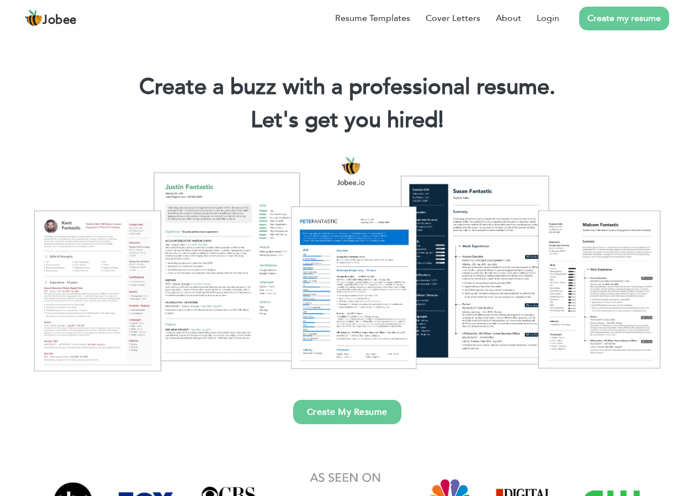
click at [648, 18] on link "Create my resume" at bounding box center [624, 19] width 90 height 24
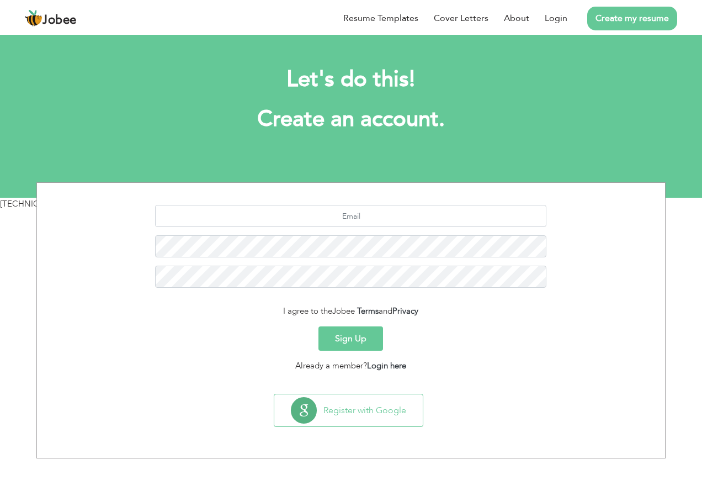
click at [555, 15] on link "Login" at bounding box center [556, 18] width 23 height 13
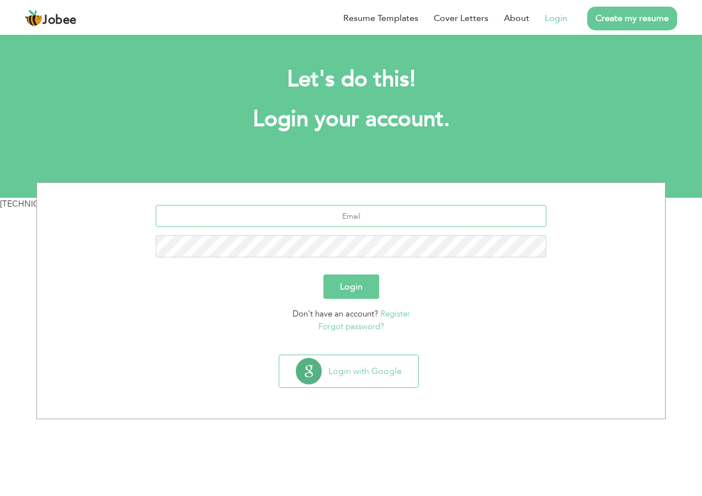
click at [404, 219] on input "text" at bounding box center [351, 216] width 391 height 22
type input "[EMAIL_ADDRESS][DOMAIN_NAME]"
click at [402, 306] on form "syedwaqashaider123@gmail.com Login Don't have an account? Register Forgot passw…" at bounding box center [351, 268] width 612 height 127
click at [323, 274] on button "Login" at bounding box center [351, 286] width 56 height 24
